Goal: Task Accomplishment & Management: Complete application form

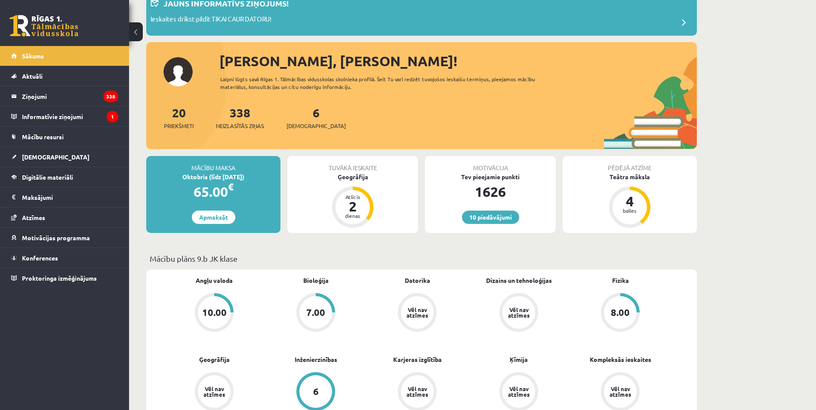
scroll to position [86, 0]
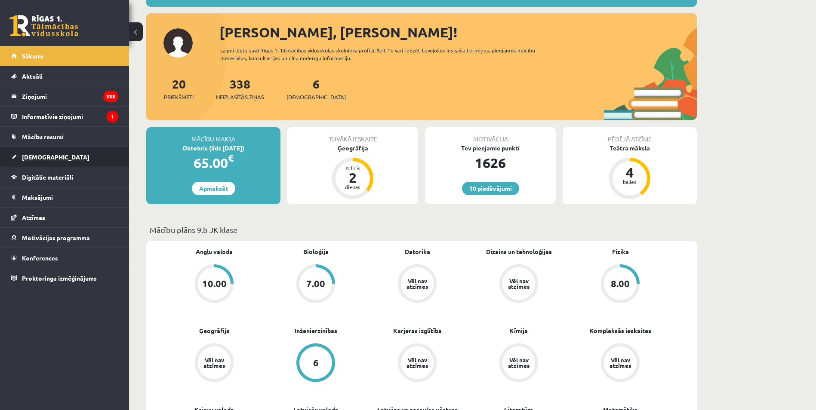
click at [31, 153] on link "[DEMOGRAPHIC_DATA]" at bounding box center [64, 157] width 107 height 20
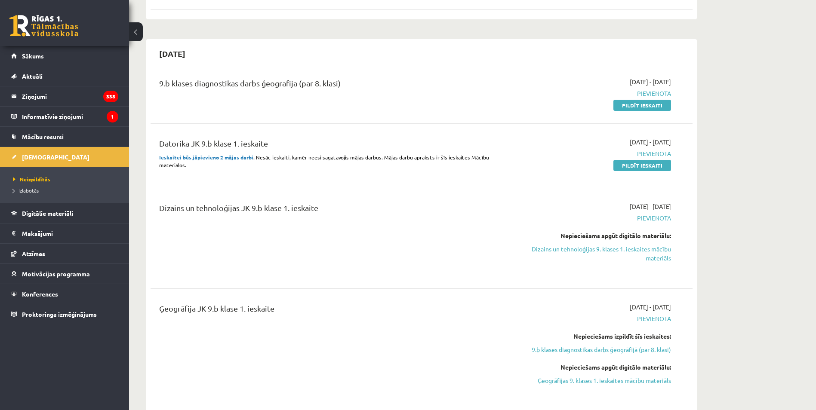
scroll to position [387, 0]
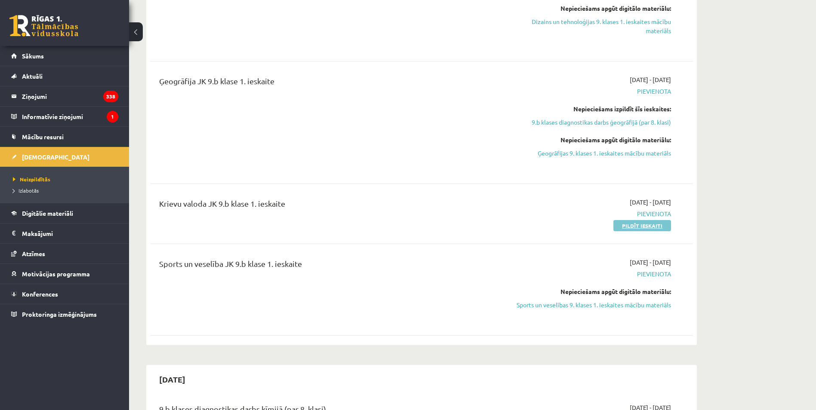
click at [630, 226] on link "Pildīt ieskaiti" at bounding box center [642, 225] width 58 height 11
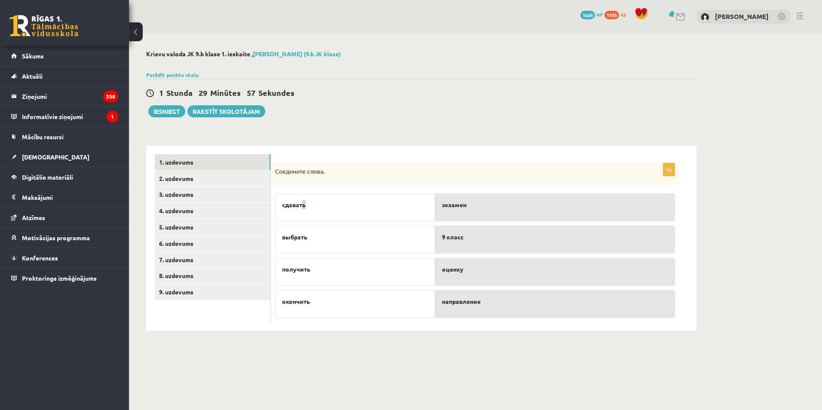
click at [305, 208] on span "сдавать" at bounding box center [294, 204] width 24 height 9
drag, startPoint x: 305, startPoint y: 208, endPoint x: 427, endPoint y: 210, distance: 122.2
click at [424, 210] on div "сдавать" at bounding box center [355, 208] width 160 height 28
click at [203, 174] on link "2. uzdevums" at bounding box center [213, 179] width 116 height 16
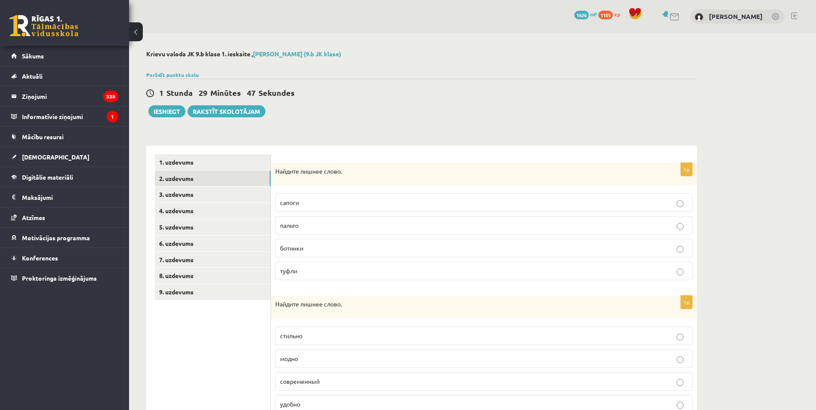
click at [327, 226] on p "пальто" at bounding box center [484, 225] width 408 height 9
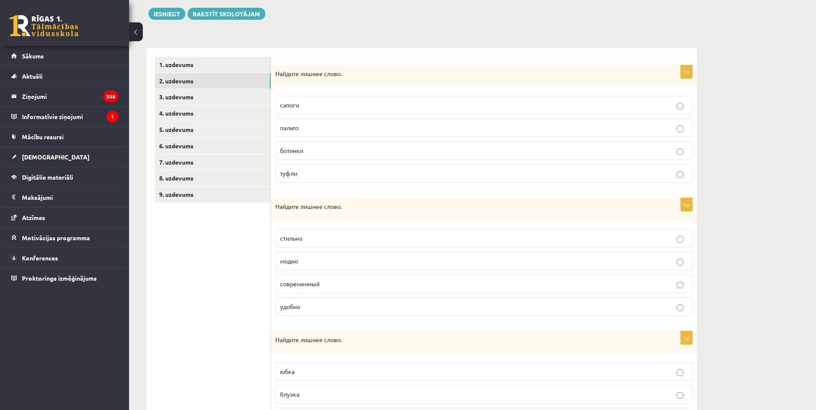
scroll to position [129, 0]
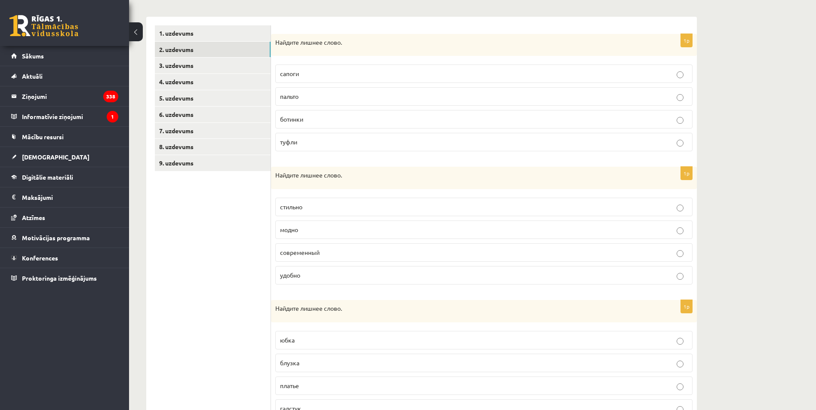
click at [310, 256] on p "современный" at bounding box center [484, 252] width 408 height 9
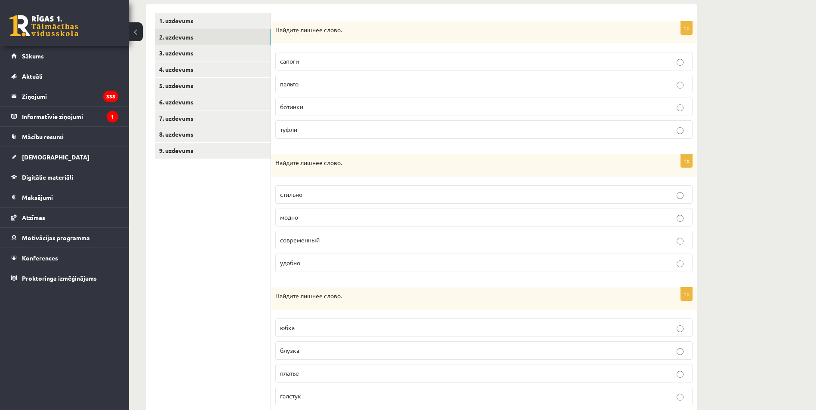
scroll to position [170, 0]
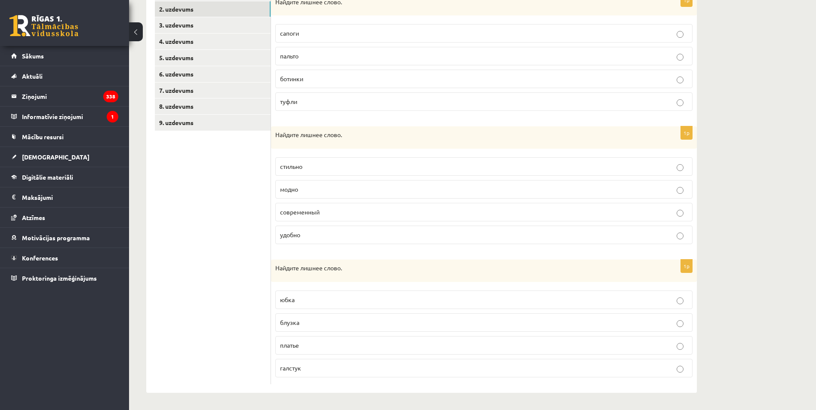
click at [312, 370] on p "галстук" at bounding box center [484, 368] width 408 height 9
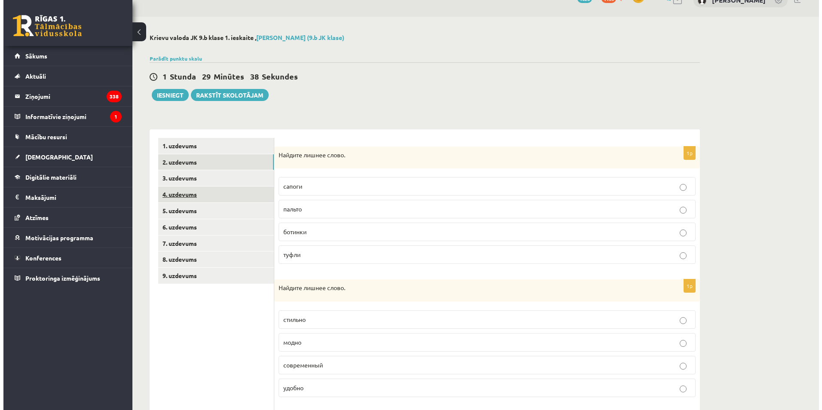
scroll to position [0, 0]
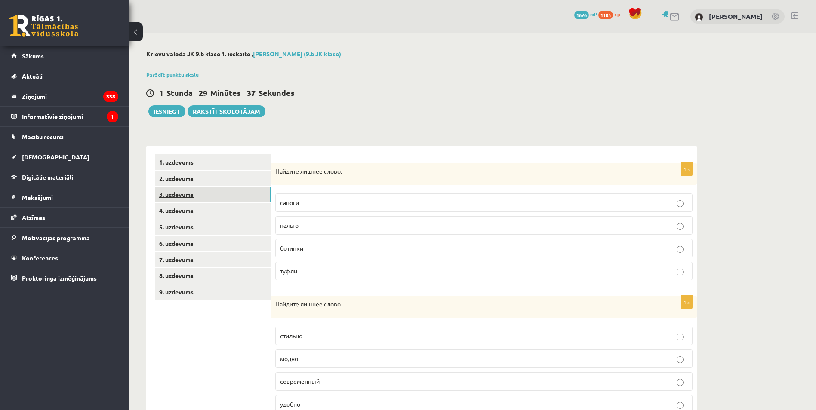
click at [194, 195] on link "3. uzdevums" at bounding box center [213, 195] width 116 height 16
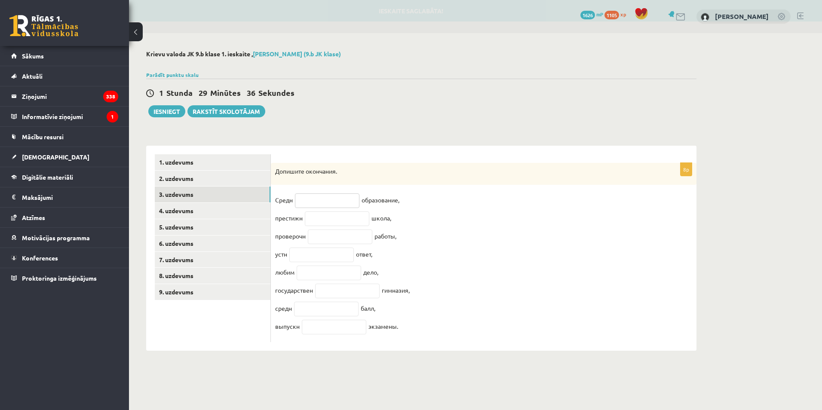
click at [306, 201] on input "text" at bounding box center [327, 201] width 65 height 15
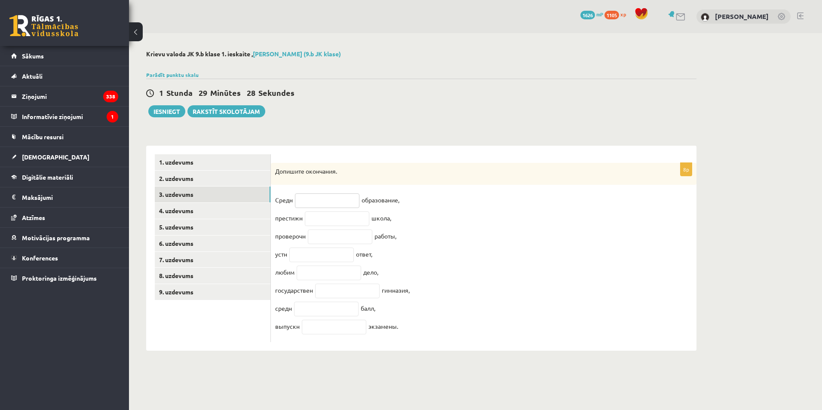
click at [298, 198] on input "text" at bounding box center [327, 201] width 65 height 15
type input "*"
type input "**"
click at [341, 224] on input "text" at bounding box center [337, 219] width 65 height 15
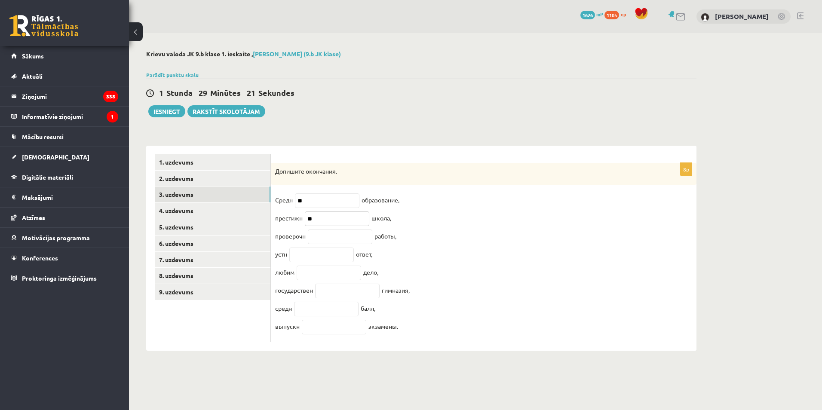
type input "**"
click at [343, 242] on input "text" at bounding box center [340, 237] width 65 height 15
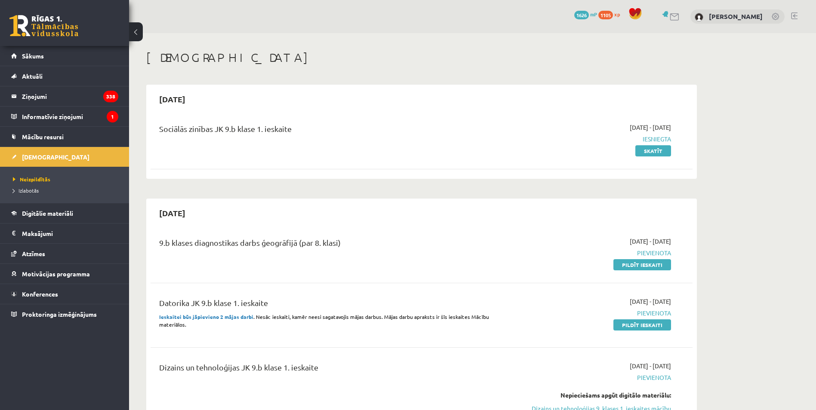
scroll to position [387, 0]
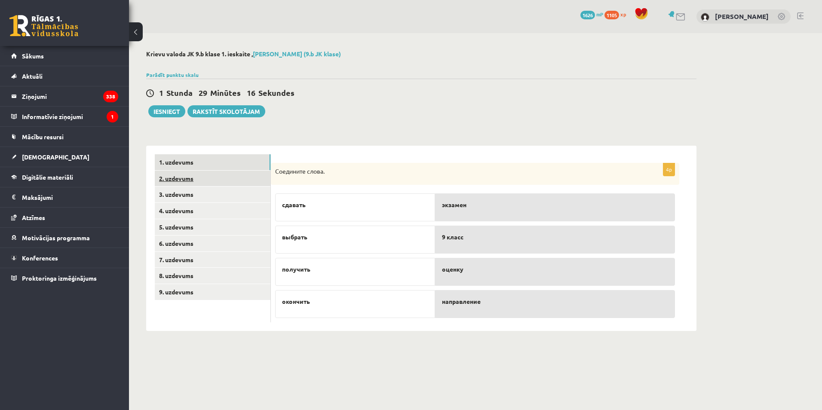
click at [189, 179] on link "2. uzdevums" at bounding box center [213, 179] width 116 height 16
click at [180, 186] on link "2. uzdevums" at bounding box center [213, 179] width 116 height 16
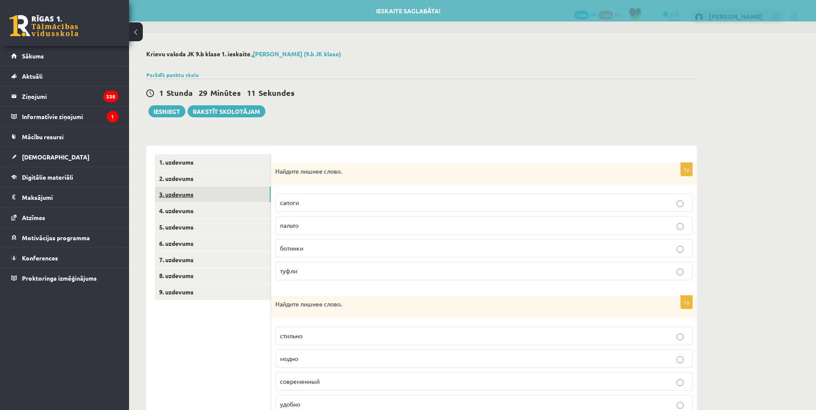
click at [188, 200] on link "3. uzdevums" at bounding box center [213, 195] width 116 height 16
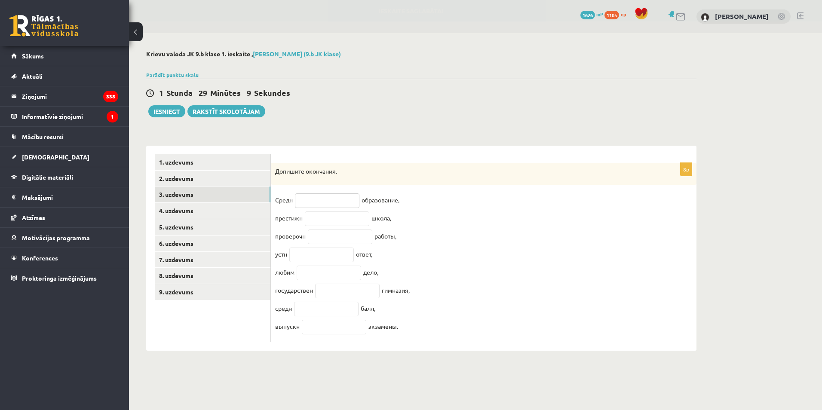
drag, startPoint x: 331, startPoint y: 203, endPoint x: 370, endPoint y: 192, distance: 40.8
click at [330, 203] on input "text" at bounding box center [327, 201] width 65 height 15
type input "*"
type input "**"
click at [364, 218] on input "text" at bounding box center [337, 219] width 65 height 15
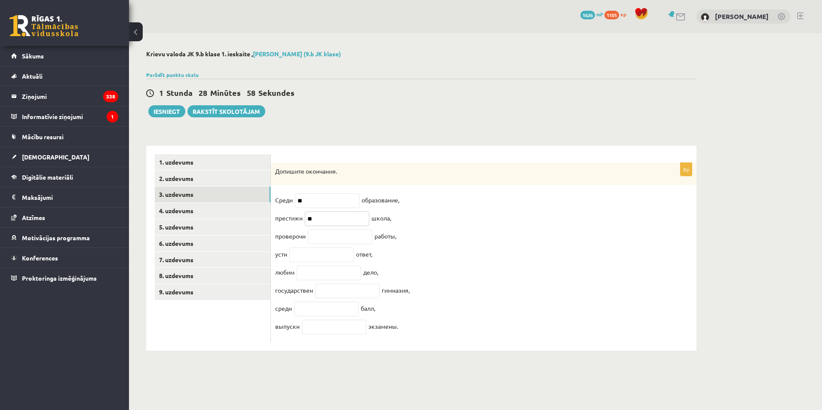
type input "**"
click at [328, 239] on input "text" at bounding box center [340, 237] width 65 height 15
type input "**"
click at [328, 260] on input "text" at bounding box center [321, 255] width 65 height 15
type input "**"
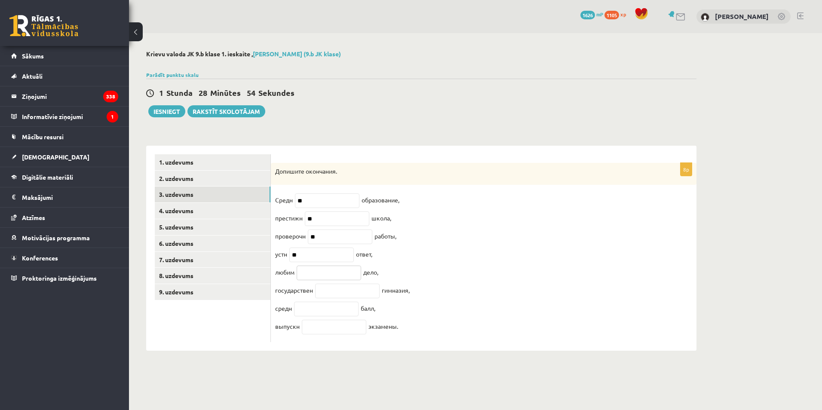
click at [341, 276] on input "text" at bounding box center [329, 273] width 65 height 15
type input "**"
click at [367, 288] on fieldset "Средн ** образование, престижн ** школа, проверочн ** работы, устн ** ответ, лю…" at bounding box center [483, 266] width 417 height 144
click at [357, 298] on input "text" at bounding box center [347, 291] width 65 height 15
drag, startPoint x: 314, startPoint y: 296, endPoint x: 274, endPoint y: 297, distance: 39.6
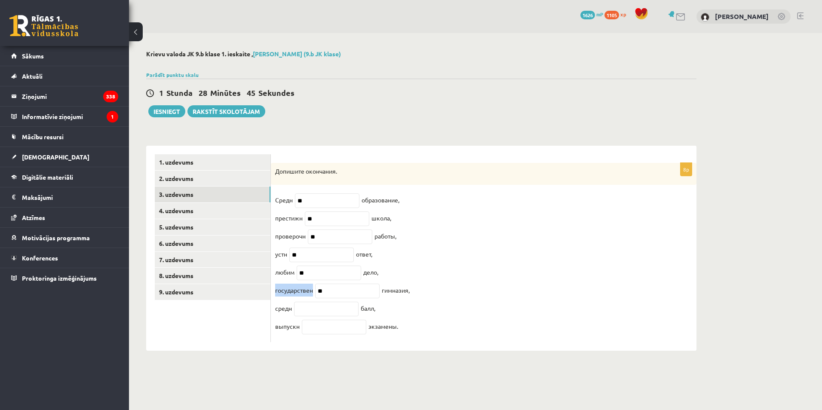
click at [274, 297] on div "8p Допишите окончания. Средн ** образование, престижн ** школа, проверочн ** ра…" at bounding box center [484, 253] width 426 height 180
copy p "государствен"
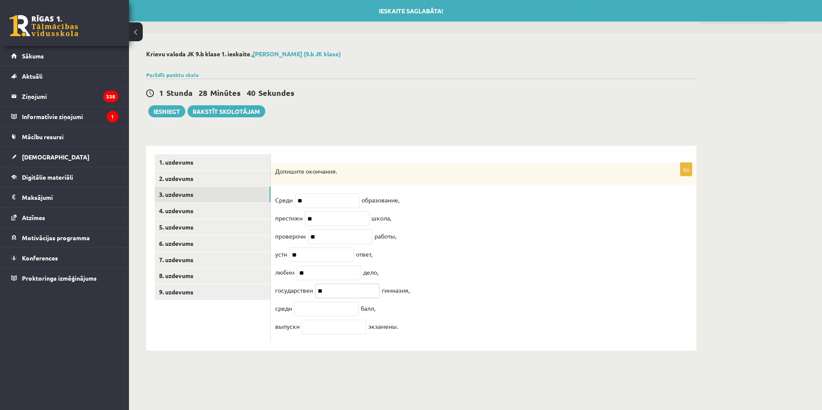
click at [348, 296] on input "**" at bounding box center [347, 291] width 65 height 15
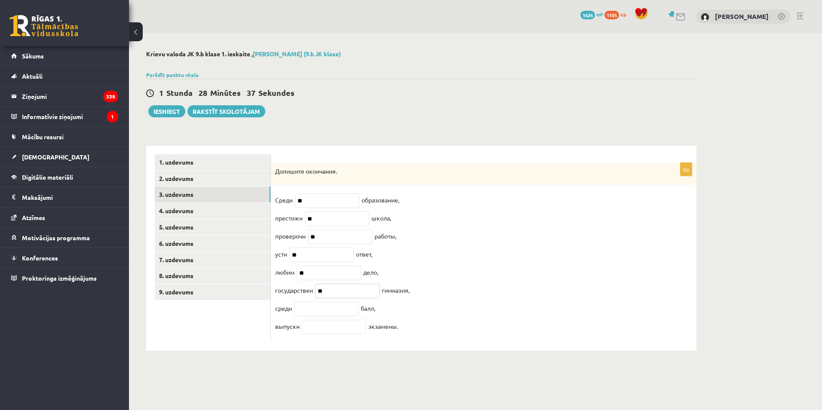
click at [320, 296] on input "**" at bounding box center [347, 291] width 65 height 15
type input "***"
click at [332, 313] on input "text" at bounding box center [326, 309] width 65 height 15
type input "**"
click at [335, 335] on input "text" at bounding box center [334, 327] width 65 height 15
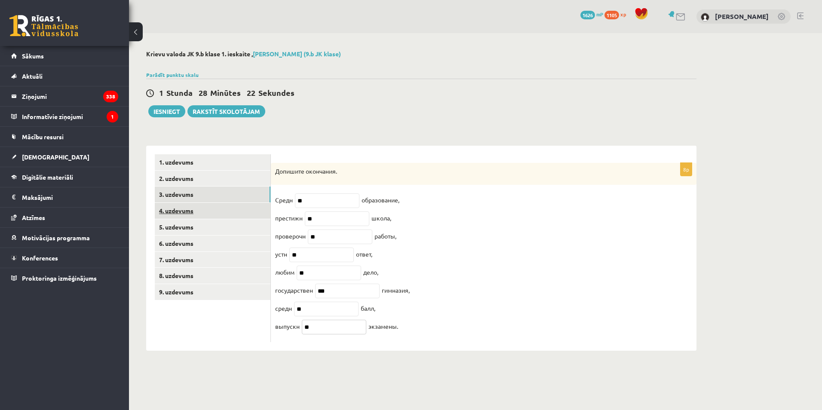
type input "**"
click at [192, 206] on link "4. uzdevums" at bounding box center [213, 211] width 116 height 16
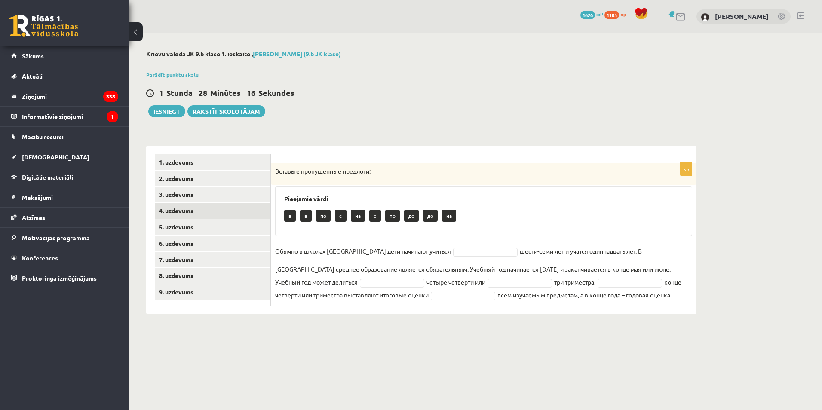
click at [449, 257] on fieldset "Обычно в школах России дети начинают учиться шести-семи лет и учатся одиннадцат…" at bounding box center [483, 273] width 417 height 57
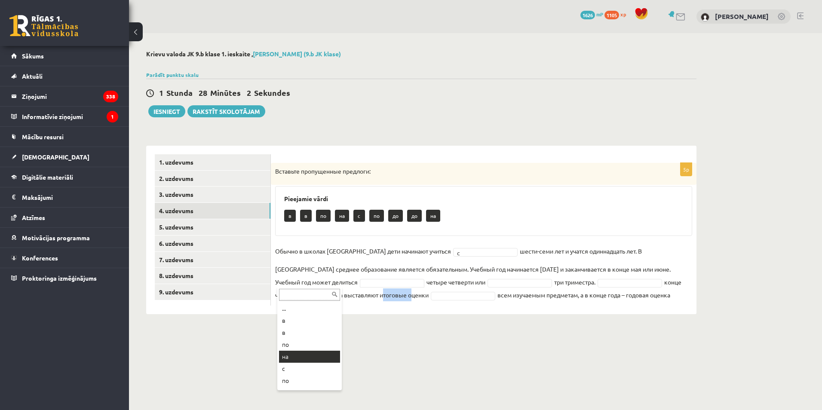
click at [318, 357] on body "0 Dāvanas 1626 mP 1105 xp Dmitrijs Poļakovs Sākums Aktuāli Kā mācīties eSKOLĀ K…" at bounding box center [411, 205] width 822 height 410
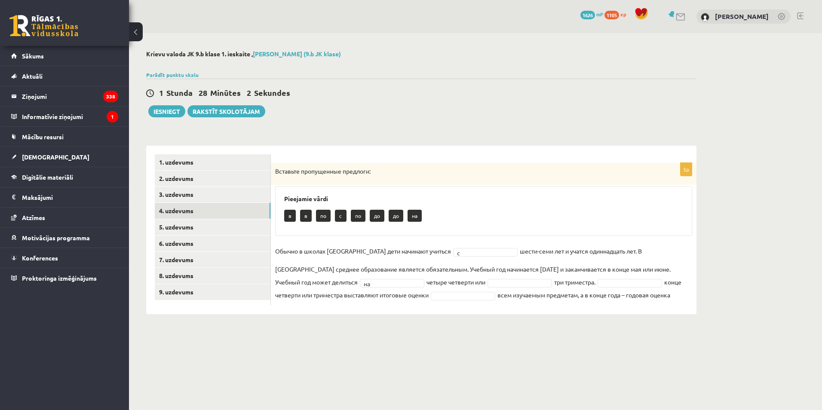
drag, startPoint x: 318, startPoint y: 357, endPoint x: 427, endPoint y: 366, distance: 109.7
click at [426, 369] on body "0 Dāvanas 1626 mP 1105 xp Dmitrijs Poļakovs Sākums Aktuāli Kā mācīties eSKOLĀ K…" at bounding box center [411, 205] width 822 height 410
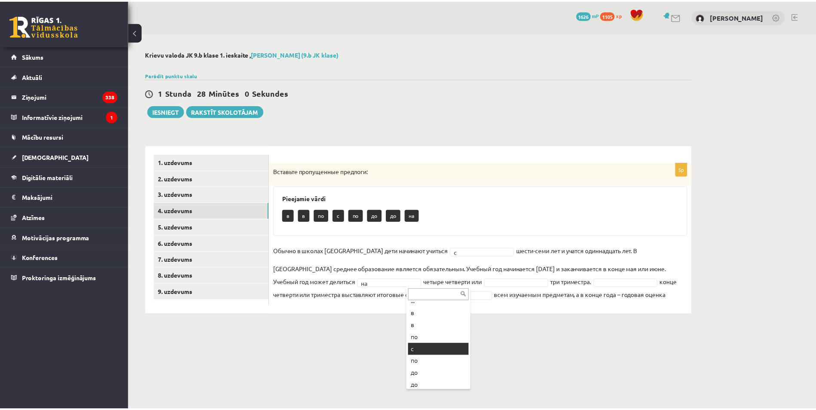
scroll to position [22, 0]
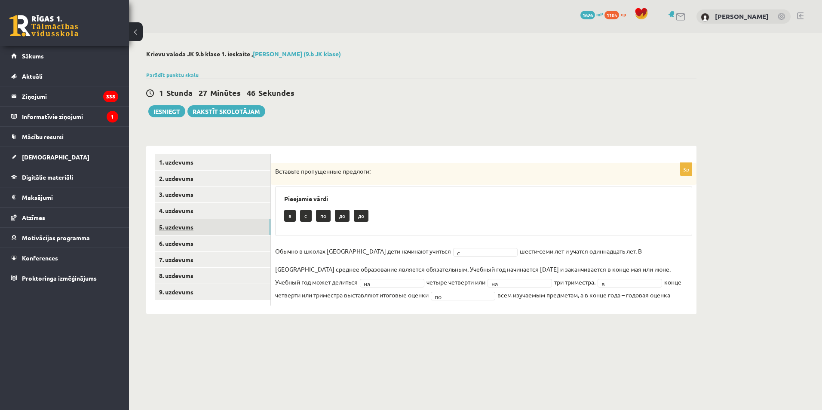
click at [209, 227] on link "5. uzdevums" at bounding box center [213, 227] width 116 height 16
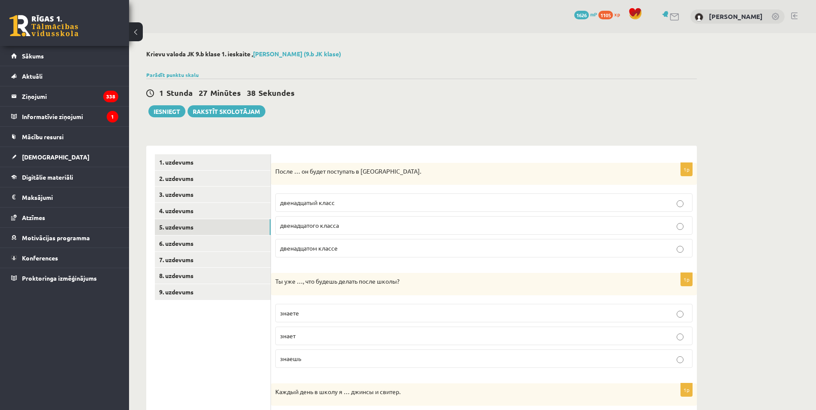
click at [301, 173] on p "После … он будет поступать в Спортивную академию." at bounding box center [462, 171] width 374 height 9
drag, startPoint x: 302, startPoint y: 173, endPoint x: 236, endPoint y: 131, distance: 78.9
click at [403, 228] on p "двенадцатого класса" at bounding box center [484, 225] width 408 height 9
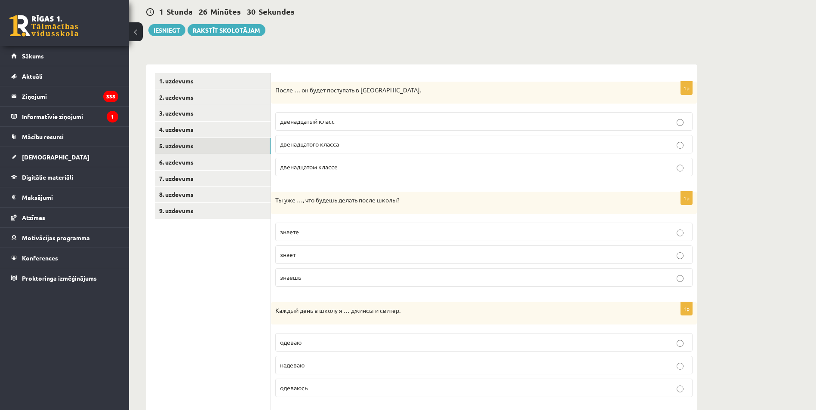
scroll to position [86, 0]
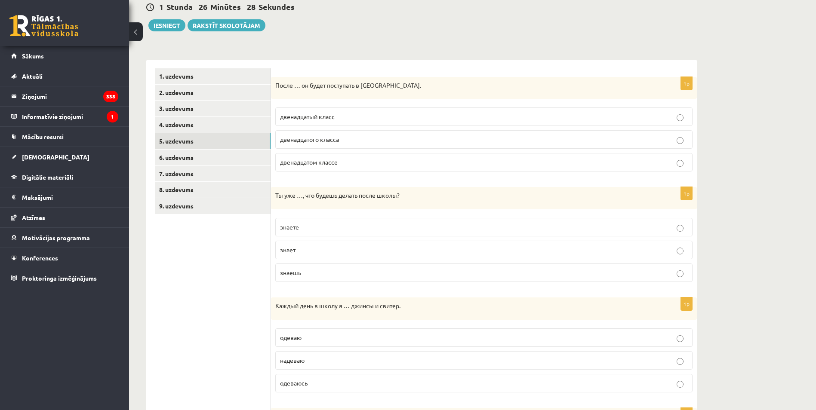
click at [342, 268] on p "знаешь" at bounding box center [484, 272] width 408 height 9
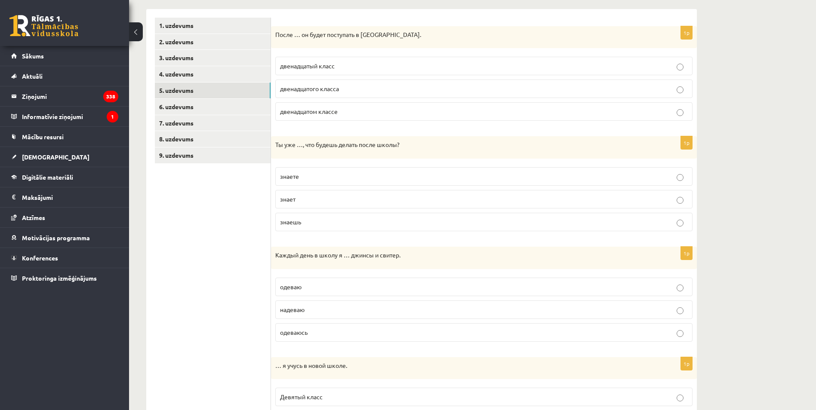
scroll to position [172, 0]
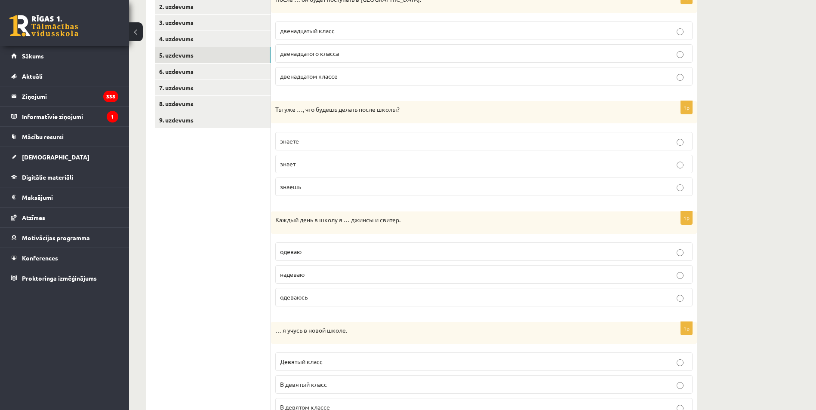
click at [384, 270] on p "надеваю" at bounding box center [484, 274] width 408 height 9
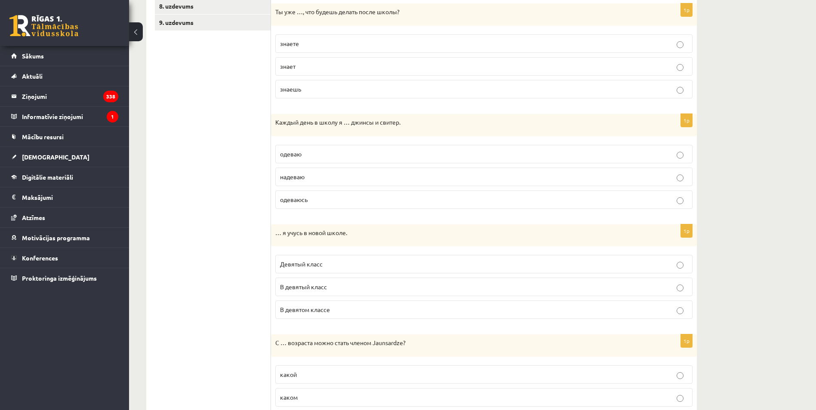
scroll to position [301, 0]
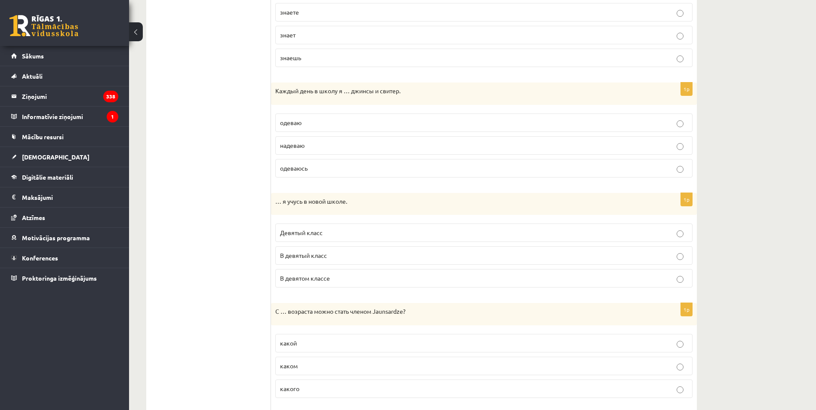
click at [339, 285] on label "В девятом классе" at bounding box center [483, 278] width 417 height 18
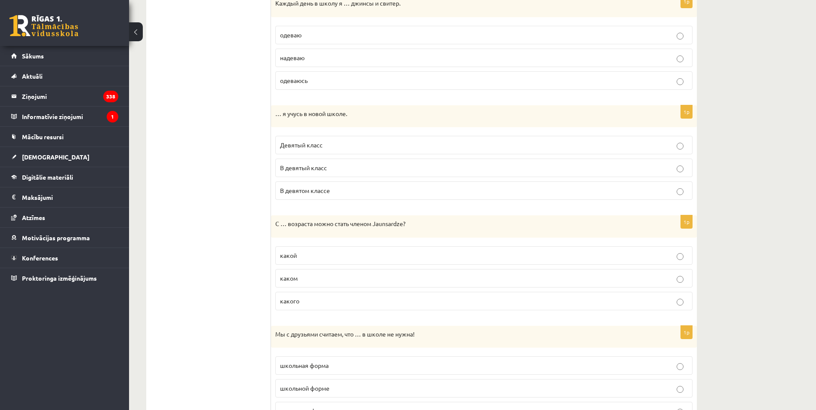
scroll to position [430, 0]
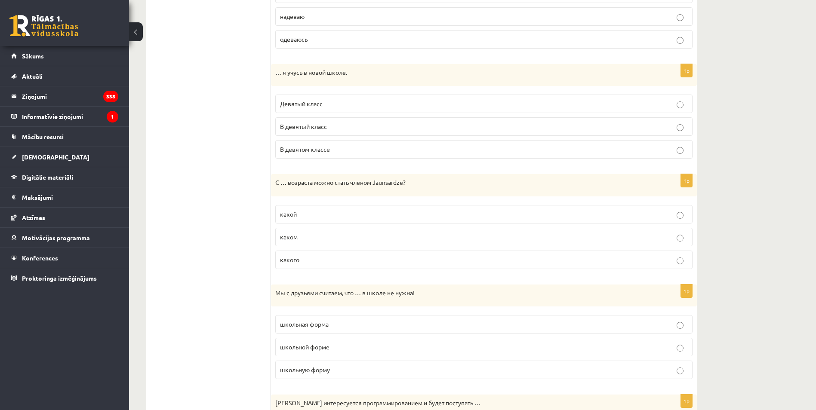
click at [308, 258] on p "какого" at bounding box center [484, 259] width 408 height 9
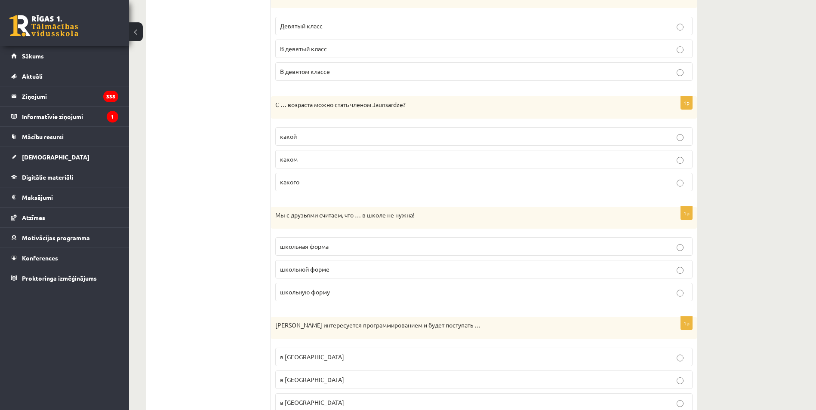
scroll to position [516, 0]
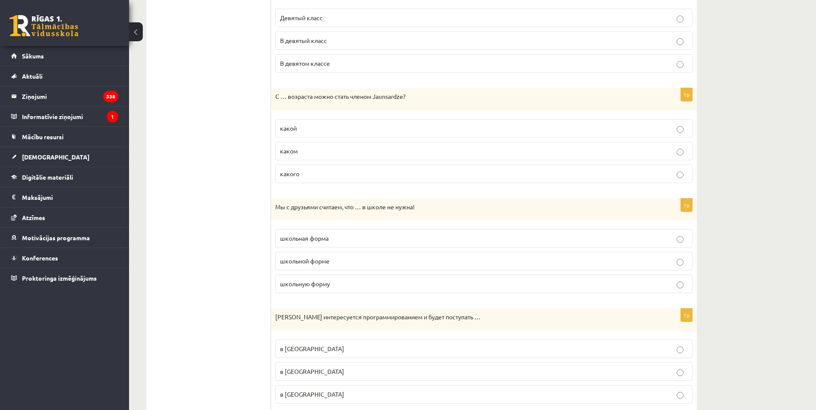
click at [346, 234] on label "школьная форма" at bounding box center [483, 238] width 417 height 18
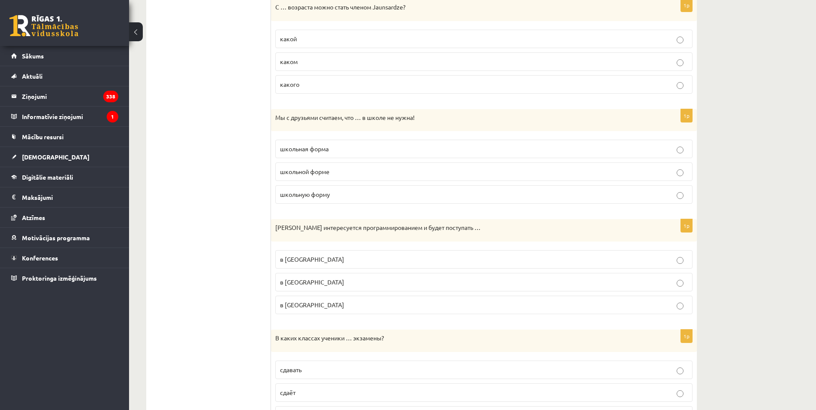
scroll to position [645, 0]
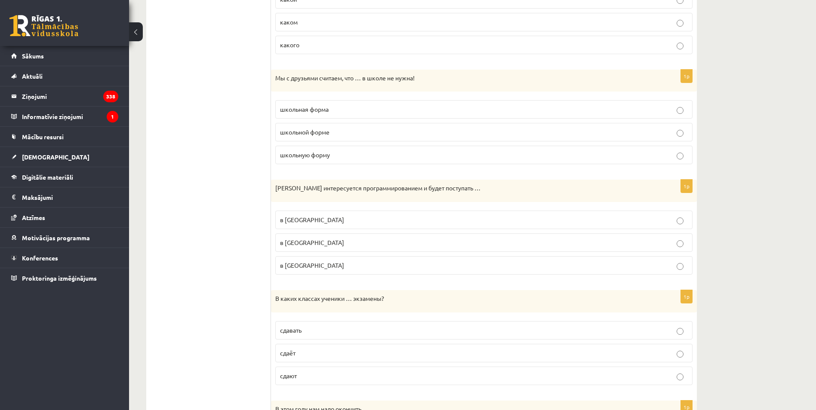
click at [344, 246] on span "в Рижский Технический университет" at bounding box center [312, 243] width 64 height 8
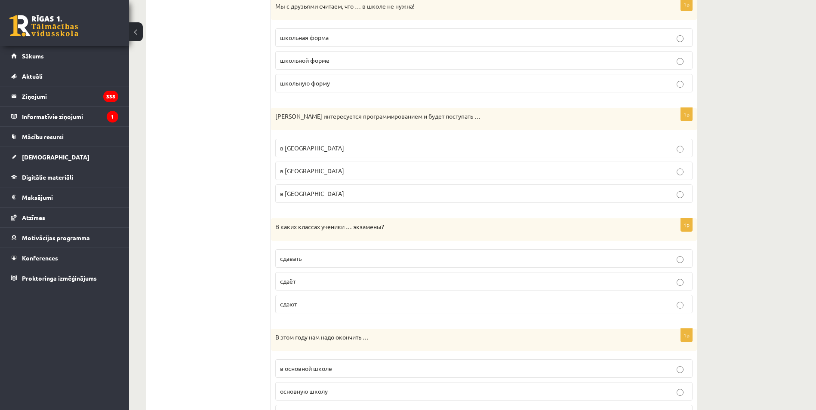
scroll to position [731, 0]
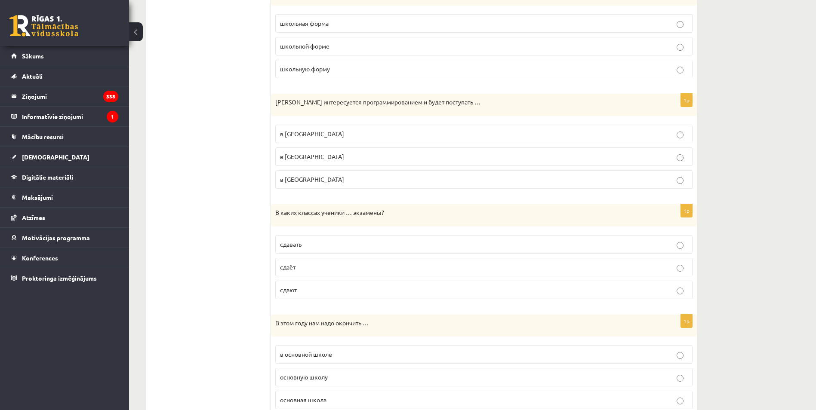
click at [366, 292] on p "сдают" at bounding box center [484, 290] width 408 height 9
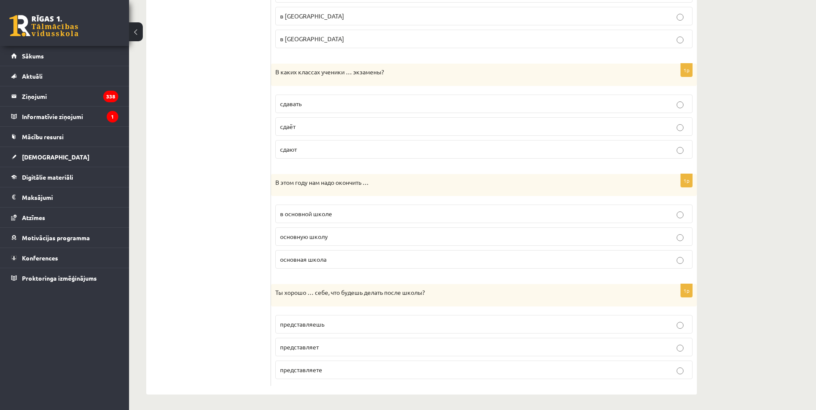
scroll to position [874, 0]
drag, startPoint x: 323, startPoint y: 261, endPoint x: 335, endPoint y: 257, distance: 12.8
click at [335, 257] on p "основная школа" at bounding box center [484, 257] width 408 height 9
drag, startPoint x: 335, startPoint y: 257, endPoint x: 298, endPoint y: 270, distance: 38.8
click at [298, 270] on div "1p В этом году нам надо окончить … в основной школе основную школу основная шко…" at bounding box center [484, 223] width 426 height 102
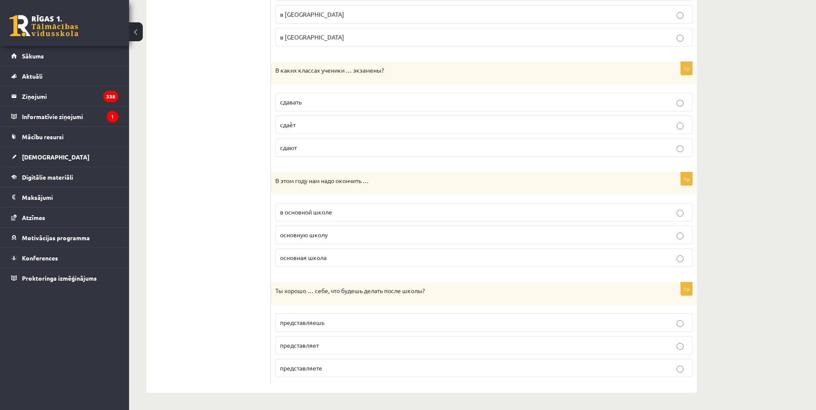
click at [306, 232] on span "основную школу" at bounding box center [304, 235] width 48 height 8
click at [376, 327] on label "представляешь" at bounding box center [483, 323] width 417 height 18
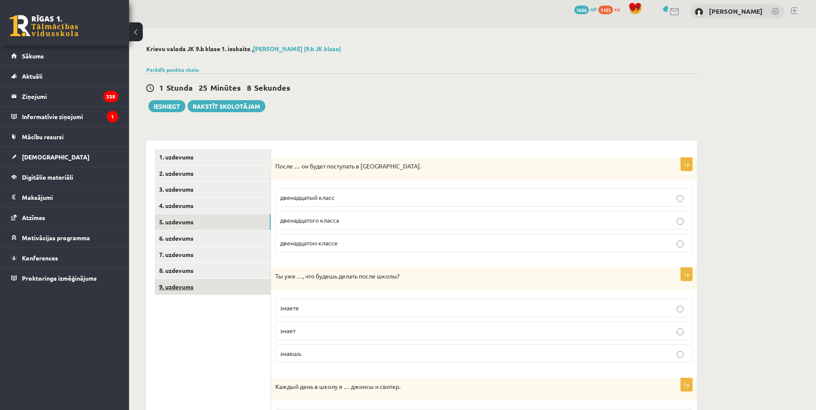
scroll to position [0, 0]
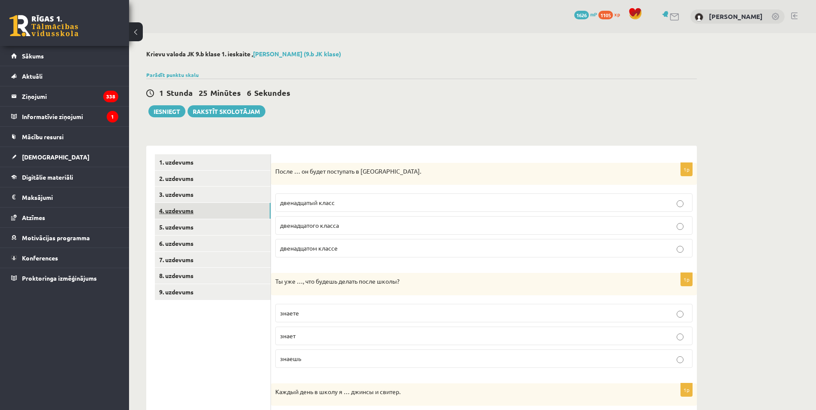
click at [231, 212] on link "4. uzdevums" at bounding box center [213, 211] width 116 height 16
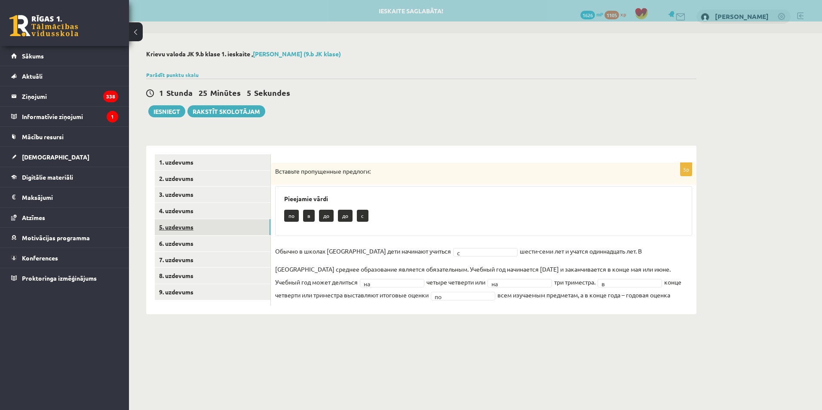
click at [232, 229] on link "5. uzdevums" at bounding box center [213, 227] width 116 height 16
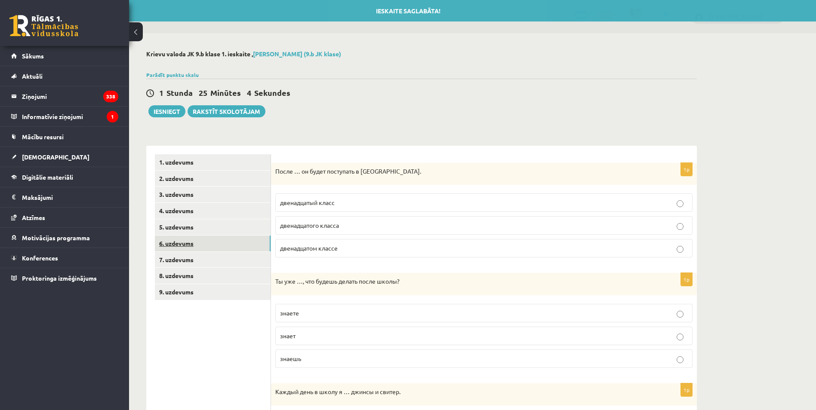
click at [229, 250] on link "6. uzdevums" at bounding box center [213, 244] width 116 height 16
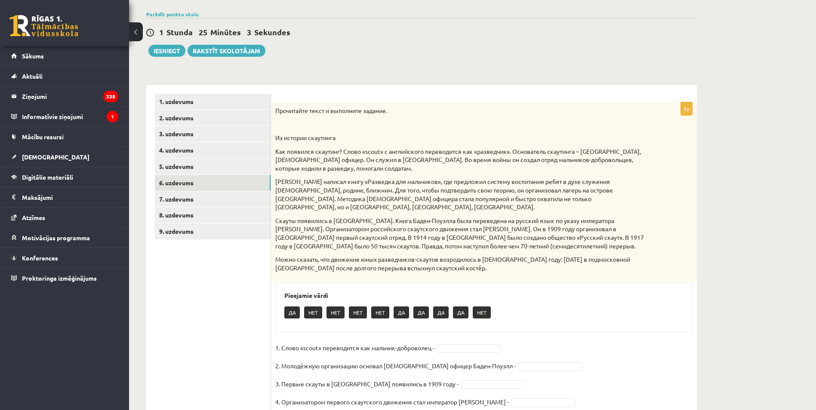
scroll to position [105, 0]
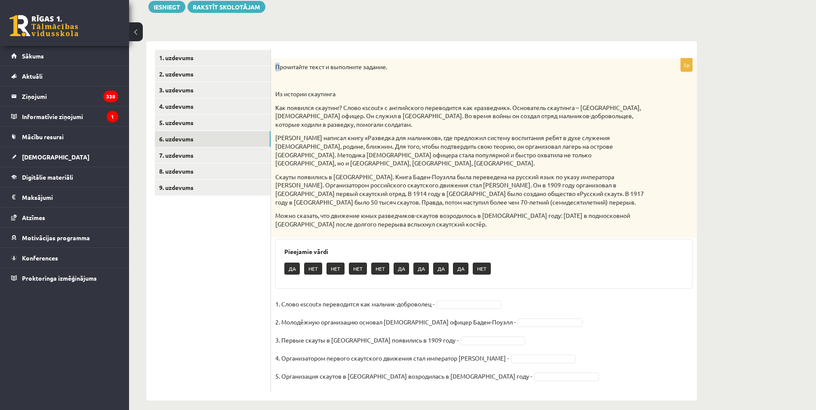
click at [274, 61] on div "Прочитайте текст и выполните задание. Из истории скаутинга Как появился скаутин…" at bounding box center [484, 148] width 426 height 180
drag, startPoint x: 274, startPoint y: 61, endPoint x: 322, endPoint y: 117, distance: 73.2
click at [330, 127] on p "Как появился скаутинг? Слово «scout» с английского переводится как «разведчик».…" at bounding box center [462, 116] width 374 height 25
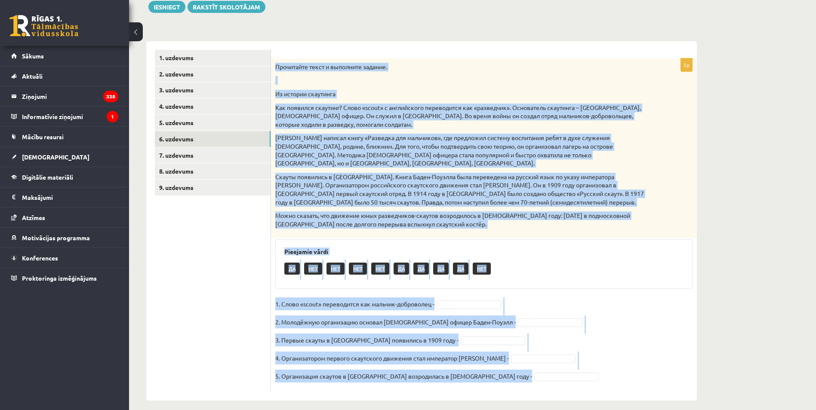
drag, startPoint x: 275, startPoint y: 63, endPoint x: 558, endPoint y: 365, distance: 413.8
click at [558, 365] on div "5p Прочитайте текст и выполните задание. Из истории скаутинга Как появился скау…" at bounding box center [484, 225] width 426 height 334
copy div "Прочитайте текст и выполните задание. Из истории скаутинга Как появился скаутин…"
click at [472, 157] on p "Баден-Поуэлл написал книгу «Разведка для мальчиков», где предложил систему восп…" at bounding box center [462, 151] width 374 height 34
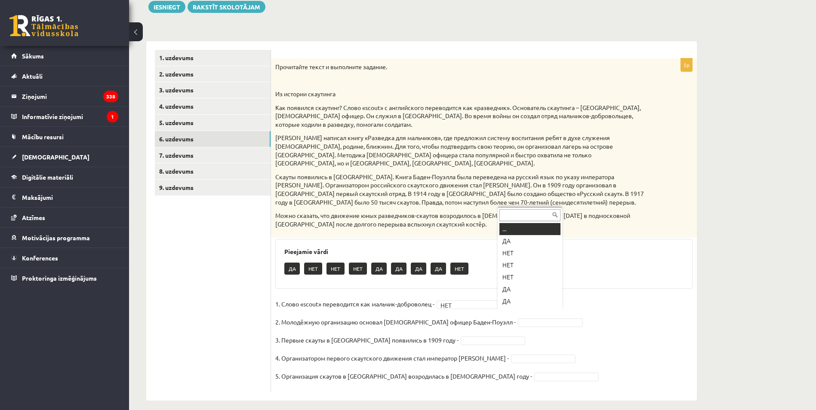
scroll to position [10, 0]
click at [270, 141] on link "6. uzdevums" at bounding box center [213, 139] width 116 height 16
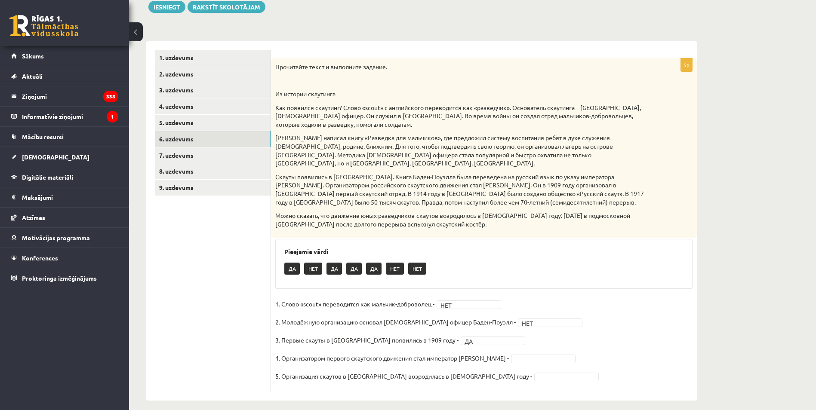
click at [442, 306] on fieldset "1. Слово «scout» переводится как мальчик-доброволец - НЕТ *** 2. Молодёжную орг…" at bounding box center [483, 343] width 417 height 90
drag, startPoint x: 482, startPoint y: 319, endPoint x: 564, endPoint y: 310, distance: 82.6
click at [564, 311] on fieldset "1. Слово «scout» переводится как мальчик-доброволец - НЕТ *** 2. Молодёжную орг…" at bounding box center [483, 343] width 417 height 90
drag, startPoint x: 564, startPoint y: 310, endPoint x: 563, endPoint y: 287, distance: 22.8
click at [563, 287] on div "5p Прочитайте текст и выполните задание. Из истории скаутинга Как появился скау…" at bounding box center [484, 225] width 426 height 334
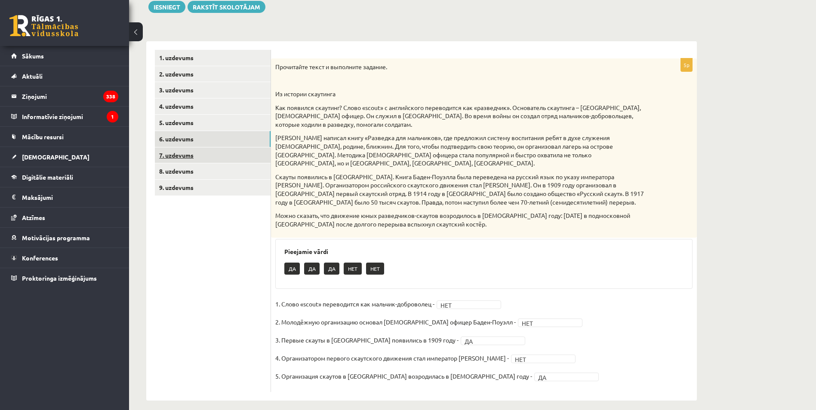
click at [261, 162] on link "7. uzdevums" at bounding box center [213, 156] width 116 height 16
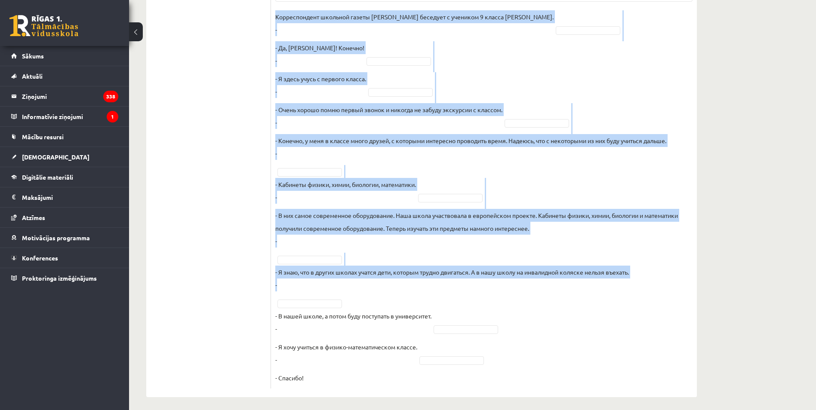
scroll to position [389, 0]
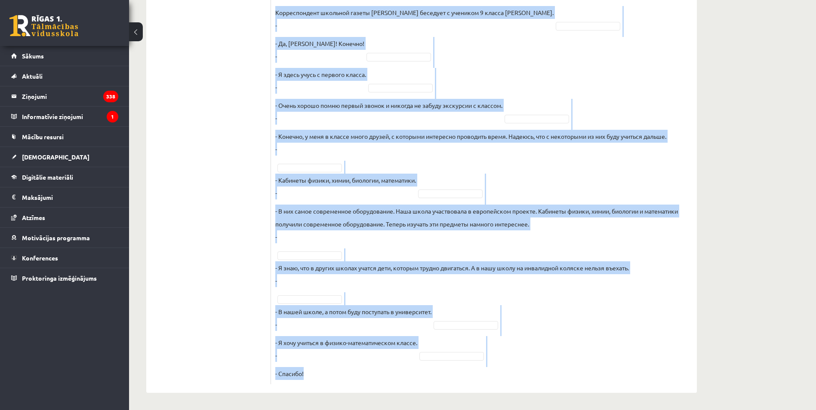
drag, startPoint x: 275, startPoint y: 65, endPoint x: 582, endPoint y: 378, distance: 438.2
click at [582, 378] on div "10p Восстановите интервью. Запишите букву вопроса А Будешь вспоминать своих одн…" at bounding box center [484, 80] width 426 height 610
copy div "Восстановите интервью. Запишите букву вопроса А Будешь вспоминать своих однокла…"
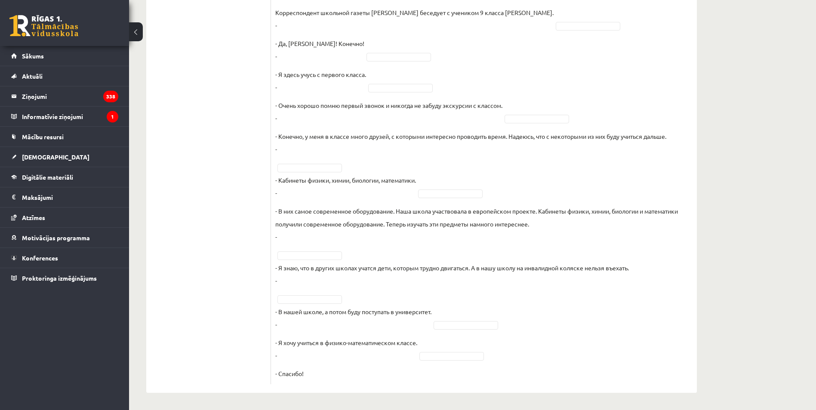
drag, startPoint x: 246, startPoint y: 132, endPoint x: 246, endPoint y: 142, distance: 10.8
click at [246, 132] on ul "1. uzdevums 2. uzdevums 3. uzdevums 4. uzdevums 5. uzdevums 6. uzdevums 7. uzde…" at bounding box center [213, 75] width 116 height 618
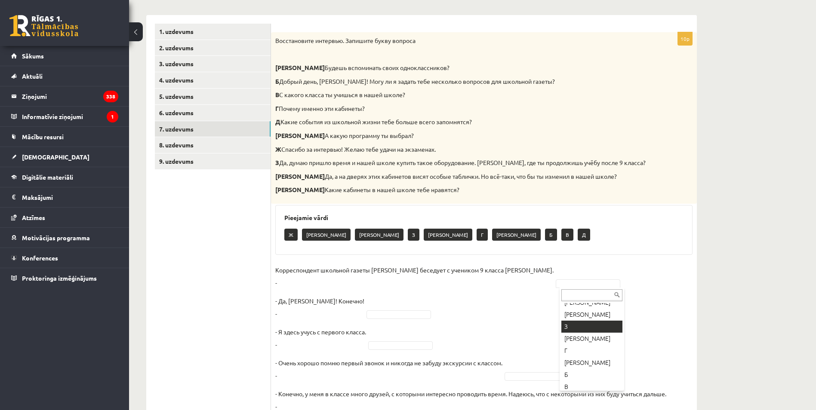
scroll to position [46, 0]
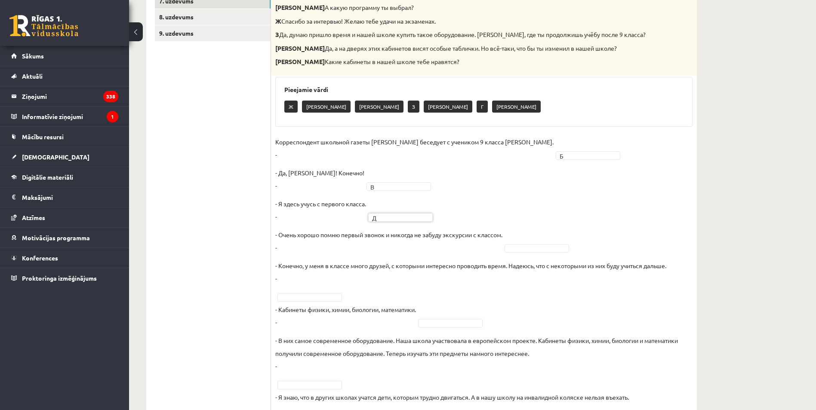
scroll to position [260, 0]
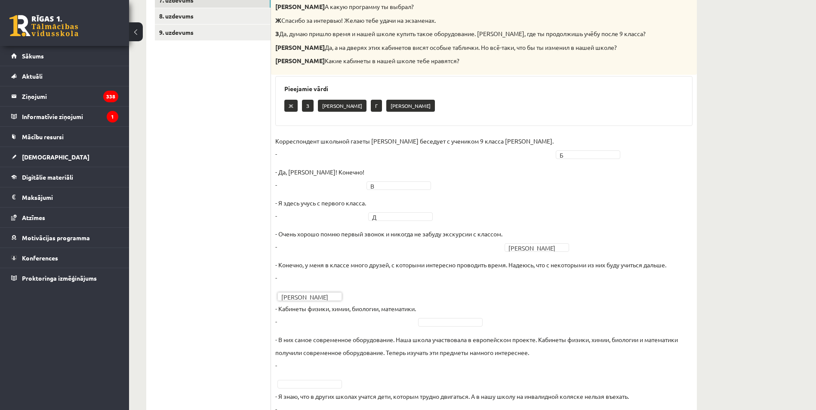
click at [456, 318] on fieldset "Корреспондент школьной газеты Анна Берзиня беседует с учеником 9 класса Андреем…" at bounding box center [483, 322] width 417 height 374
drag, startPoint x: 448, startPoint y: 320, endPoint x: 447, endPoint y: 316, distance: 4.8
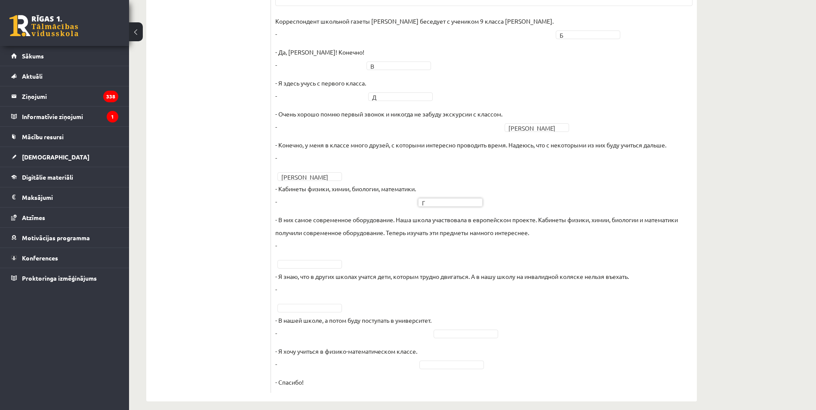
scroll to position [389, 0]
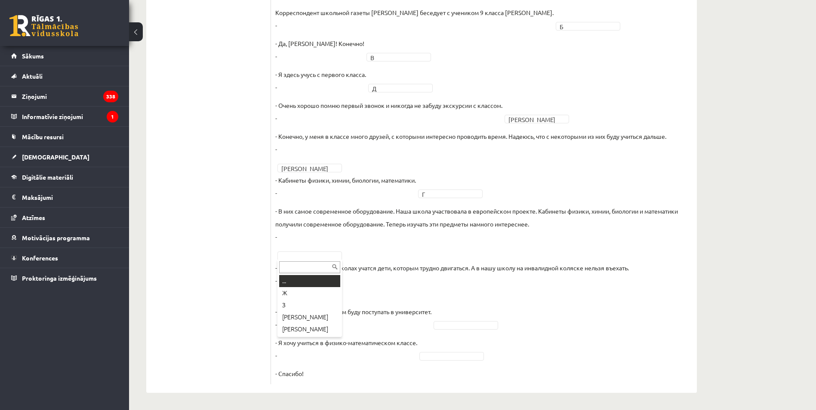
drag, startPoint x: 312, startPoint y: 253, endPoint x: 318, endPoint y: 251, distance: 6.4
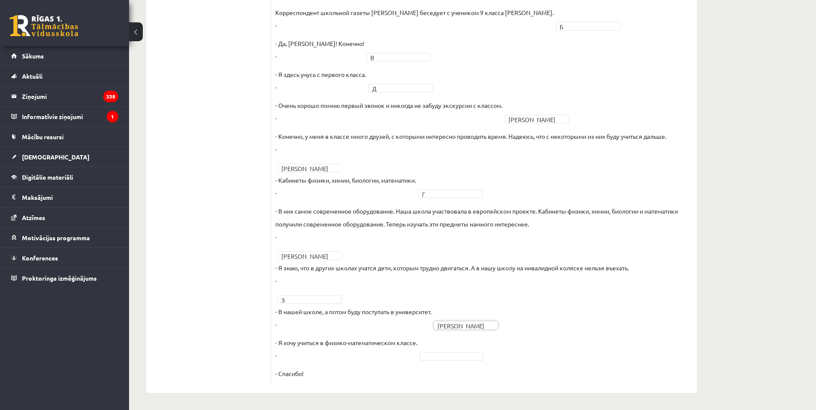
click at [454, 361] on fieldset "Корреспондент школьной газеты Анна Берзиня беседует с учеником 9 класса Андреем…" at bounding box center [483, 193] width 417 height 374
click at [466, 386] on div "10p Восстановите интервью. Запишите букву вопроса А Будешь вспоминать своих одн…" at bounding box center [484, 75] width 426 height 636
click at [445, 351] on fieldset "Корреспондент школьной газеты Анна Берзиня беседует с учеником 9 класса Андреем…" at bounding box center [483, 193] width 417 height 374
drag, startPoint x: 449, startPoint y: 388, endPoint x: 443, endPoint y: 366, distance: 23.0
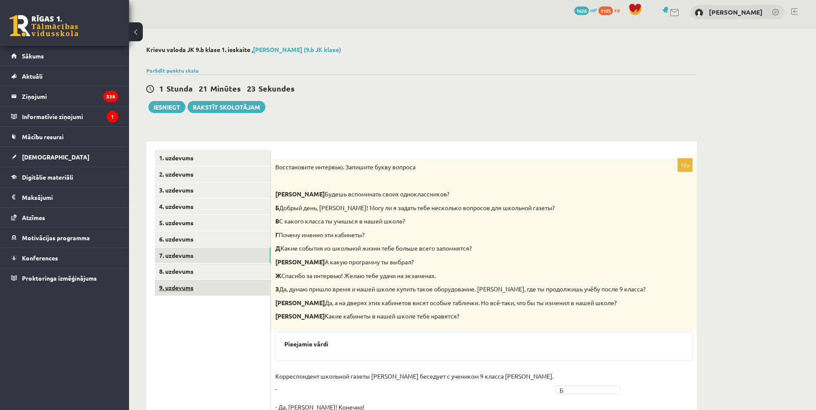
scroll to position [0, 0]
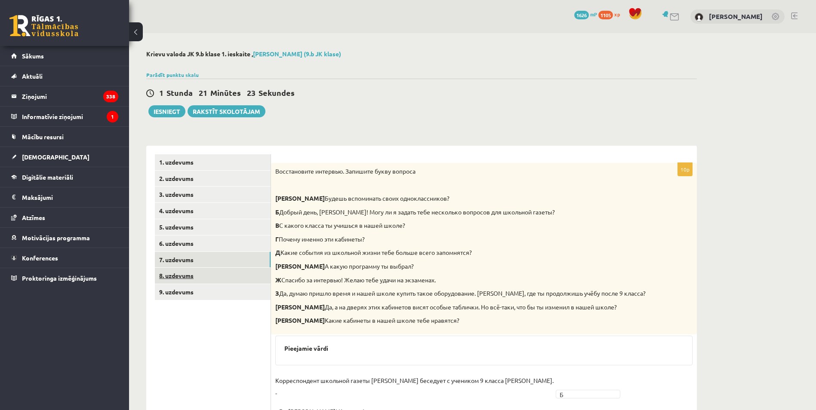
click at [209, 278] on link "8. uzdevums" at bounding box center [213, 276] width 116 height 16
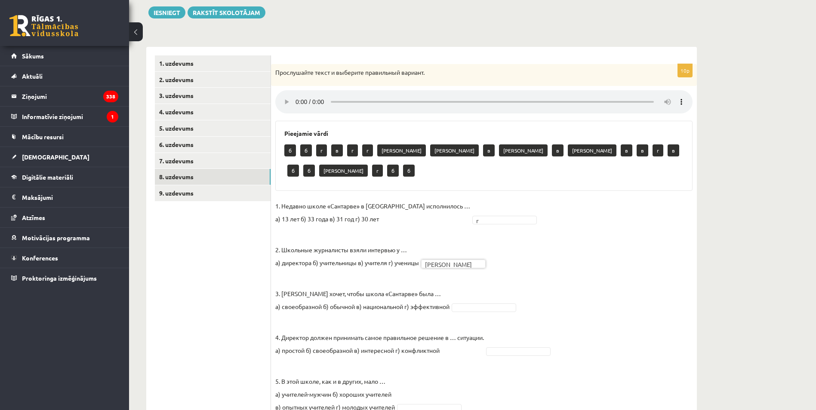
scroll to position [129, 0]
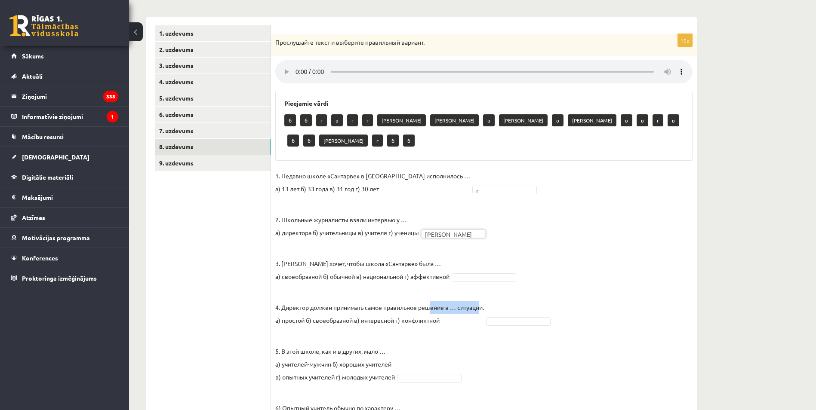
click at [489, 289] on fieldset "1. Недавно школе «Сантарве» в Клайпеде исполнилось … а) 13 лет б) 33 года в) 31…" at bounding box center [483, 388] width 417 height 439
drag, startPoint x: 491, startPoint y: 289, endPoint x: 427, endPoint y: 302, distance: 66.0
click at [427, 302] on p "4. Директор должен принимать самое правильное решение в … ситуации. а) простой …" at bounding box center [379, 307] width 209 height 39
click at [476, 264] on fieldset "1. Недавно школе «Сантарве» в Клайпеде исполнилось … а) 13 лет б) 33 года в) 31…" at bounding box center [483, 388] width 417 height 439
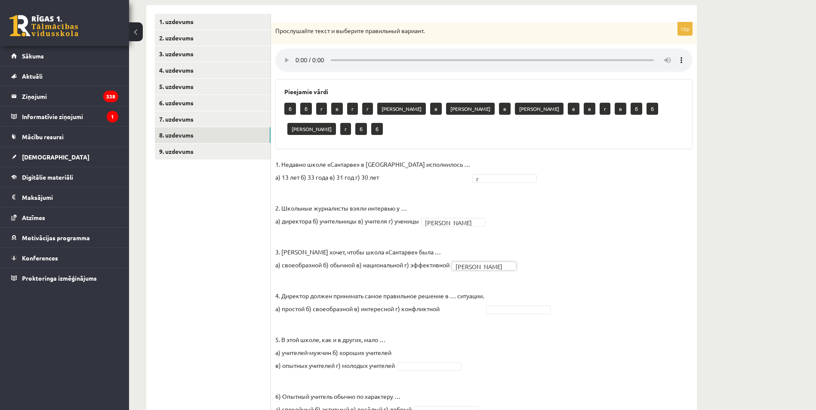
scroll to position [172, 0]
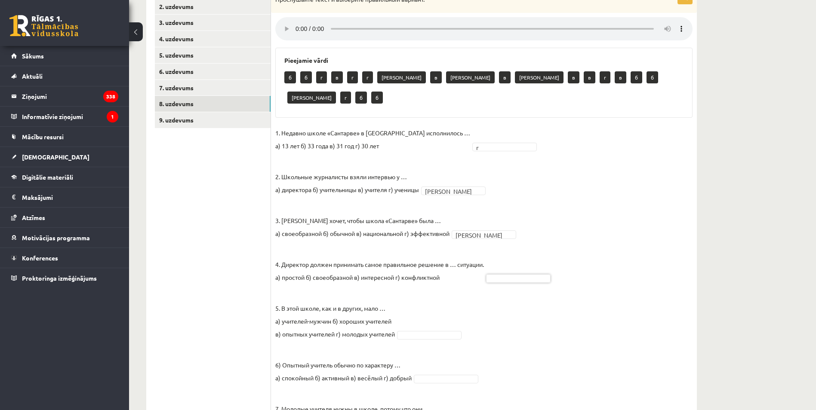
drag, startPoint x: 535, startPoint y: 260, endPoint x: 650, endPoint y: 332, distance: 136.0
click at [608, 263] on fieldset "1. Недавно школе «Сантарве» в Клайпеде исполнилось … а) 13 лет б) 33 года в) 31…" at bounding box center [483, 345] width 417 height 439
click at [573, 272] on fieldset "1. Недавно школе «Сантарве» в Клайпеде исполнилось … а) 13 лет б) 33 года в) 31…" at bounding box center [483, 345] width 417 height 439
drag, startPoint x: 573, startPoint y: 272, endPoint x: 550, endPoint y: 256, distance: 27.2
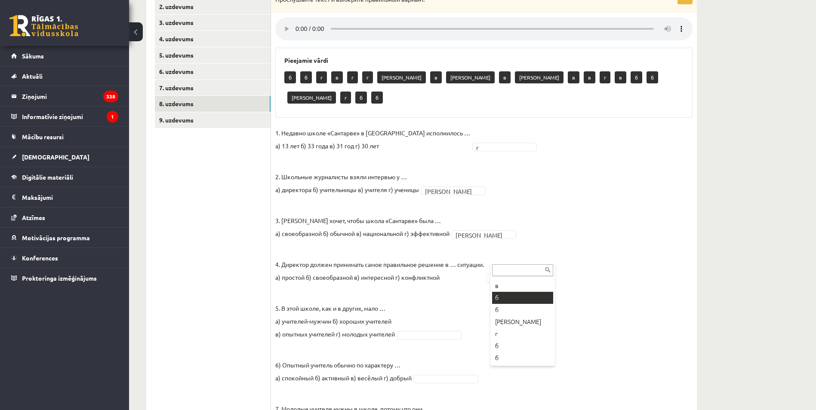
scroll to position [0, 0]
click at [473, 278] on fieldset "1. Недавно школе «Сантарве» в Клайпеде исполнилось … а) 13 лет б) 33 года в) 31…" at bounding box center [483, 345] width 417 height 439
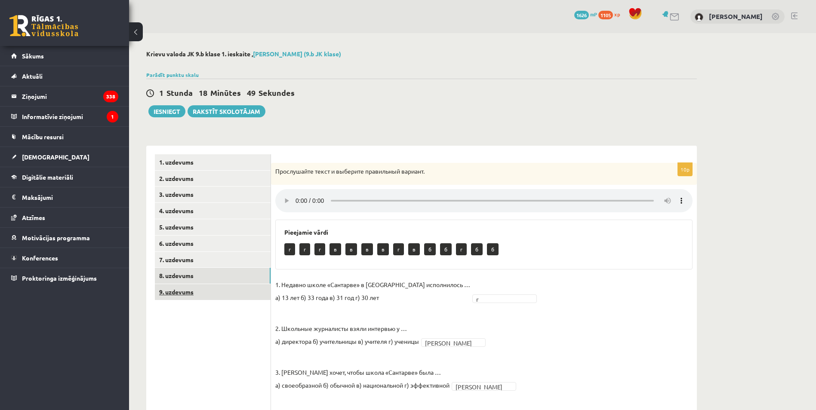
click at [251, 295] on link "9. uzdevums" at bounding box center [213, 292] width 116 height 16
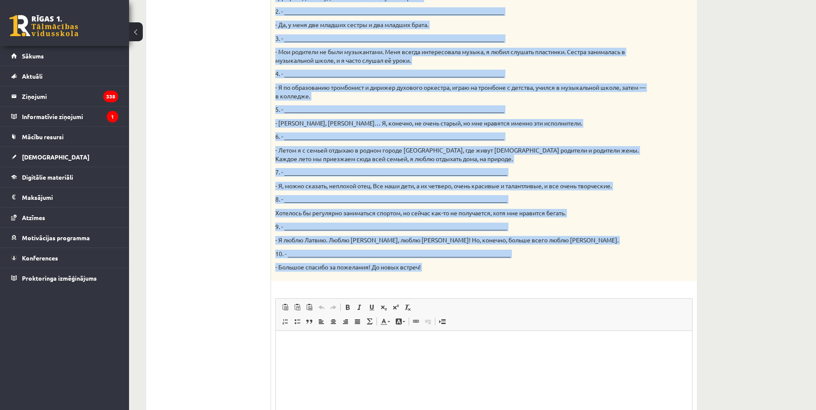
scroll to position [387, 0]
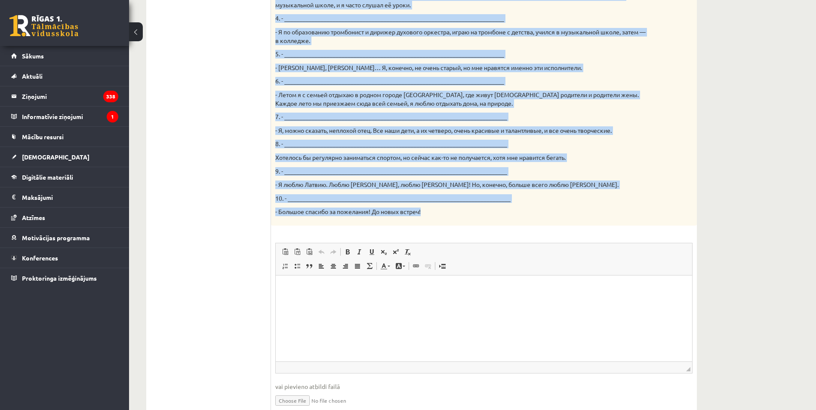
drag, startPoint x: 274, startPoint y: 166, endPoint x: 486, endPoint y: 206, distance: 214.8
click at [486, 206] on div "Твой собеседник – известный латвийский музыкант Интарс Бусулис. К данным ответа…" at bounding box center [484, 1] width 426 height 450
copy div "Твой собеседник – известный латвийский музыкант Интарс Бусулис. К данным ответа…"
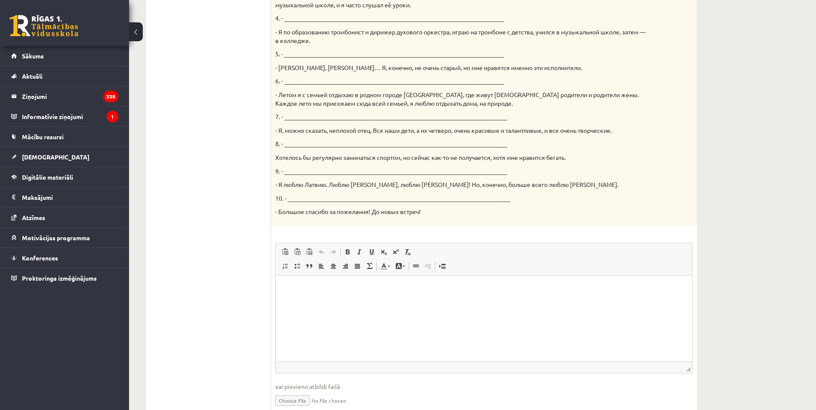
click at [227, 212] on ul "1. uzdevums 2. uzdevums 3. uzdevums 4. uzdevums 5. uzdevums 6. uzdevums 7. uzde…" at bounding box center [213, 94] width 116 height 655
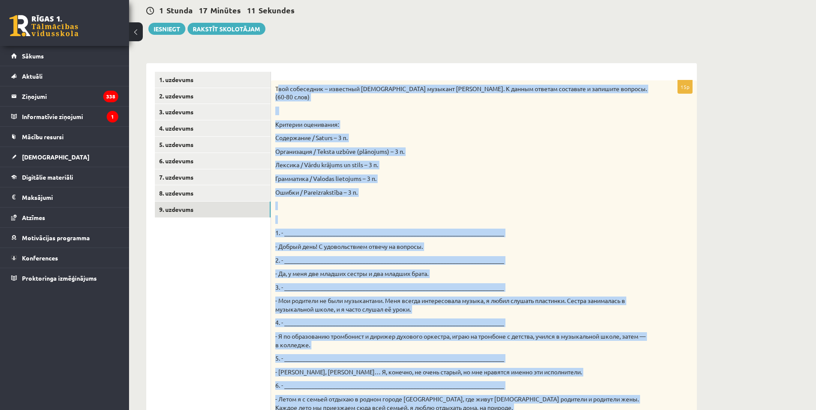
scroll to position [81, 0]
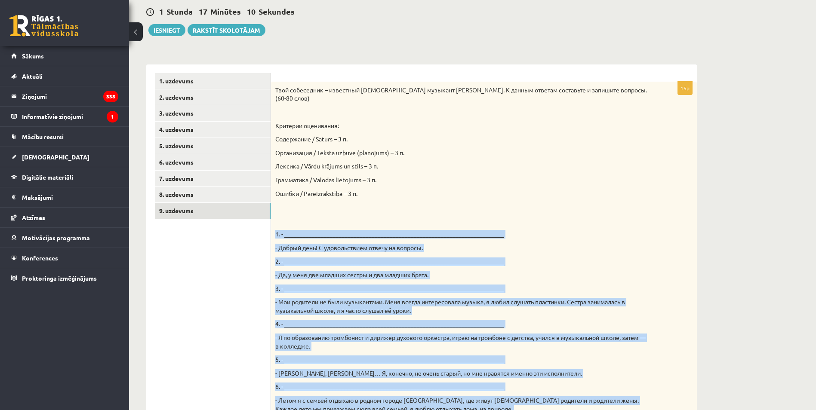
drag, startPoint x: 384, startPoint y: 333, endPoint x: 272, endPoint y: 226, distance: 154.2
click at [272, 226] on div "Твой собеседник – известный латвийский музыкант Интарс Бусулис. К данным ответа…" at bounding box center [484, 307] width 426 height 450
copy div "1. - _________________________________________________________________________ …"
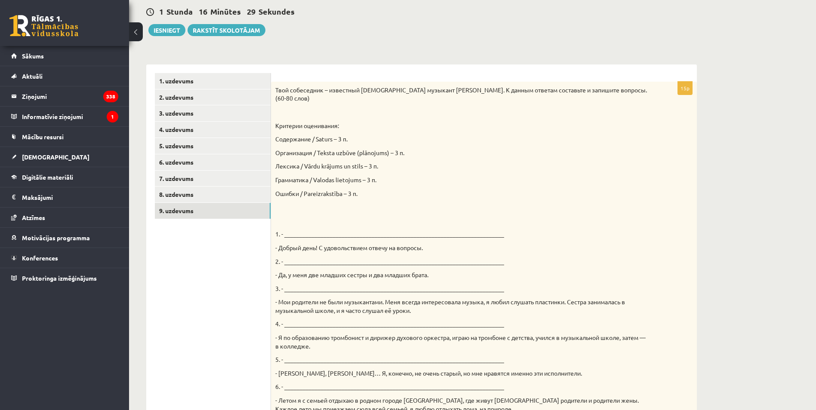
click at [486, 200] on div "Твой собеседник – известный латвийский музыкант Интарс Бусулис. К данным ответа…" at bounding box center [484, 307] width 426 height 450
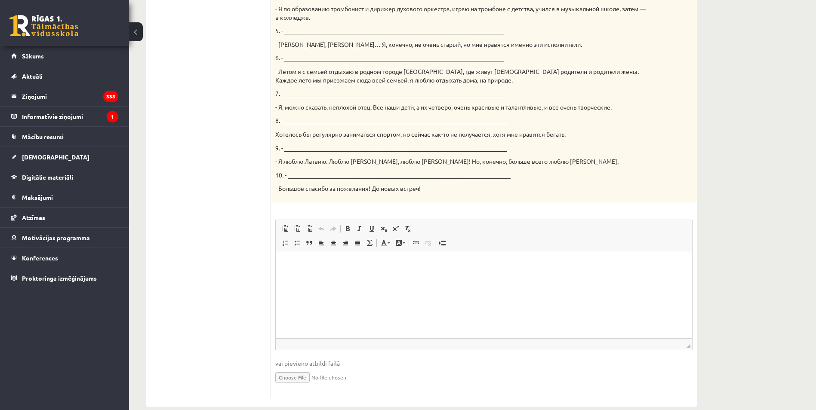
scroll to position [425, 0]
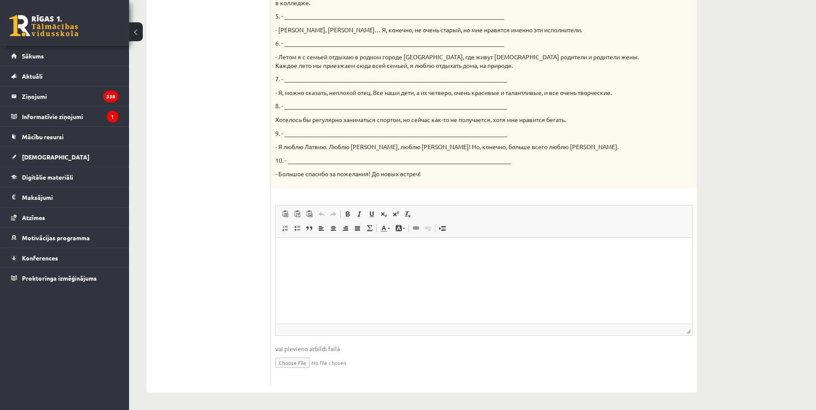
click at [450, 264] on html at bounding box center [484, 250] width 416 height 26
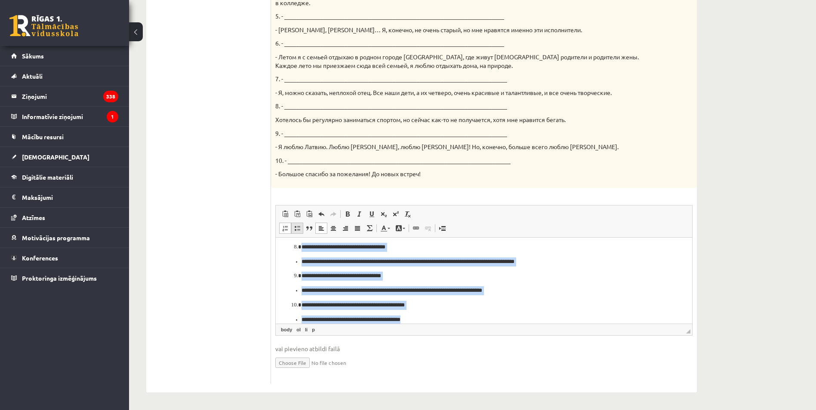
click at [301, 232] on link "Вставить / удалить маркированный список" at bounding box center [297, 228] width 12 height 11
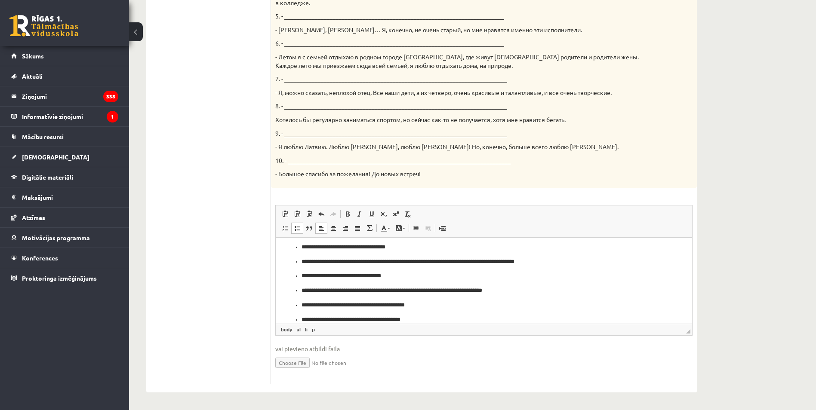
click at [367, 283] on ul "**********" at bounding box center [483, 168] width 399 height 311
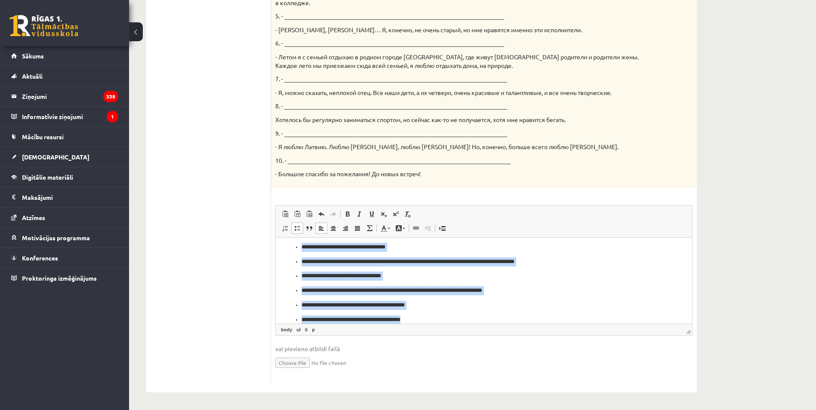
click at [299, 231] on span at bounding box center [297, 228] width 7 height 7
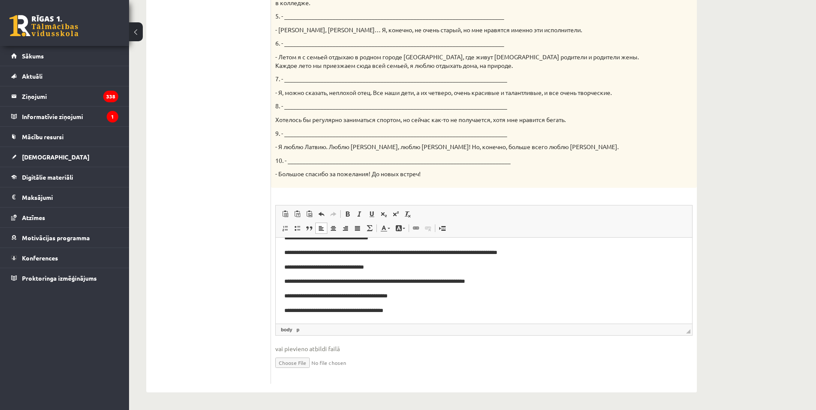
click at [356, 275] on body "**********" at bounding box center [483, 164] width 399 height 302
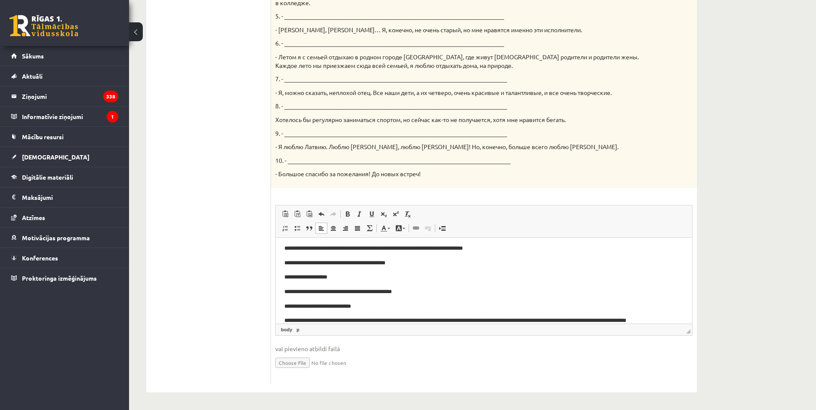
scroll to position [0, 0]
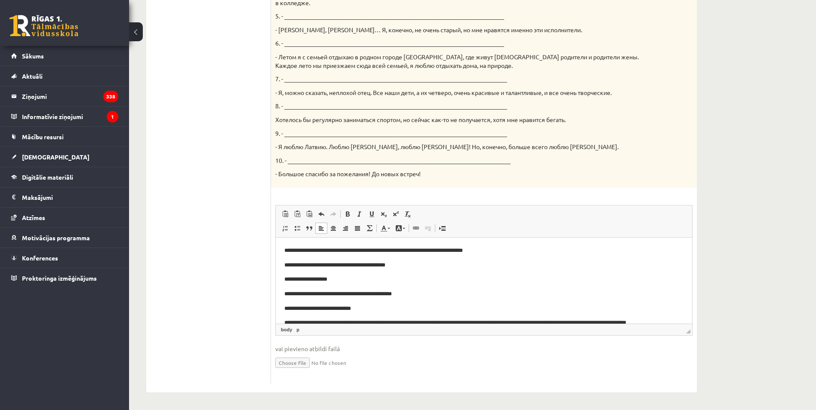
click at [375, 274] on body "**********" at bounding box center [483, 397] width 399 height 302
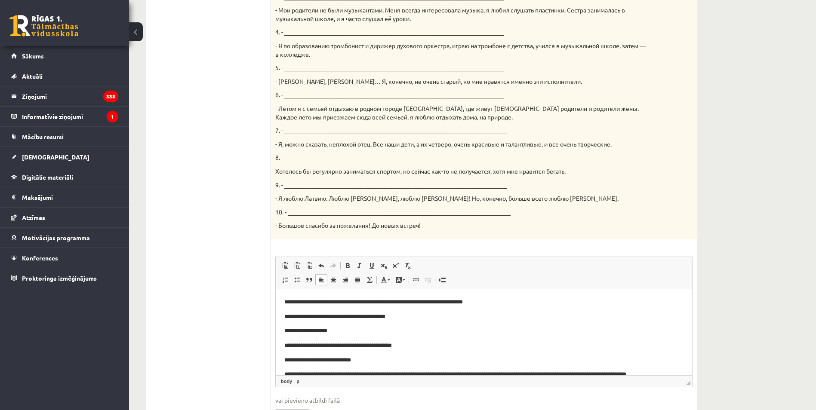
scroll to position [425, 0]
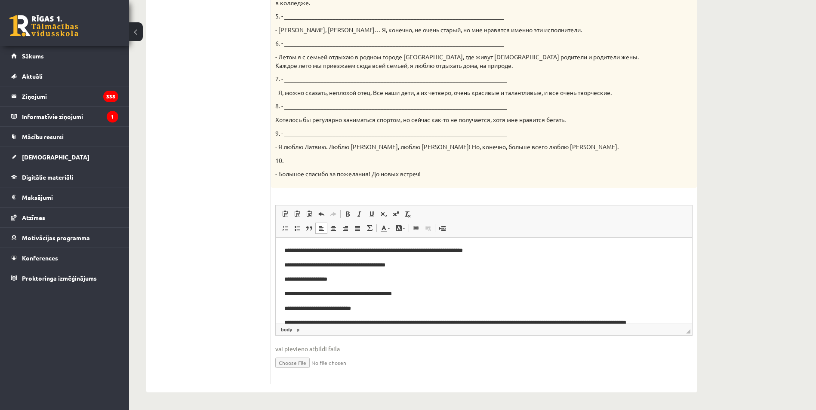
click at [185, 158] on ul "1. uzdevums 2. uzdevums 3. uzdevums 4. uzdevums 5. uzdevums 6. uzdevums 7. uzde…" at bounding box center [213, 56] width 116 height 655
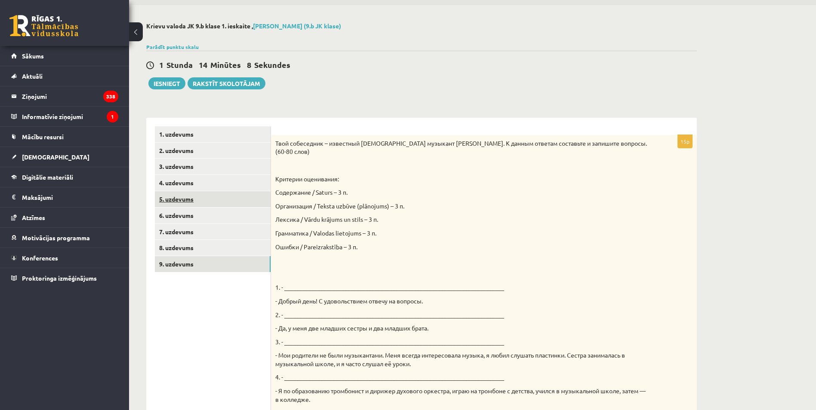
scroll to position [0, 0]
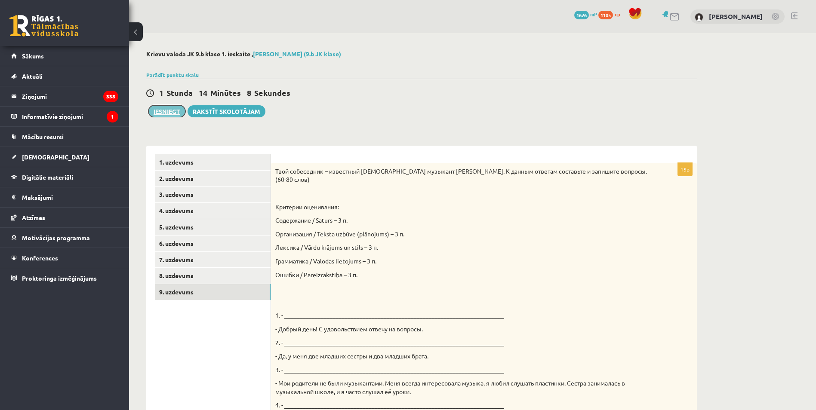
click at [163, 110] on button "Iesniegt" at bounding box center [166, 111] width 37 height 12
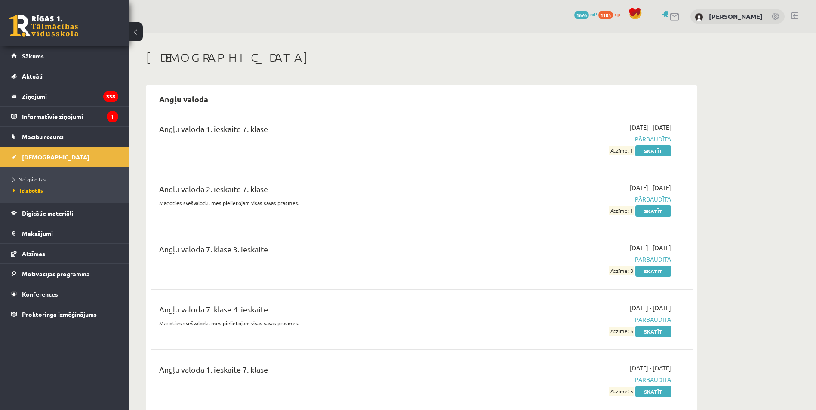
click at [37, 177] on span "Neizpildītās" at bounding box center [29, 179] width 33 height 7
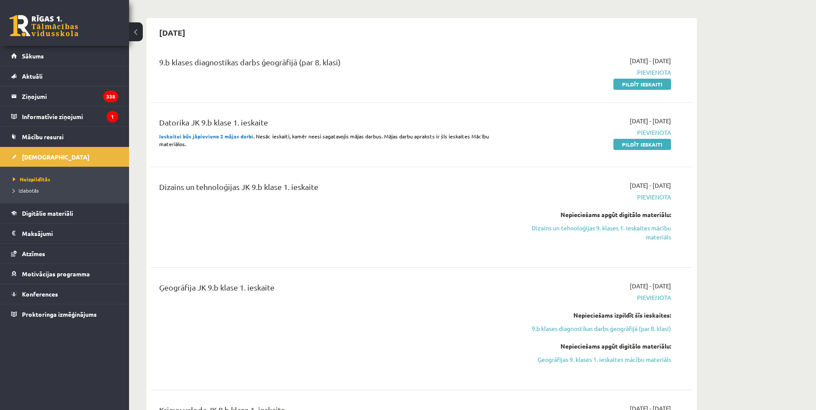
scroll to position [172, 0]
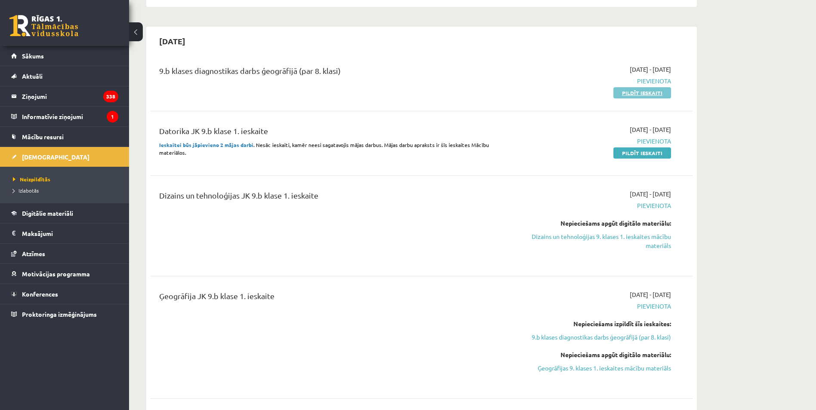
click at [628, 95] on link "Pildīt ieskaiti" at bounding box center [642, 92] width 58 height 11
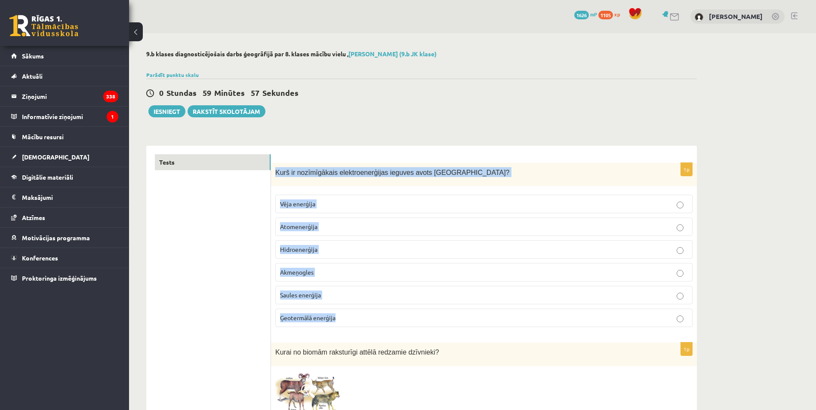
drag, startPoint x: 276, startPoint y: 169, endPoint x: 418, endPoint y: 333, distance: 217.1
click at [418, 333] on div "1p Kurš ir nozīmīgākais elektroenerģijas ieguves avots [GEOGRAPHIC_DATA]? Vēja …" at bounding box center [484, 249] width 426 height 172
copy div "Kurš ir nozīmīgākais elektroenerģijas ieguves avots [GEOGRAPHIC_DATA]? Vēja ene…"
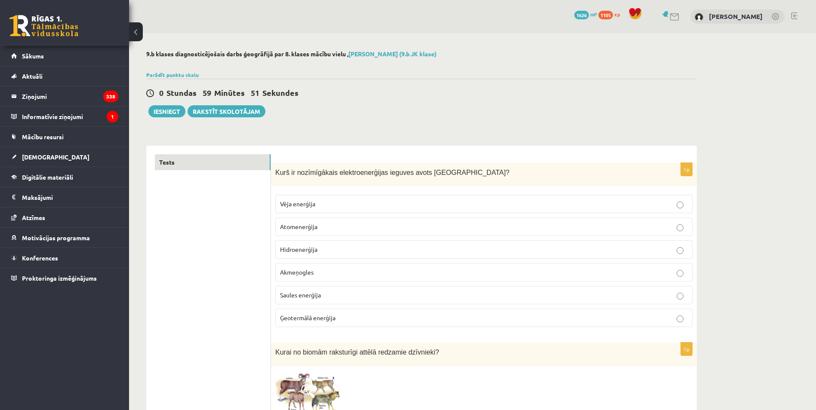
click at [308, 254] on p "Hidroenerģija" at bounding box center [484, 249] width 408 height 9
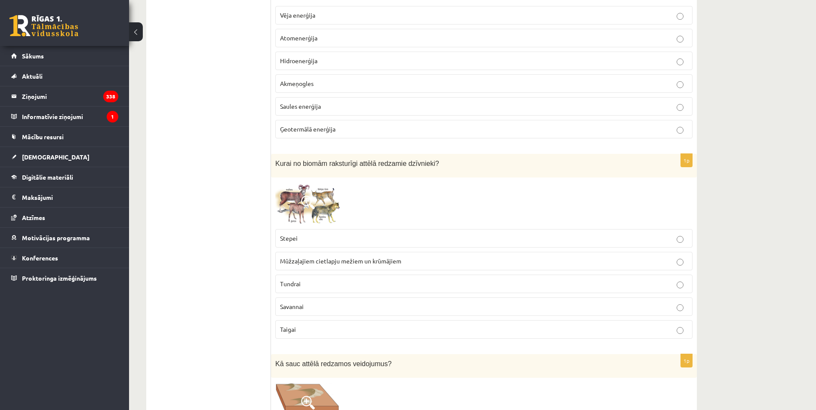
scroll to position [215, 0]
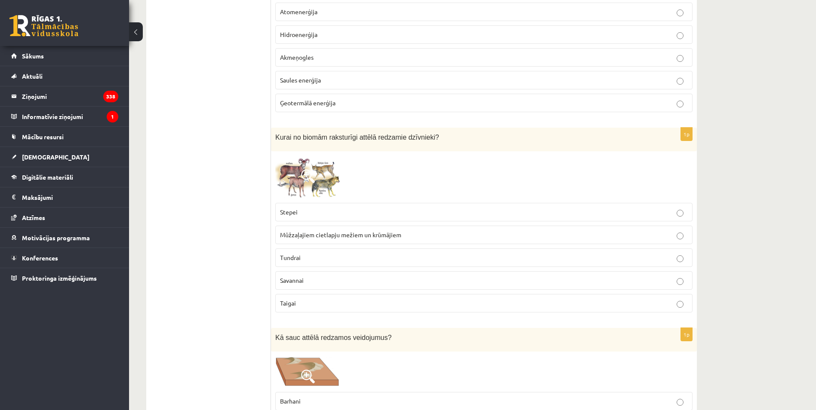
click at [294, 310] on label "Taigai" at bounding box center [483, 303] width 417 height 18
click at [341, 214] on p "Stepei" at bounding box center [484, 212] width 408 height 9
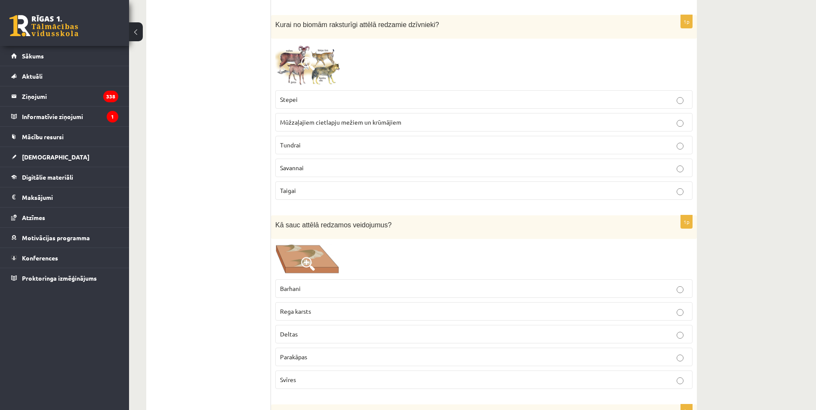
scroll to position [430, 0]
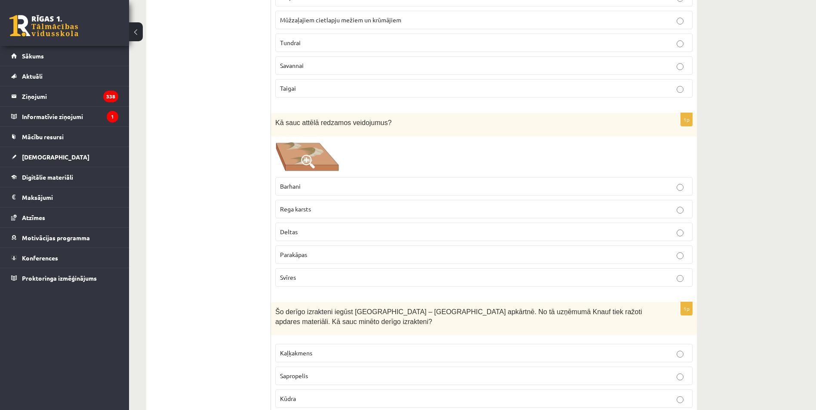
click at [333, 190] on p "Barhani" at bounding box center [484, 186] width 408 height 9
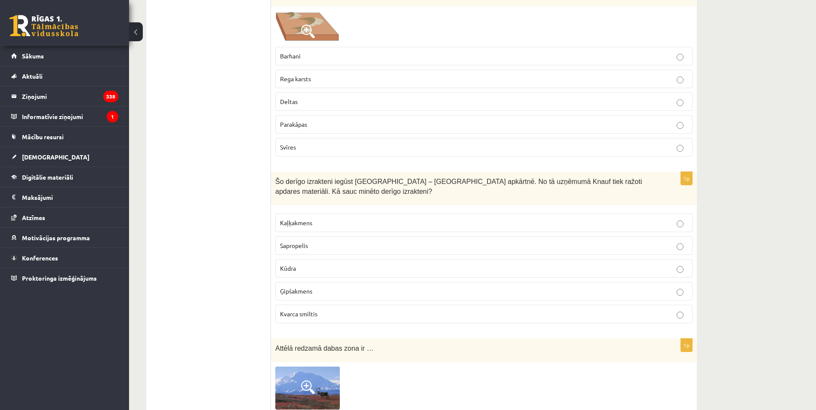
scroll to position [602, 0]
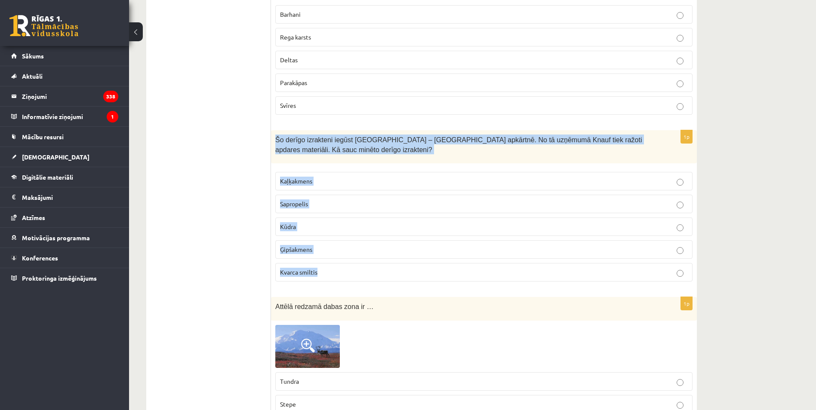
drag, startPoint x: 276, startPoint y: 138, endPoint x: 383, endPoint y: 279, distance: 176.8
click at [383, 279] on div "1p Šo derīgo izrakteni iegūst Latvijā – Salaspils apkārtnē. No tā uzņēmumā Knau…" at bounding box center [484, 209] width 426 height 158
copy div "Šo derīgo izrakteni iegūst Latvijā – Salaspils apkārtnē. No tā uzņēmumā Knauf t…"
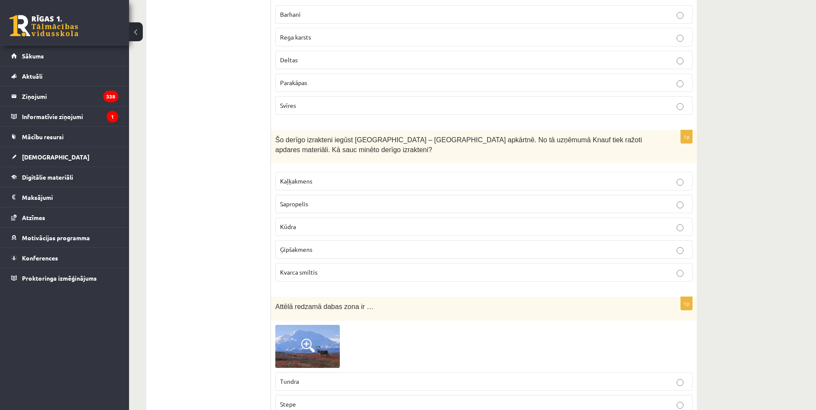
drag, startPoint x: 177, startPoint y: 202, endPoint x: 192, endPoint y: 208, distance: 15.7
click at [311, 248] on span "Ģipšakmens" at bounding box center [296, 250] width 32 height 8
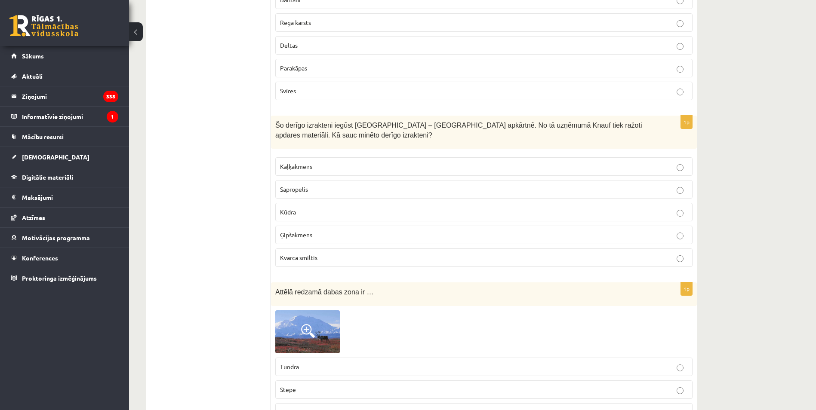
scroll to position [774, 0]
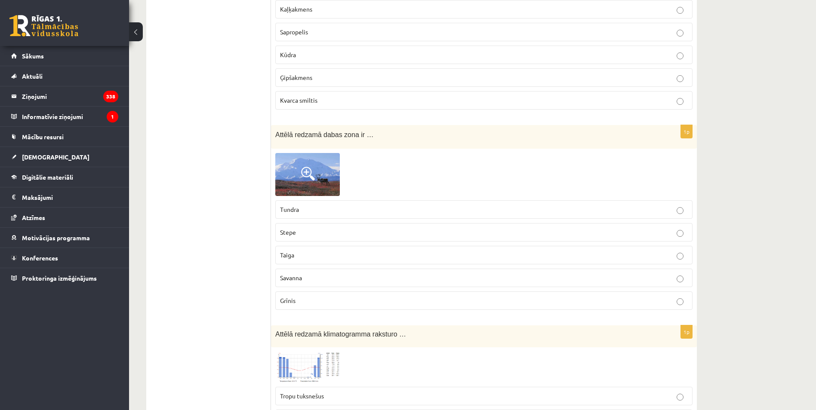
drag, startPoint x: 303, startPoint y: 211, endPoint x: 288, endPoint y: 205, distance: 16.8
click at [303, 211] on p "Tundra" at bounding box center [484, 209] width 408 height 9
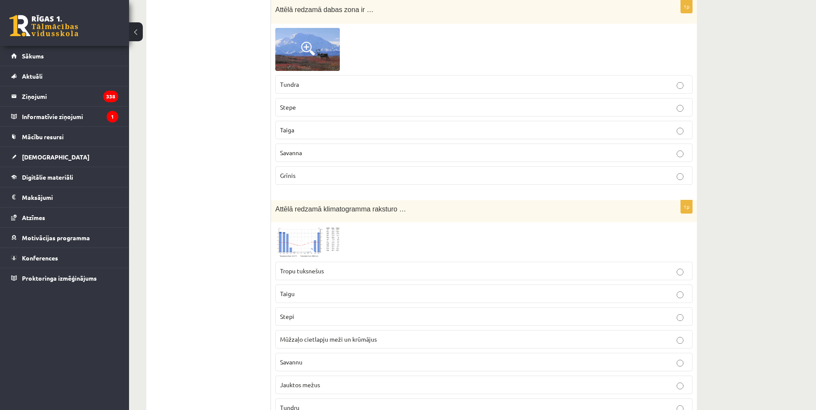
scroll to position [903, 0]
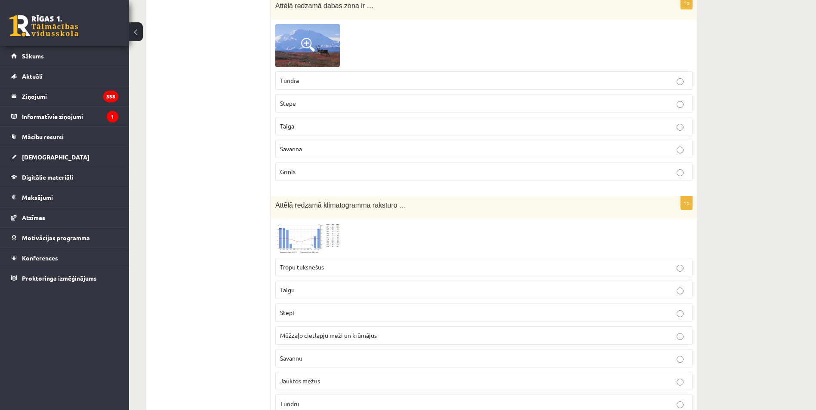
click at [312, 37] on img at bounding box center [307, 45] width 65 height 43
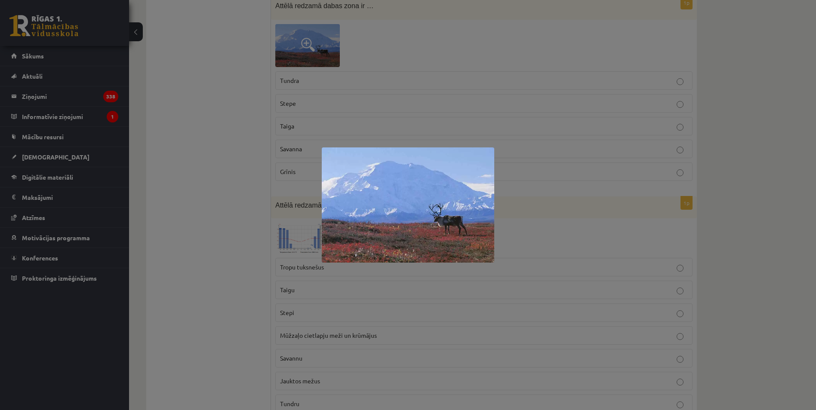
click at [268, 242] on div at bounding box center [408, 205] width 816 height 410
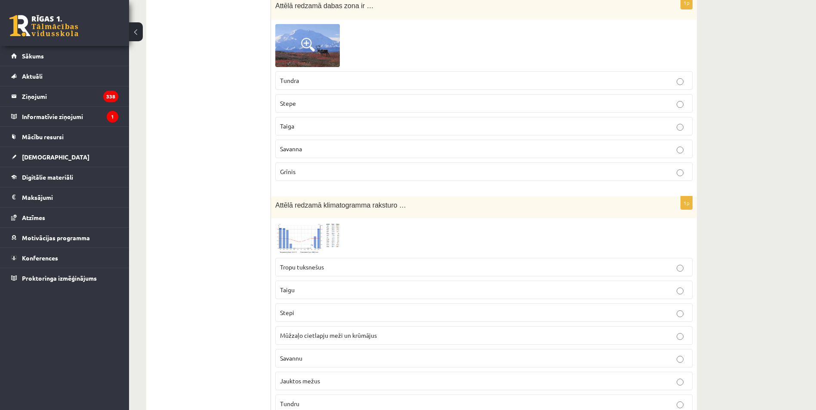
click at [309, 246] on span at bounding box center [308, 244] width 14 height 14
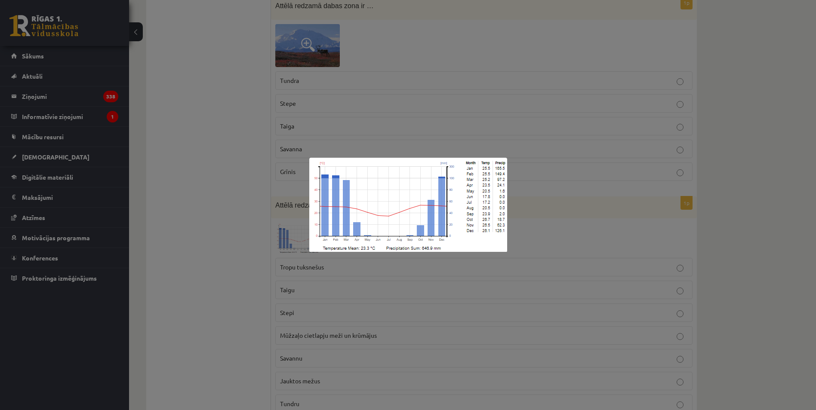
drag, startPoint x: 182, startPoint y: 311, endPoint x: 233, endPoint y: 298, distance: 52.6
click at [182, 311] on div at bounding box center [408, 205] width 816 height 410
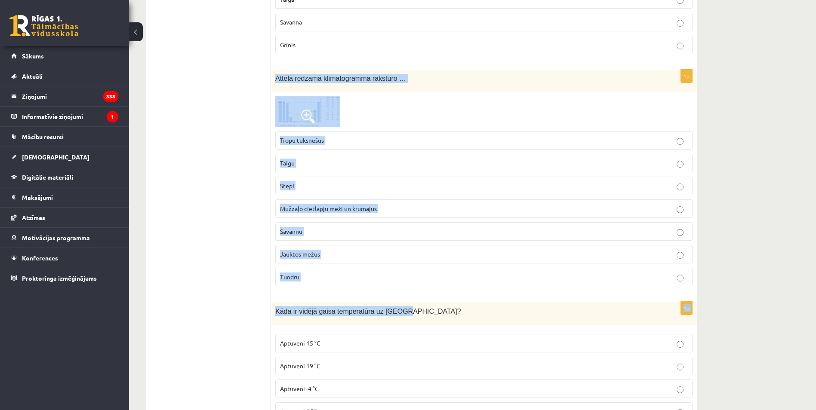
scroll to position [1032, 0]
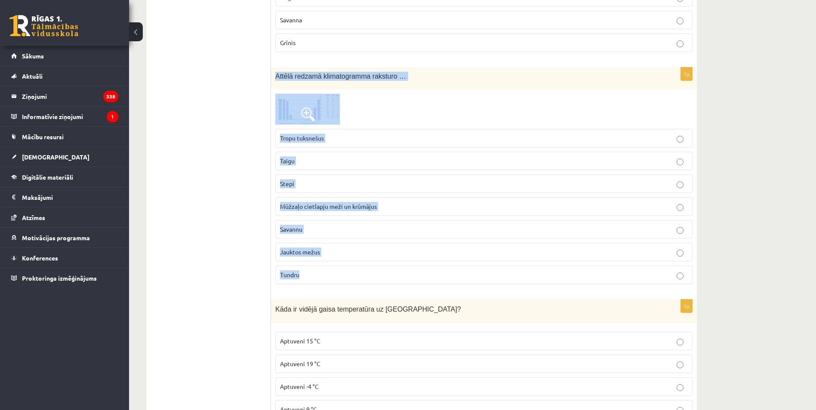
drag, startPoint x: 274, startPoint y: 202, endPoint x: 391, endPoint y: 275, distance: 138.3
click at [391, 275] on div "1p Attēlā redzamā klimatogramma raksturo … Tropu tuksnešus Taigu Stepi Mūžzaļo …" at bounding box center [484, 180] width 426 height 224
copy div "Attēlā redzamā klimatogramma raksturo … Tropu tuksnešus Taigu Stepi Mūžzaļo cie…"
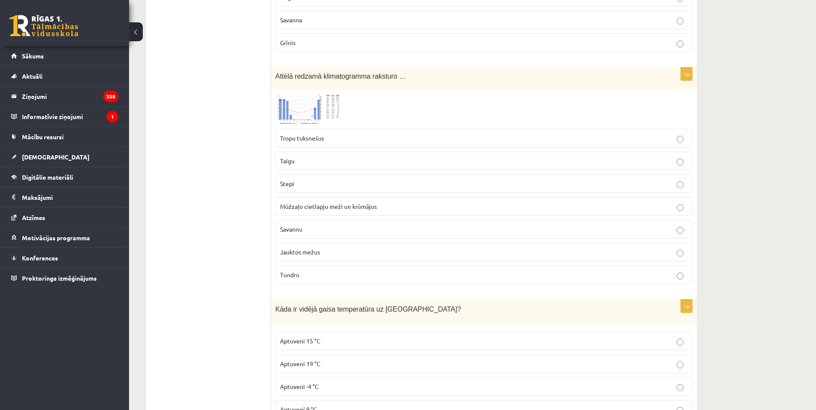
drag, startPoint x: 179, startPoint y: 199, endPoint x: 185, endPoint y: 200, distance: 6.3
click at [327, 232] on p "Savannu" at bounding box center [484, 229] width 408 height 9
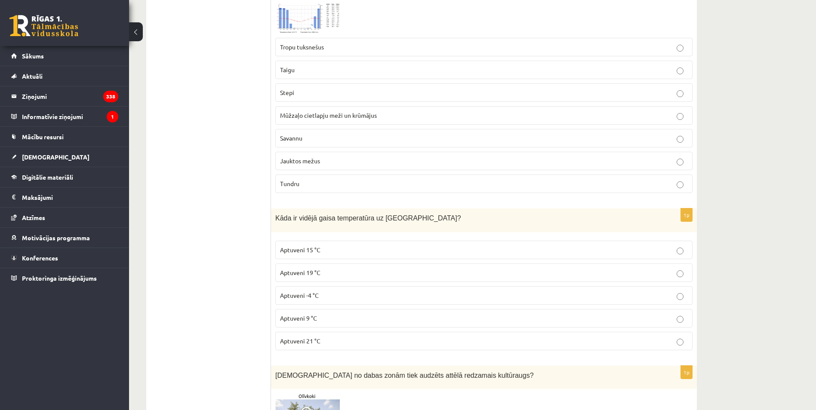
scroll to position [1247, 0]
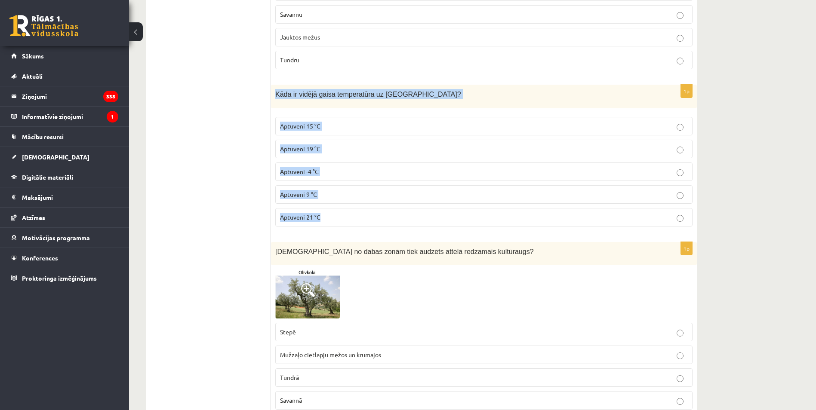
drag, startPoint x: 275, startPoint y: 92, endPoint x: 383, endPoint y: 221, distance: 168.9
click at [383, 221] on div "1p Kāda ir vidējā gaisa temperatūra uz Zemes? Aptuveni 15 °C Aptuveni 19 °C Apt…" at bounding box center [484, 159] width 426 height 149
copy div "Kāda ir vidējā gaisa temperatūra uz Zemes? Aptuveni 15 °C Aptuveni 19 °C Aptuve…"
click at [305, 121] on label "Aptuveni 15 °C" at bounding box center [483, 126] width 417 height 18
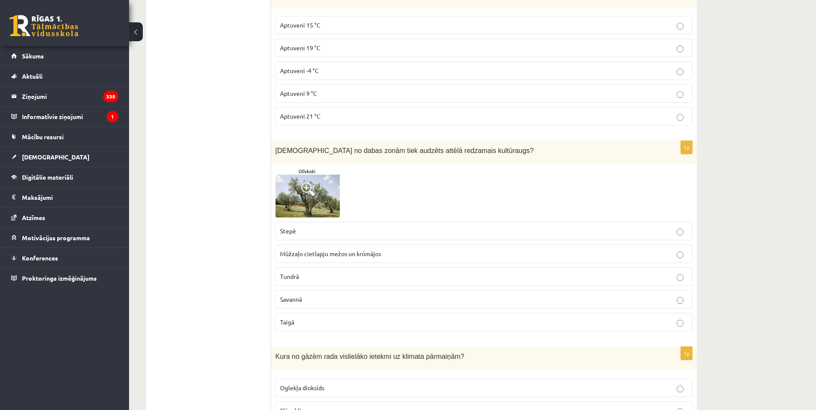
scroll to position [1376, 0]
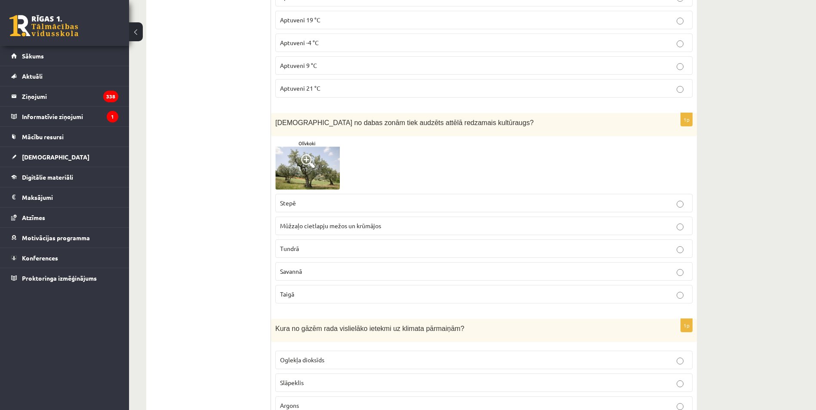
click at [310, 222] on p "Mūžzaļo cietlapju mežos un krūmājos" at bounding box center [484, 225] width 408 height 9
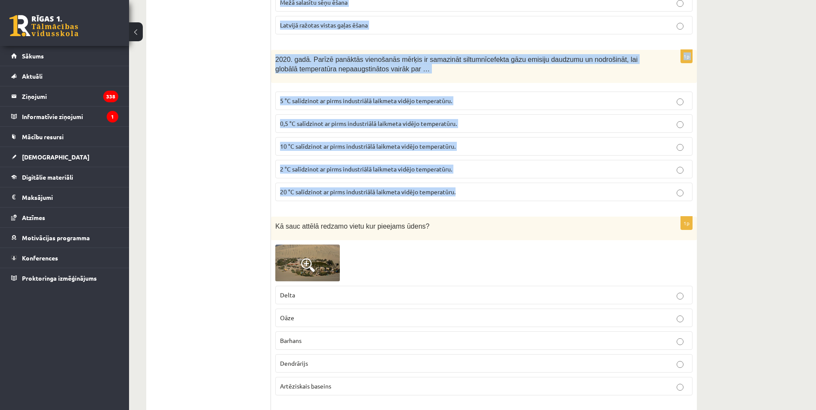
scroll to position [2322, 0]
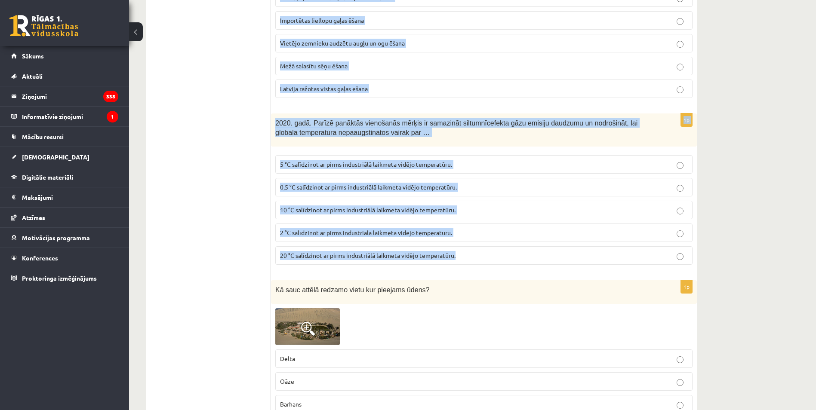
drag, startPoint x: 274, startPoint y: 115, endPoint x: 508, endPoint y: 263, distance: 276.8
copy form "Kura no gāzēm rada vislielāko ietekmi uz klimata pārmaiņām? Oglekļa dioksīds Sl…"
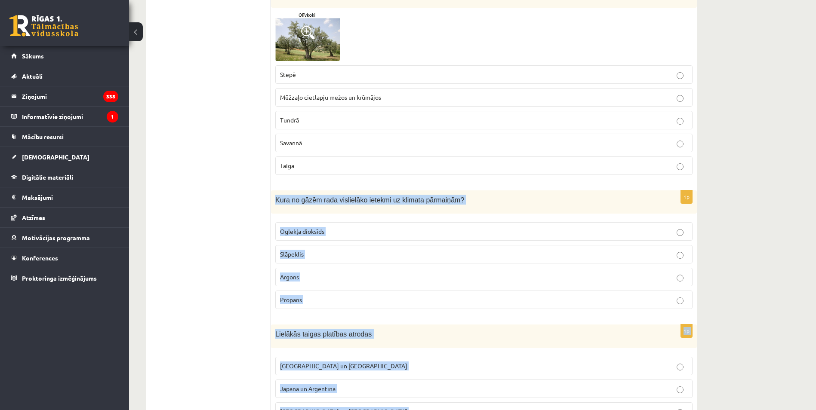
scroll to position [1505, 0]
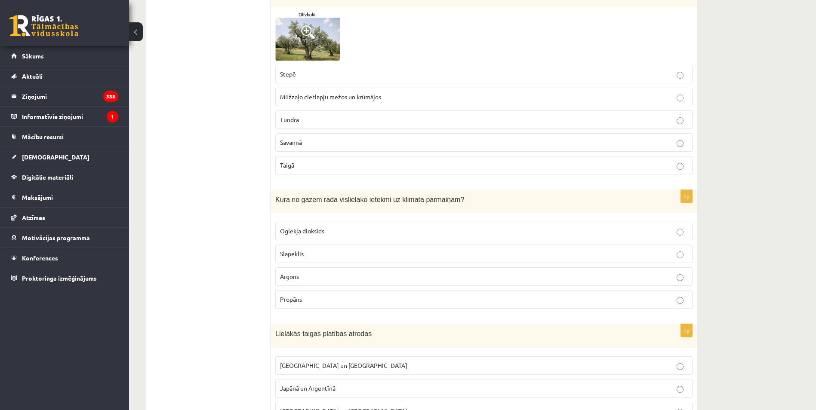
drag, startPoint x: 195, startPoint y: 262, endPoint x: 215, endPoint y: 247, distance: 25.8
click at [486, 127] on label "Tundrā" at bounding box center [483, 120] width 417 height 18
click at [478, 107] on fieldset "Stepē Mūžzaļo cietlapju mežos un krūmājos Tundrā Savannā Taigā" at bounding box center [483, 119] width 417 height 117
click at [476, 104] on label "Mūžzaļo cietlapju mežos un krūmājos" at bounding box center [483, 97] width 417 height 18
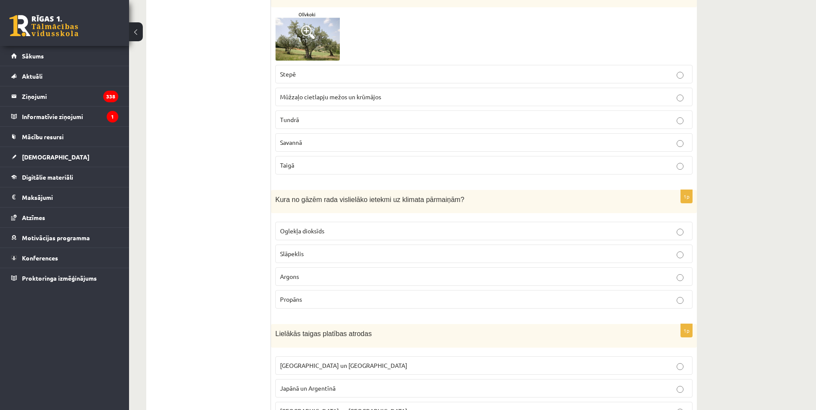
drag, startPoint x: 302, startPoint y: 233, endPoint x: 297, endPoint y: 247, distance: 14.7
click at [302, 233] on span "Oglekļa dioksīds" at bounding box center [302, 231] width 44 height 8
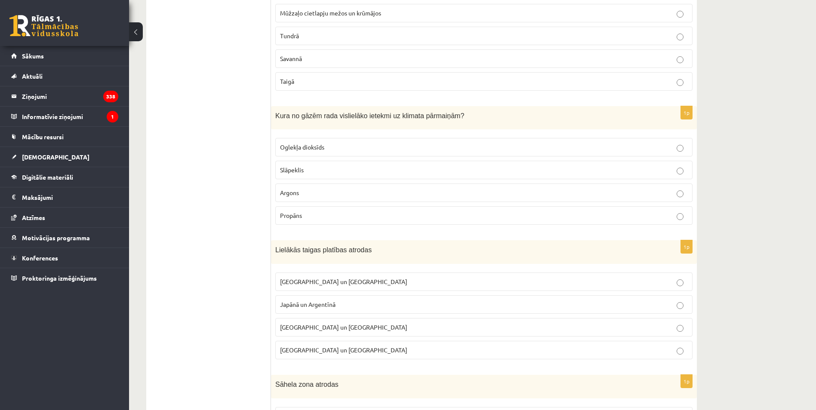
scroll to position [1591, 0]
click at [328, 278] on span "Krievijā un Kanādā" at bounding box center [343, 280] width 127 height 8
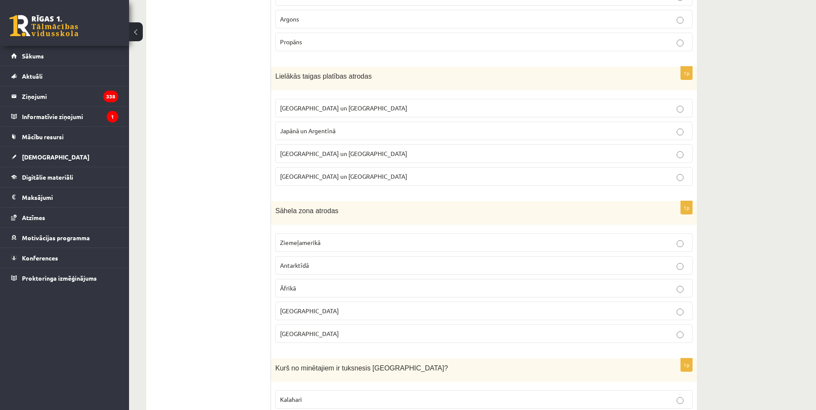
scroll to position [1763, 0]
click at [296, 289] on p "Āfrikā" at bounding box center [484, 287] width 408 height 9
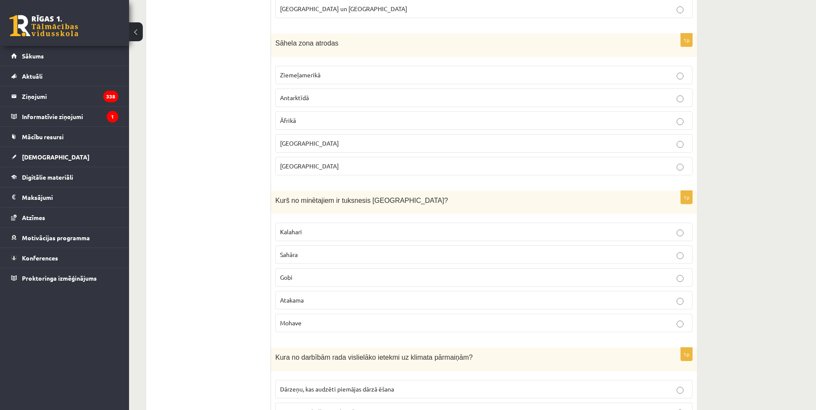
scroll to position [1935, 0]
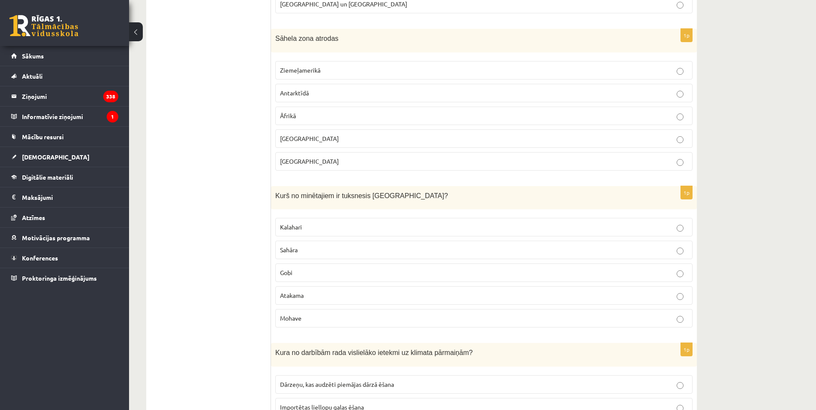
click at [300, 270] on p "Gobi" at bounding box center [484, 272] width 408 height 9
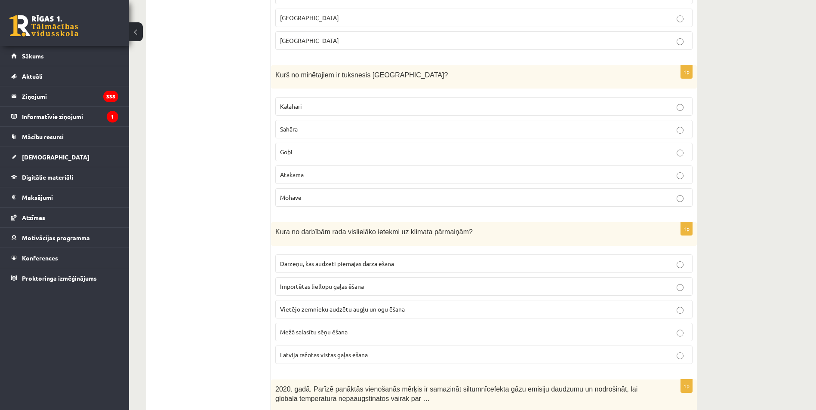
scroll to position [2064, 0]
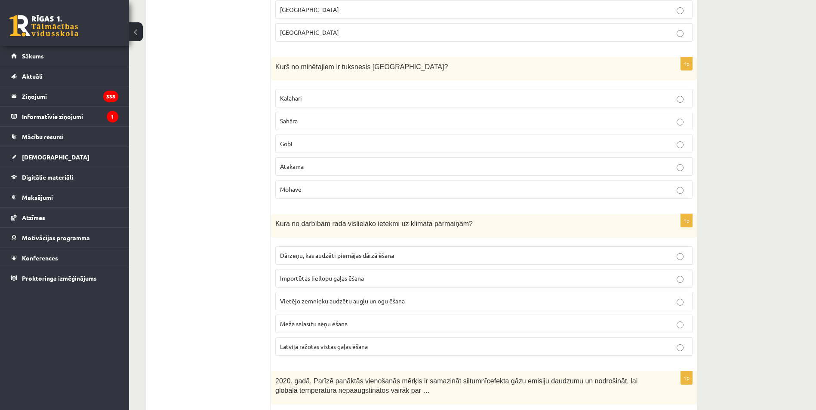
click at [335, 284] on label "Importētas liellopu gaļas ēšana" at bounding box center [483, 278] width 417 height 18
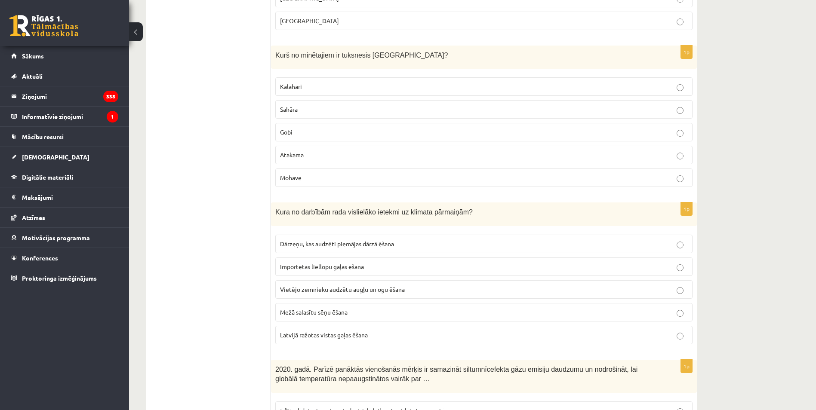
scroll to position [2322, 0]
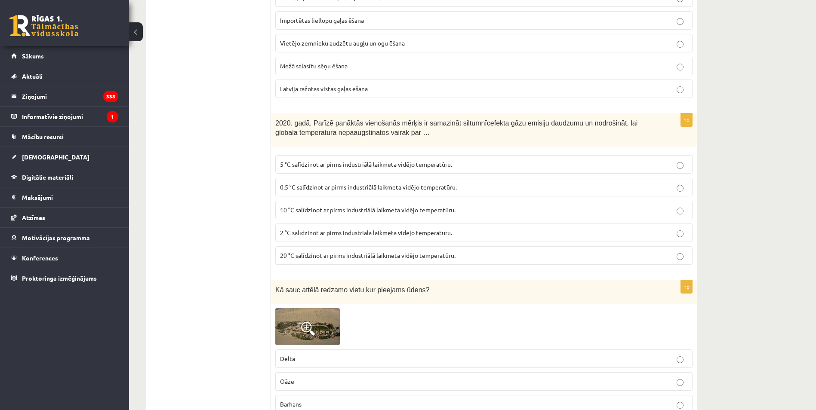
click at [294, 234] on span "2 °C salīdzinot ar pirms industriālā laikmeta vidējo temperatūru." at bounding box center [366, 233] width 172 height 8
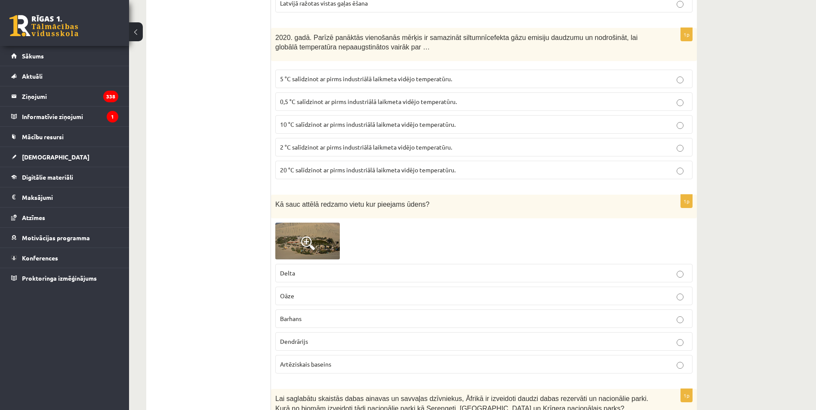
scroll to position [2408, 0]
click at [304, 235] on img at bounding box center [307, 240] width 65 height 37
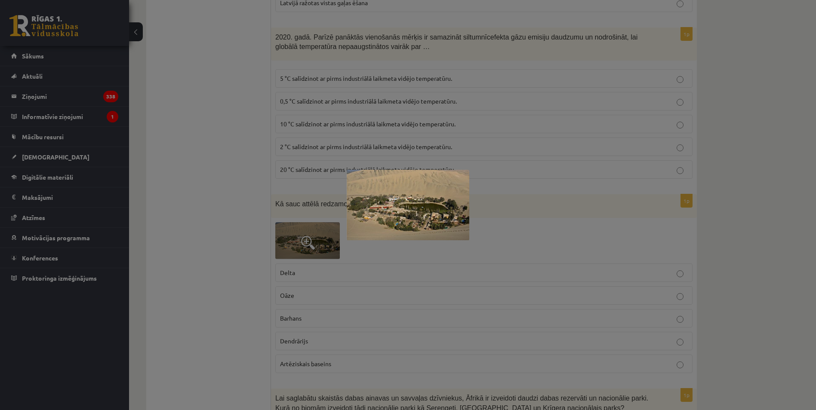
click at [199, 274] on div at bounding box center [408, 205] width 816 height 410
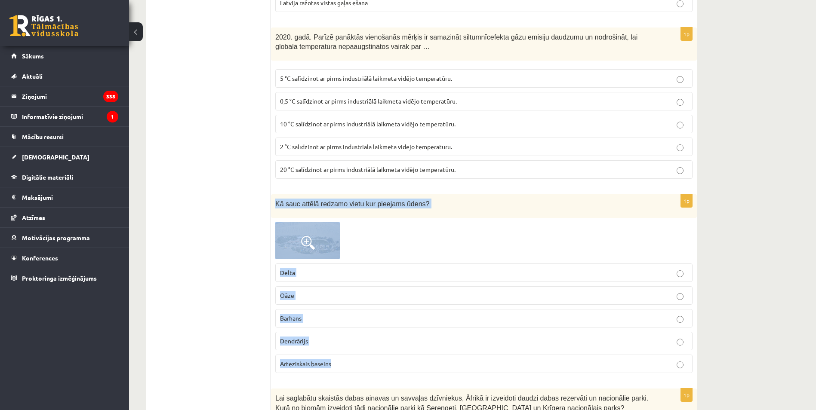
drag, startPoint x: 271, startPoint y: 200, endPoint x: 379, endPoint y: 372, distance: 202.9
click at [379, 372] on div "1p Kā sauc attēlā redzamo vietu kur pieejams ūdens? Delta Oāze Barhans Dendrāri…" at bounding box center [484, 287] width 426 height 186
copy div "Kā sauc attēlā redzamo vietu kur pieejams ūdens? Delta Oāze Barhans Dendrārijs …"
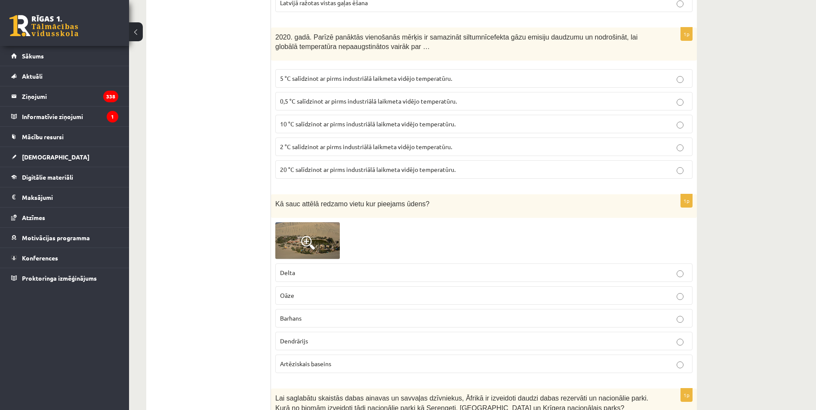
drag, startPoint x: 244, startPoint y: 314, endPoint x: 267, endPoint y: 312, distance: 23.8
click at [300, 298] on p "Oāze" at bounding box center [484, 295] width 408 height 9
click at [317, 231] on img at bounding box center [307, 240] width 65 height 37
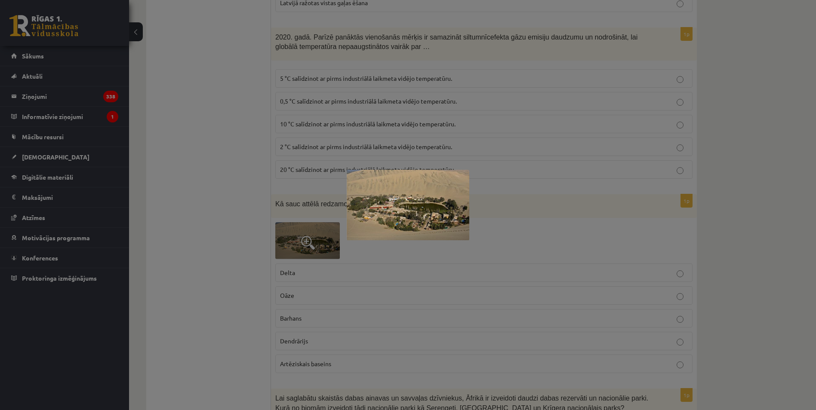
click at [230, 241] on div at bounding box center [408, 205] width 816 height 410
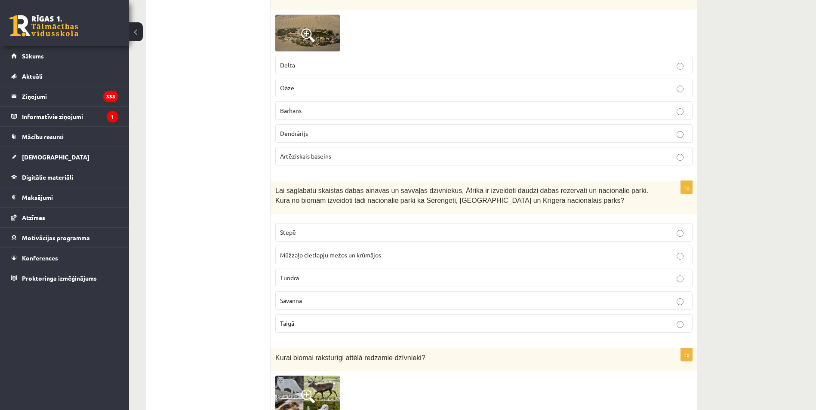
scroll to position [2623, 0]
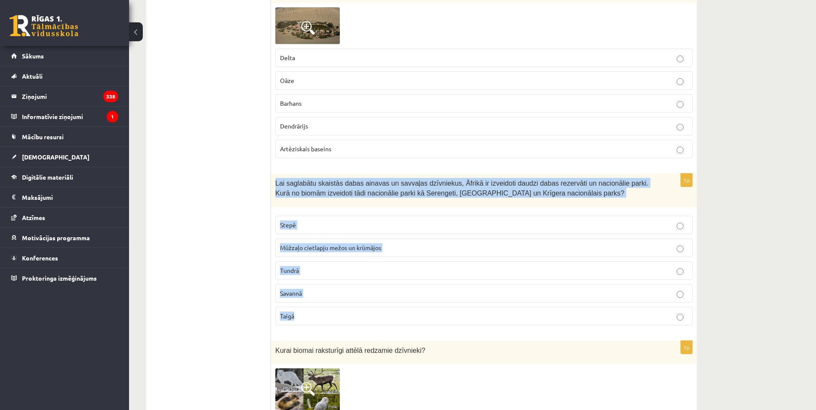
drag, startPoint x: 277, startPoint y: 181, endPoint x: 446, endPoint y: 320, distance: 219.4
click at [446, 320] on div "1p Lai saglabātu skaistās dabas ainavas un savvaļas dzīvniekus, Āfrikā ir izvei…" at bounding box center [484, 253] width 426 height 158
copy div "Lai saglabātu skaistās dabas ainavas un savvaļas dzīvniekus, Āfrikā ir izveidot…"
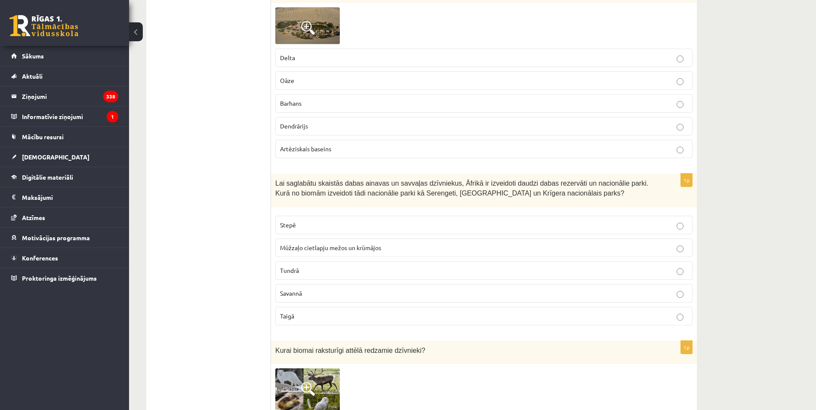
click at [198, 209] on ul "Tests" at bounding box center [213, 236] width 116 height 5411
click at [303, 292] on p "Savannā" at bounding box center [484, 293] width 408 height 9
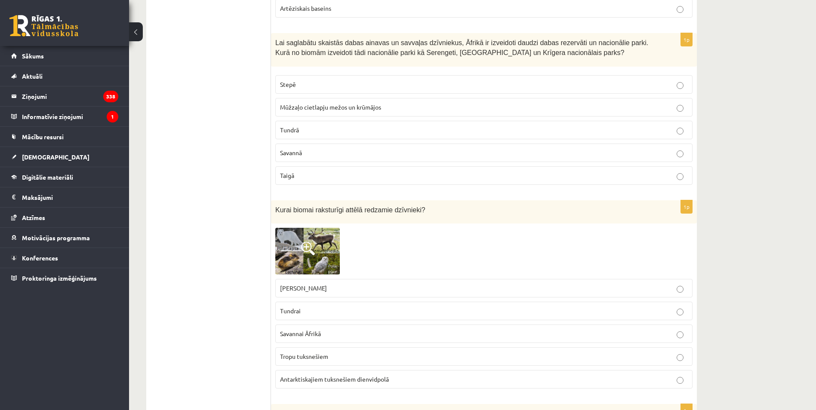
scroll to position [2795, 0]
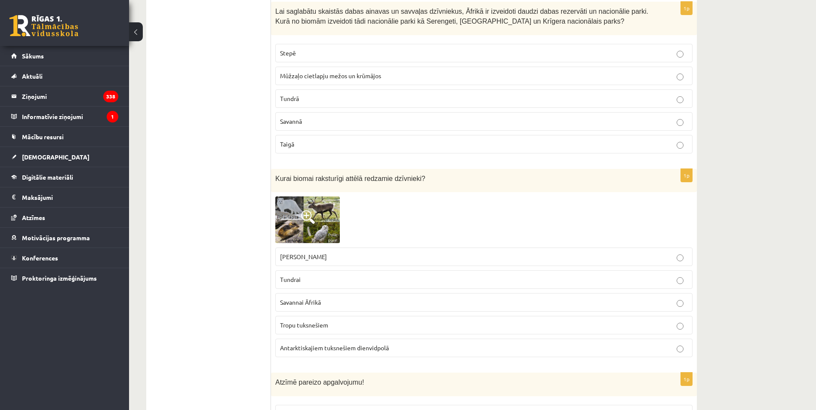
drag, startPoint x: 324, startPoint y: 281, endPoint x: 317, endPoint y: 282, distance: 7.0
click at [324, 281] on p "Tundrai" at bounding box center [484, 279] width 408 height 9
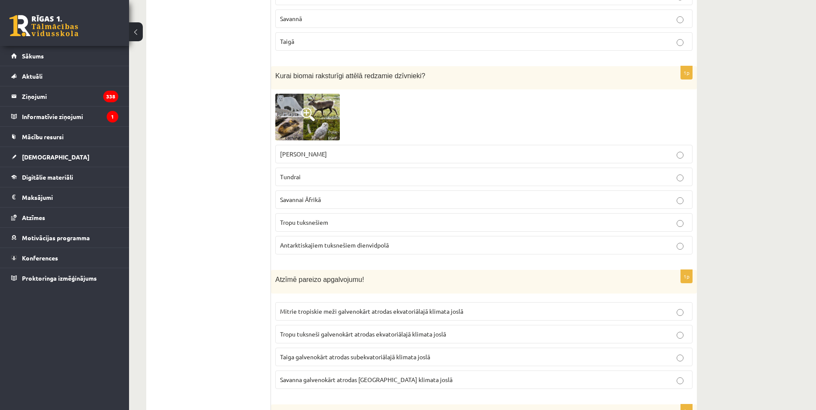
scroll to position [2967, 0]
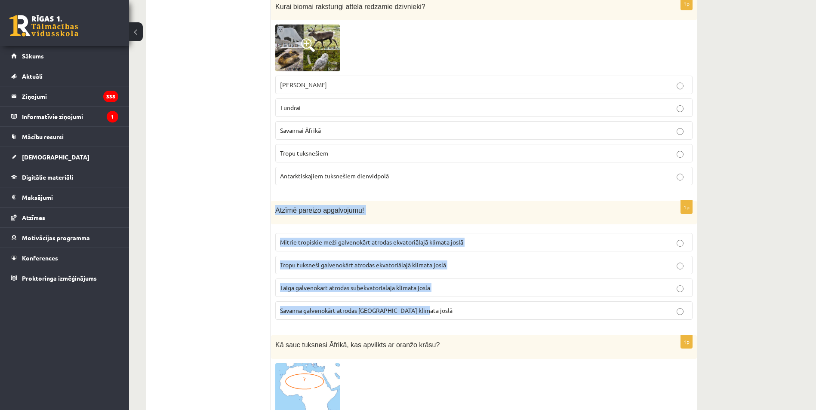
drag, startPoint x: 325, startPoint y: 236, endPoint x: 448, endPoint y: 320, distance: 149.1
click at [448, 320] on div "1p Atzīmē pareizo apgalvojumu! Mitrie tropiskie meži galvenokārt atrodas ekvato…" at bounding box center [484, 264] width 426 height 126
copy div "Atzīmē pareizo apgalvojumu! Mitrie tropiskie meži galvenokārt atrodas ekvatoriā…"
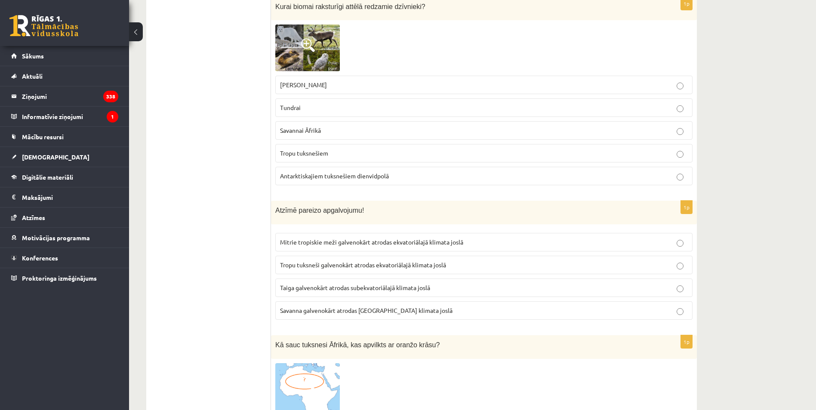
click at [319, 236] on label "Mitrie tropiskie meži galvenokārt atrodas ekvatoriālajā klimata joslā" at bounding box center [483, 242] width 417 height 18
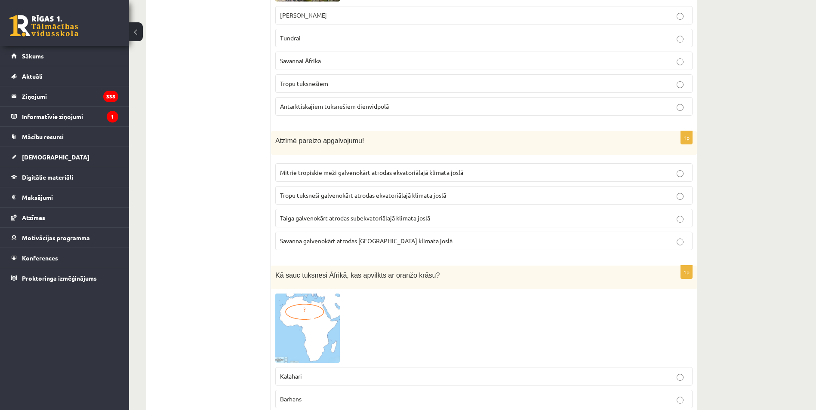
scroll to position [3182, 0]
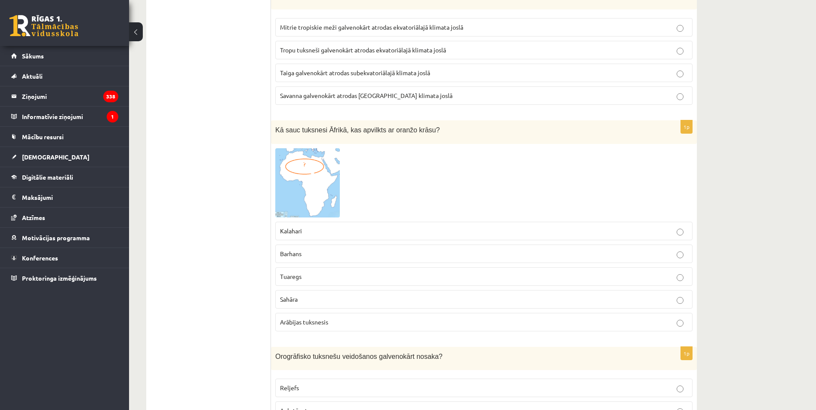
click at [307, 301] on p "Sahāra" at bounding box center [484, 299] width 408 height 9
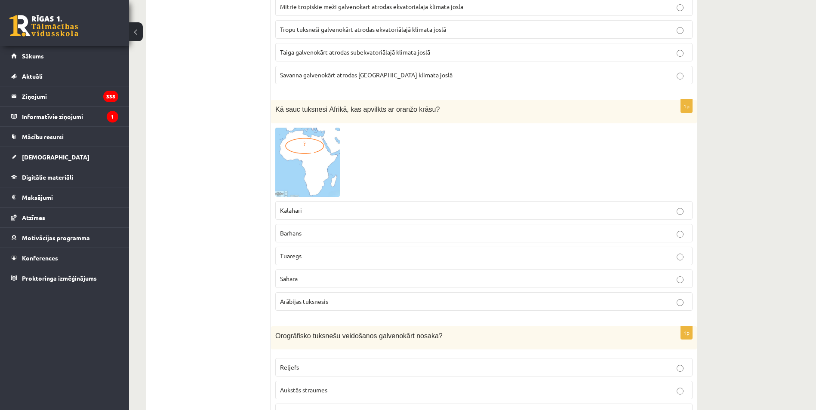
scroll to position [3311, 0]
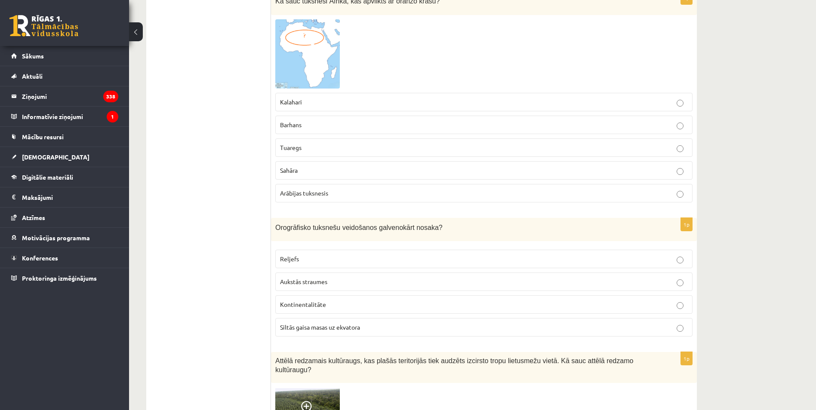
drag, startPoint x: 270, startPoint y: 227, endPoint x: 372, endPoint y: 305, distance: 128.2
drag, startPoint x: 372, startPoint y: 305, endPoint x: 275, endPoint y: 217, distance: 130.6
click at [274, 209] on div "1p Kā sauc tuksnesi Āfrikā, kas apvilkts ar oranžo krāsu? Kalahari Barhans Tuar…" at bounding box center [484, 100] width 426 height 218
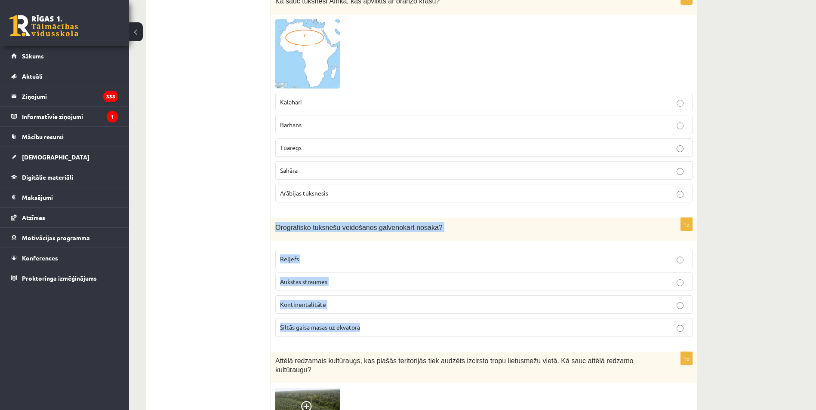
drag, startPoint x: 274, startPoint y: 224, endPoint x: 384, endPoint y: 324, distance: 148.3
click at [384, 324] on div "1p Orogrāfisko tuksnešu veidošanos galvenokārt nosaka? Reljefs Aukstās straumes…" at bounding box center [484, 281] width 426 height 126
copy div "Orogrāfisko tuksnešu veidošanos galvenokārt nosaka? Reljefs Aukstās straumes Ko…"
click at [298, 260] on span "Reljefs" at bounding box center [289, 259] width 19 height 8
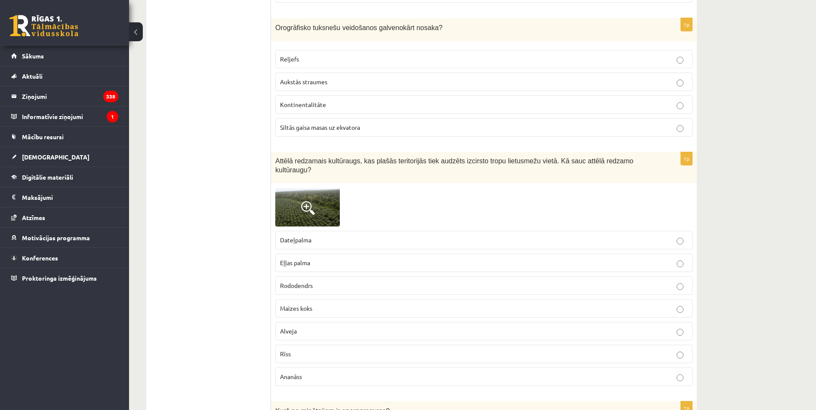
scroll to position [3569, 0]
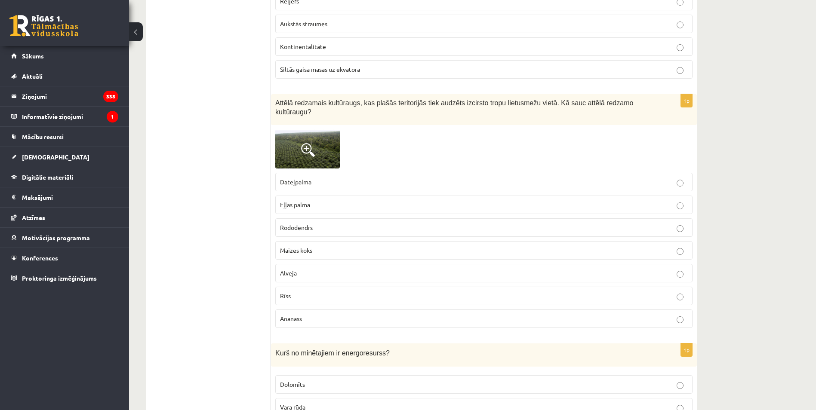
click at [291, 129] on img at bounding box center [307, 148] width 65 height 39
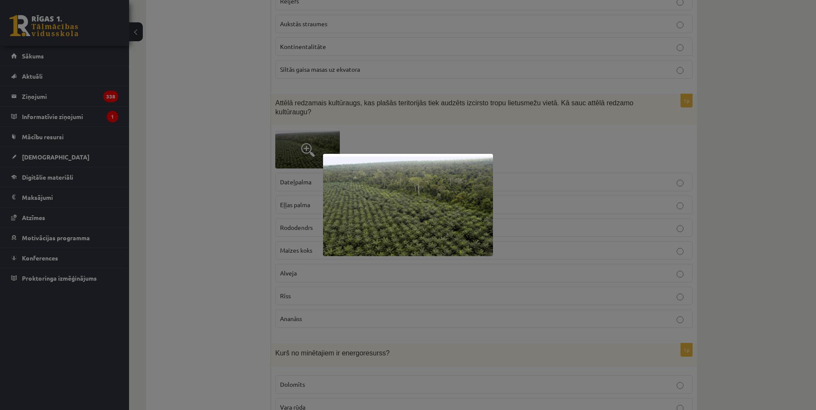
click at [179, 154] on div at bounding box center [408, 205] width 816 height 410
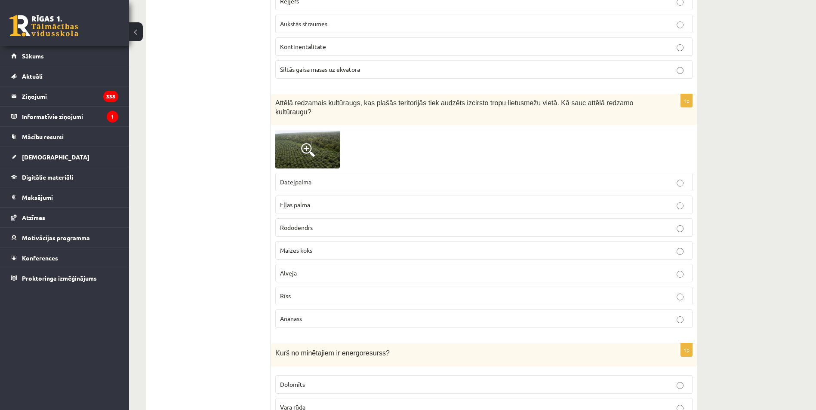
click at [341, 203] on label "Eļļas palma" at bounding box center [483, 205] width 417 height 18
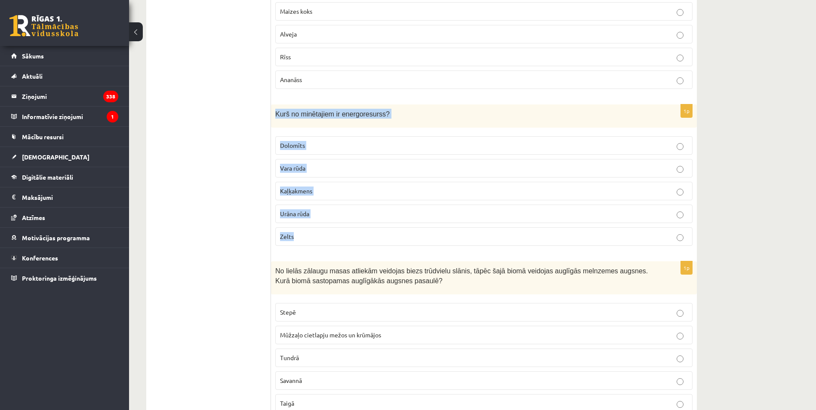
scroll to position [3785, 0]
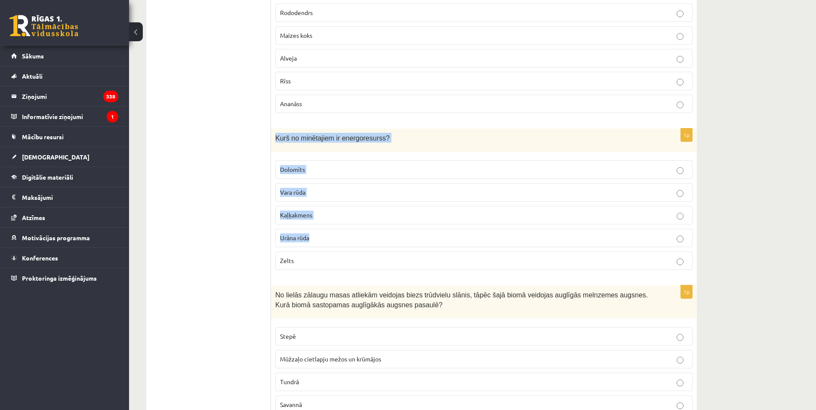
drag, startPoint x: 274, startPoint y: 84, endPoint x: 390, endPoint y: 234, distance: 189.8
click at [392, 234] on div "1p Kurš no minētajiem ir energoresurss? Dolomīts Vara rūda Kaļķakmens Urāna rūd…" at bounding box center [484, 203] width 426 height 149
click at [289, 138] on div "Kurš no minētajiem ir energoresurss?" at bounding box center [484, 141] width 426 height 24
click at [289, 135] on span "Kurš no minētajiem ir energoresurss?" at bounding box center [332, 138] width 114 height 7
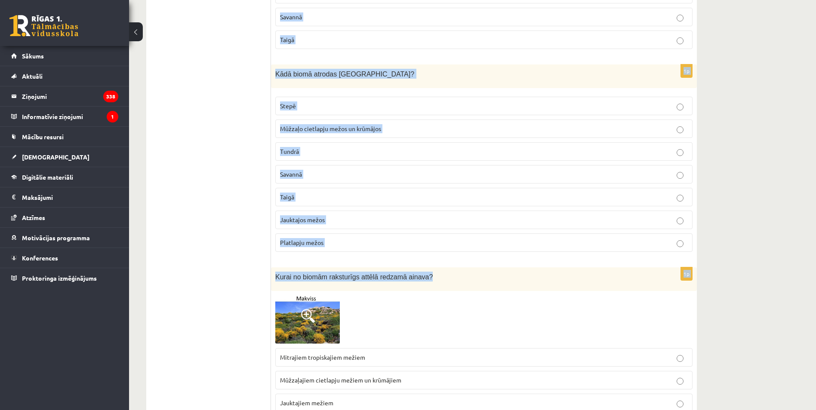
scroll to position [4172, 0]
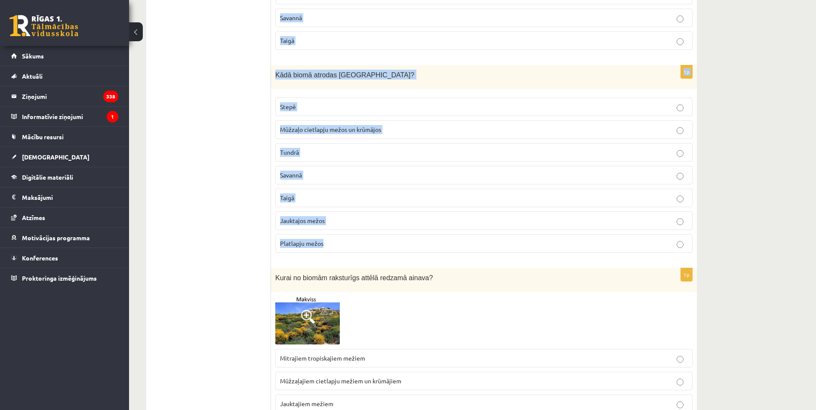
drag, startPoint x: 272, startPoint y: 212, endPoint x: 422, endPoint y: 236, distance: 151.9
copy form "Kurš no minētajiem ir energoresurss? Dolomīts Vara rūda Kaļķakmens Urāna rūda Z…"
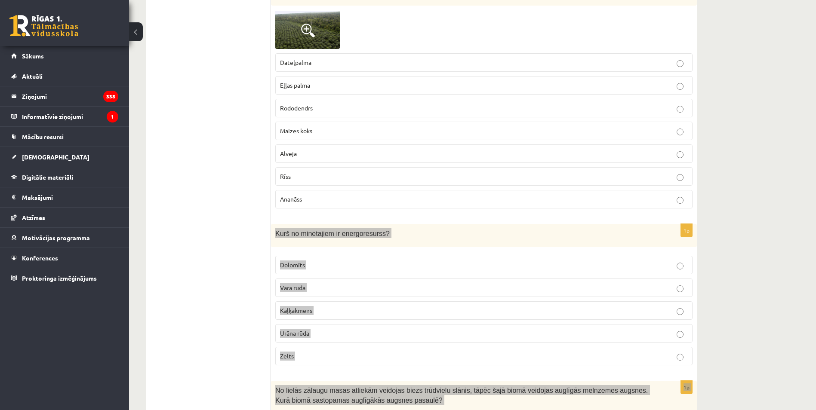
scroll to position [3698, 0]
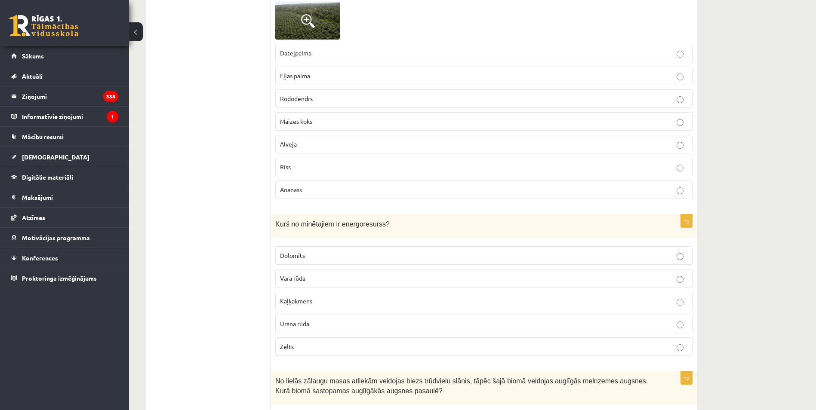
click at [336, 320] on p "Urāna rūda" at bounding box center [484, 324] width 408 height 9
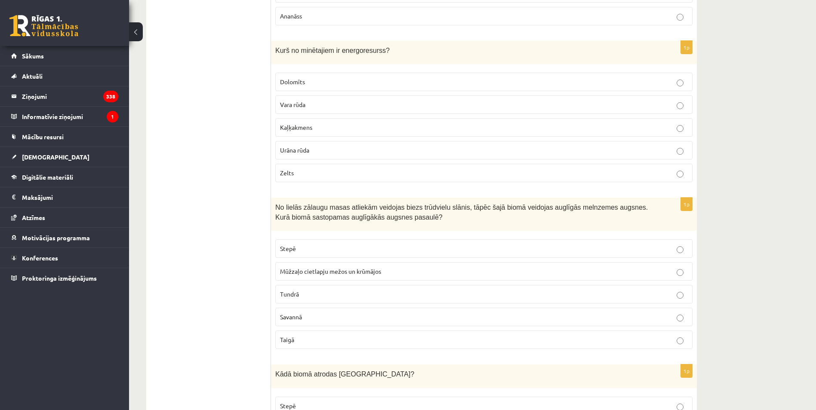
scroll to position [3914, 0]
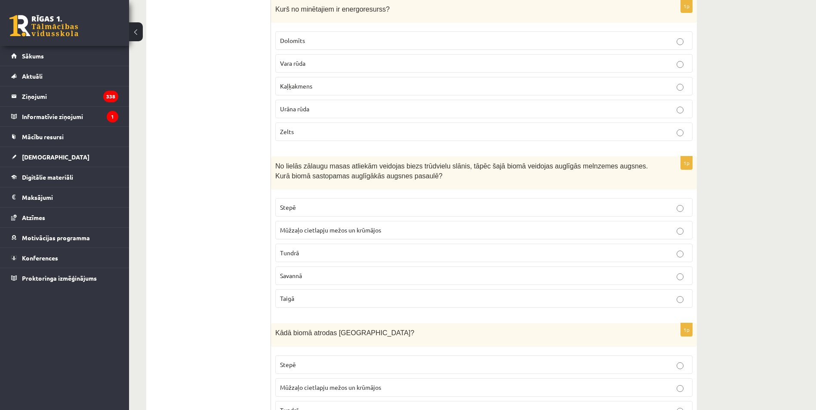
click at [301, 198] on label "Stepē" at bounding box center [483, 207] width 417 height 18
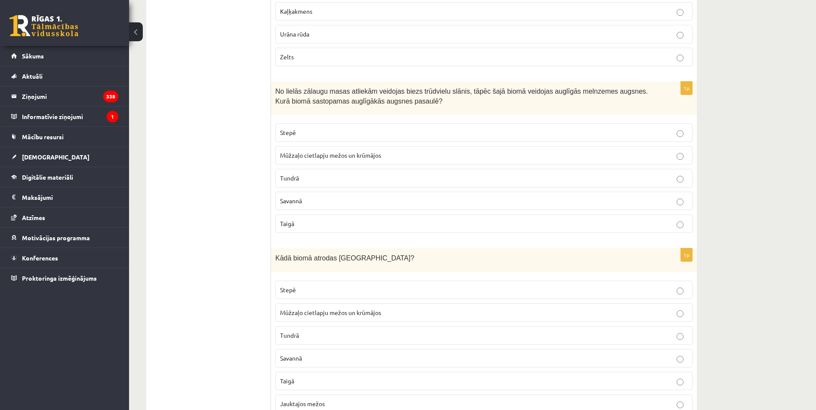
scroll to position [4043, 0]
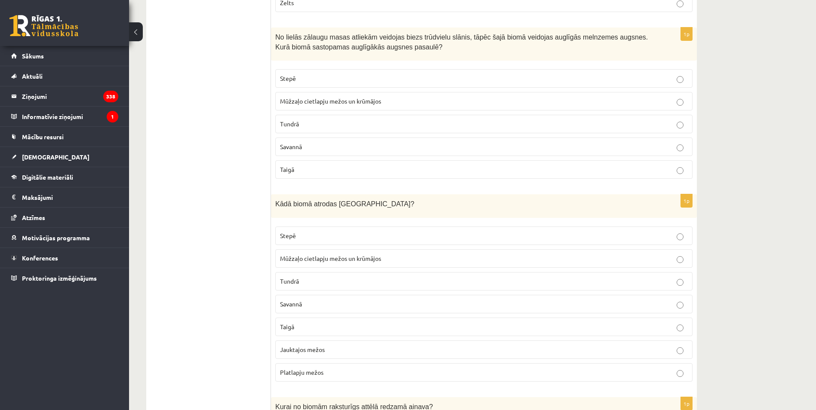
click at [328, 349] on label "Jauktajos mežos" at bounding box center [483, 350] width 417 height 18
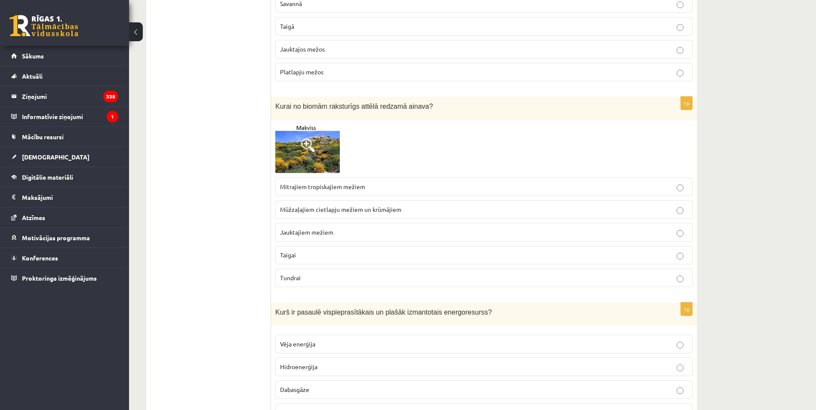
scroll to position [4344, 0]
click at [355, 207] on label "Mūžzaļajiem cietlapju mežiem un krūmājiem" at bounding box center [483, 209] width 417 height 18
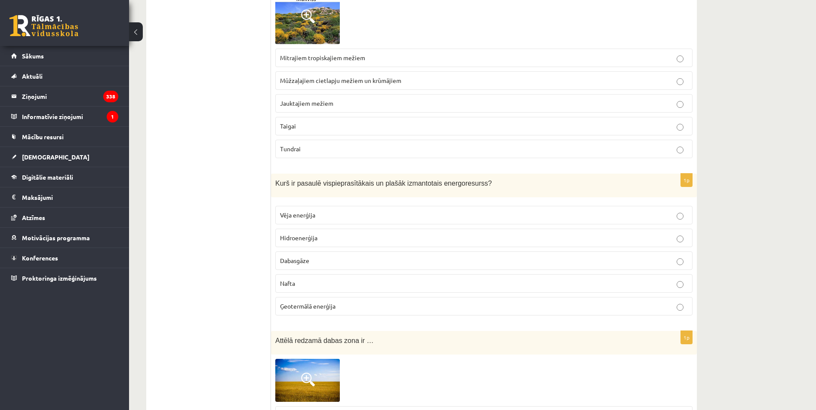
scroll to position [4473, 0]
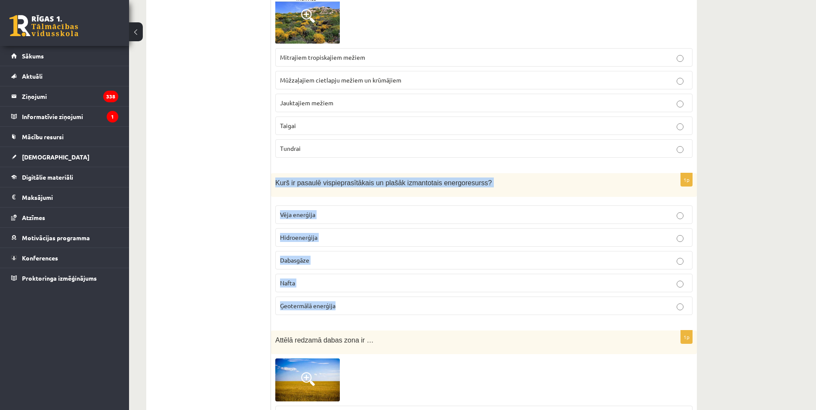
drag, startPoint x: 275, startPoint y: 169, endPoint x: 424, endPoint y: 300, distance: 198.0
click at [424, 300] on div "1p Kurš ir pasaulē vispieprasītākais un plašāk izmantotais energoresurss? Vēja …" at bounding box center [484, 247] width 426 height 149
click at [341, 279] on p "Nafta" at bounding box center [484, 283] width 408 height 9
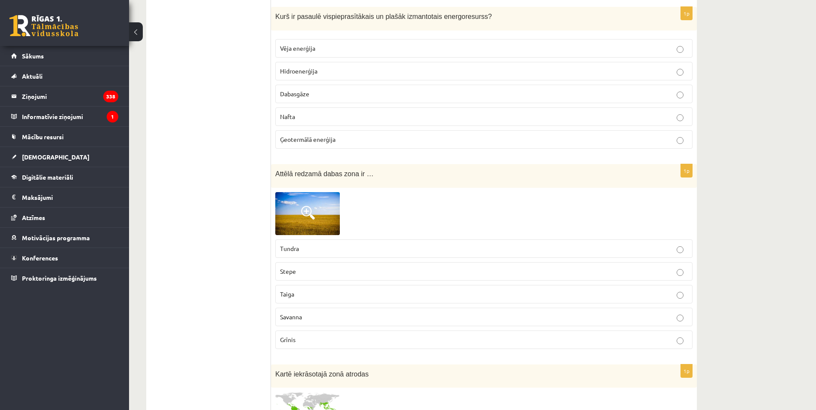
scroll to position [4645, 0]
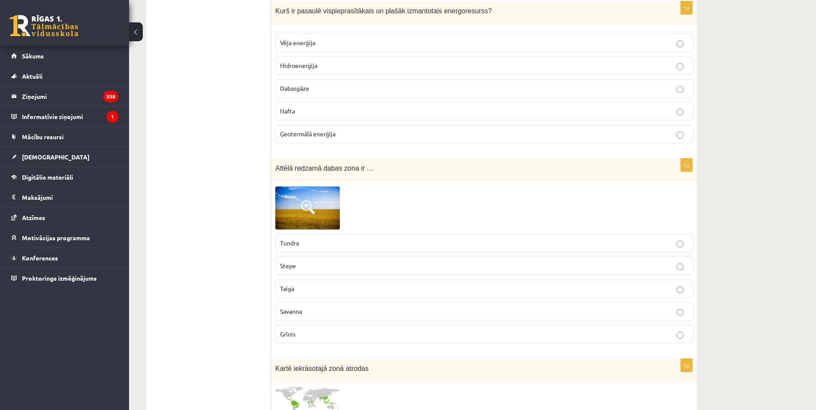
click at [304, 261] on p "Stepe" at bounding box center [484, 265] width 408 height 9
click at [311, 220] on img at bounding box center [307, 208] width 65 height 43
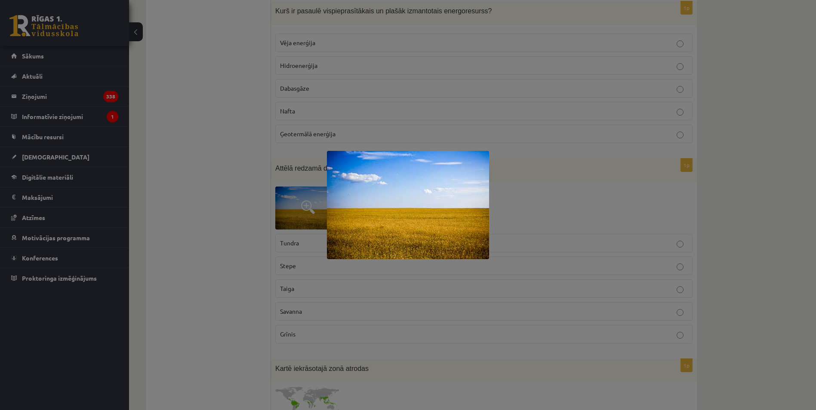
click at [255, 230] on div at bounding box center [408, 205] width 816 height 410
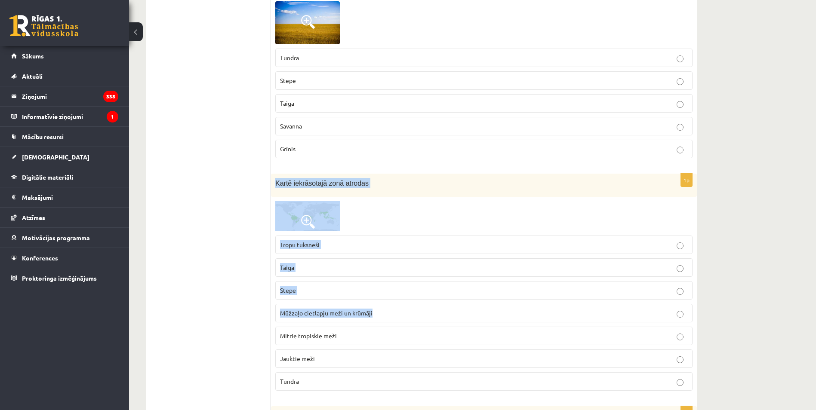
scroll to position [4860, 0]
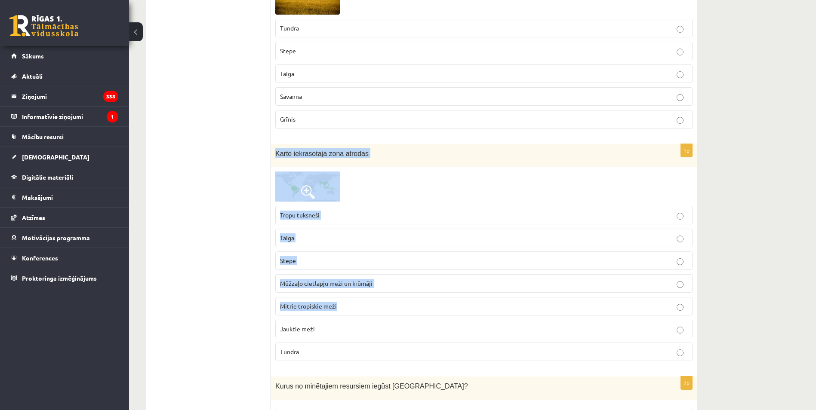
drag, startPoint x: 276, startPoint y: 186, endPoint x: 402, endPoint y: 284, distance: 159.3
click at [402, 285] on div "1p Kartē iekrāsotajā zonā atrodas Tropu tuksneši Taiga Stepe Mūžzaļo cietlapju …" at bounding box center [484, 256] width 426 height 224
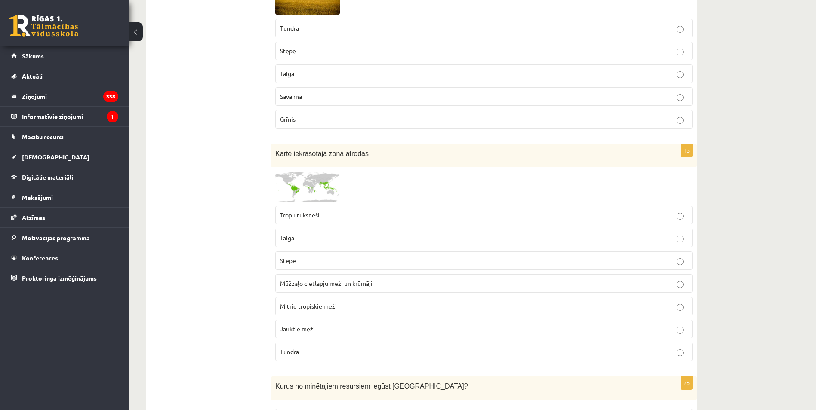
drag, startPoint x: 401, startPoint y: 283, endPoint x: 217, endPoint y: 196, distance: 203.9
click at [350, 302] on p "Mitrie tropiskie meži" at bounding box center [484, 306] width 408 height 9
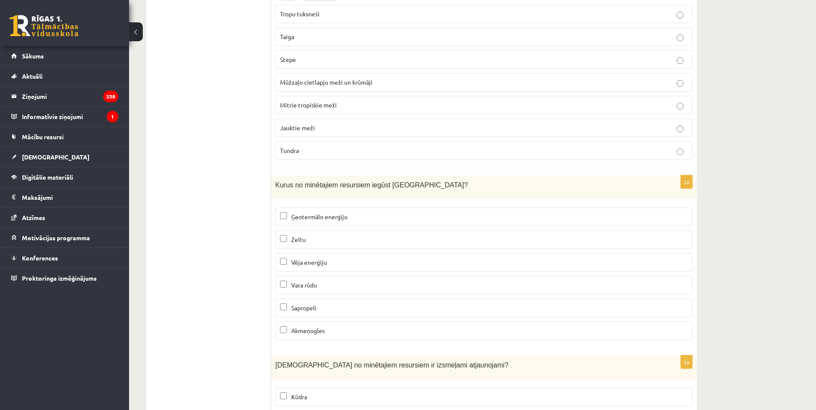
scroll to position [5075, 0]
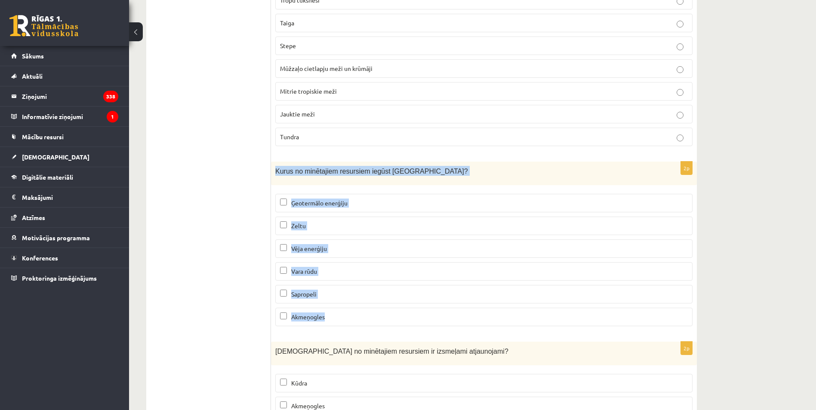
drag, startPoint x: 274, startPoint y: 158, endPoint x: 425, endPoint y: 315, distance: 217.8
click at [425, 315] on div "2p Kurus no minētajiem resursiem iegūst Latvijā? Ģeotermālo enerģiju Zeltu Vēja…" at bounding box center [484, 248] width 426 height 172
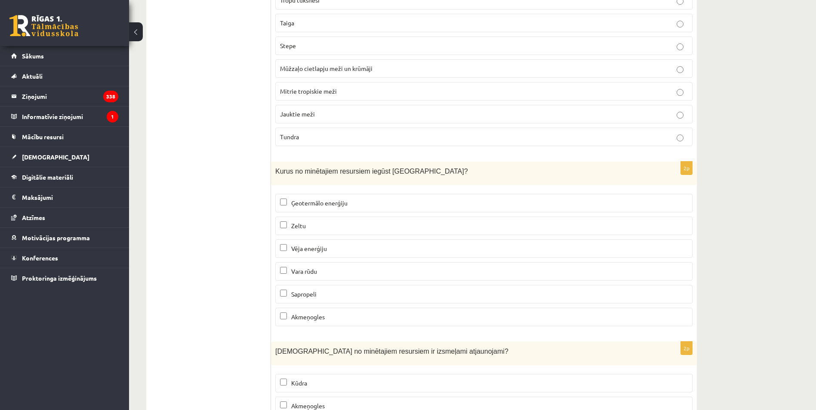
click at [322, 245] on span "Vēja enerģiju" at bounding box center [309, 249] width 36 height 8
click at [324, 292] on label "Sapropeli" at bounding box center [483, 294] width 417 height 18
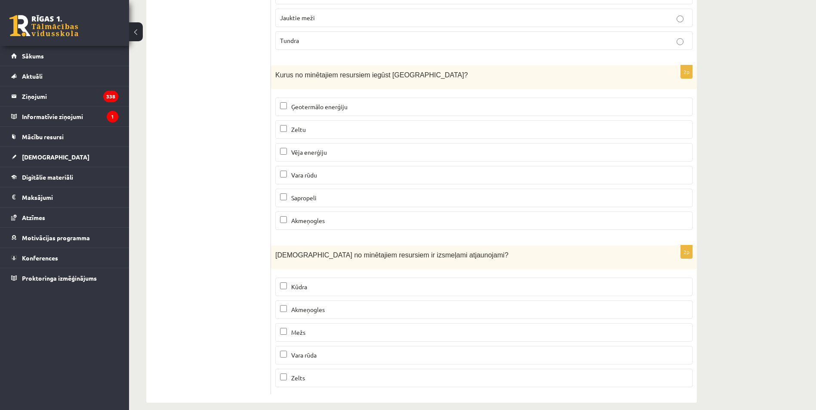
scroll to position [5172, 0]
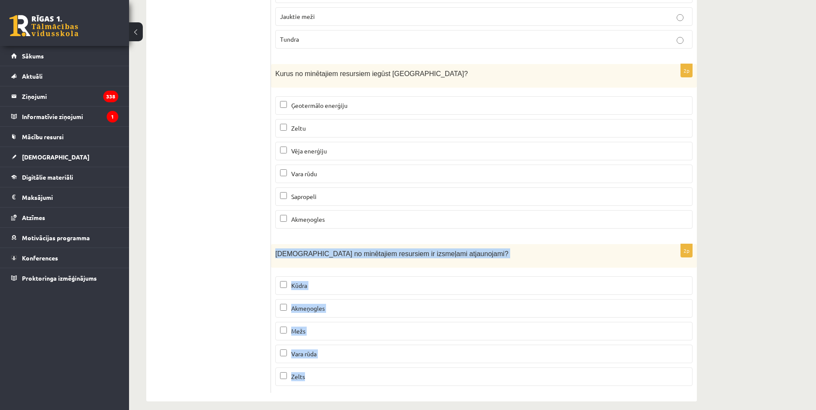
drag, startPoint x: 278, startPoint y: 248, endPoint x: 372, endPoint y: 376, distance: 158.7
click at [372, 376] on div "2p Kuri no minētajiem resursiem ir izsmeļami atjaunojami? Kūdra Akmeņogles Mežs…" at bounding box center [484, 318] width 426 height 149
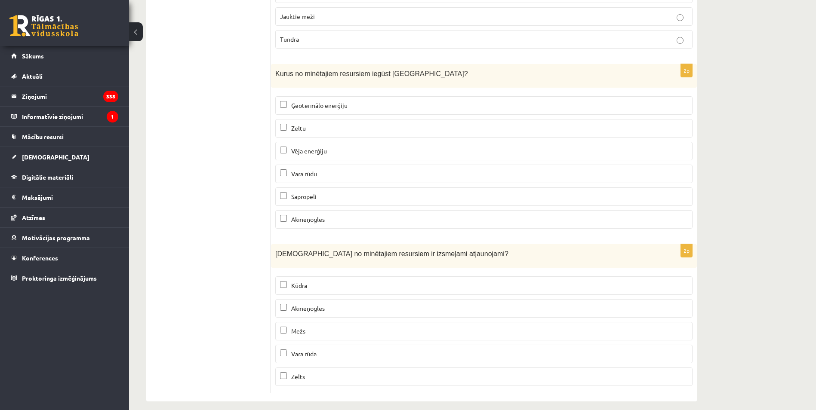
click at [312, 327] on p "Mežs" at bounding box center [484, 331] width 408 height 9
click at [321, 281] on p "Kūdra" at bounding box center [484, 285] width 408 height 9
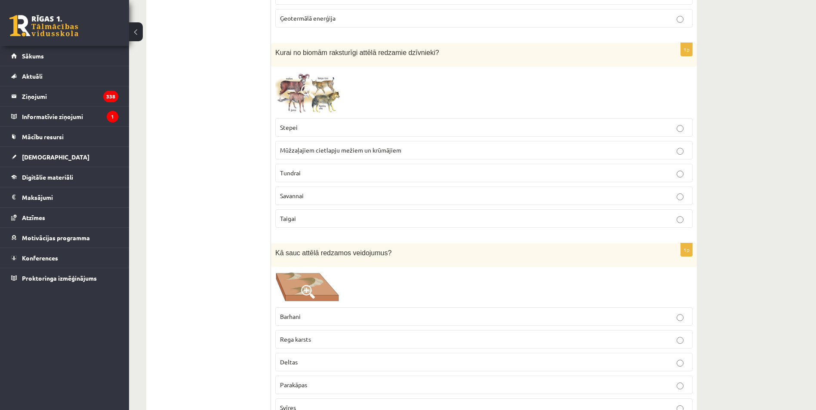
scroll to position [0, 0]
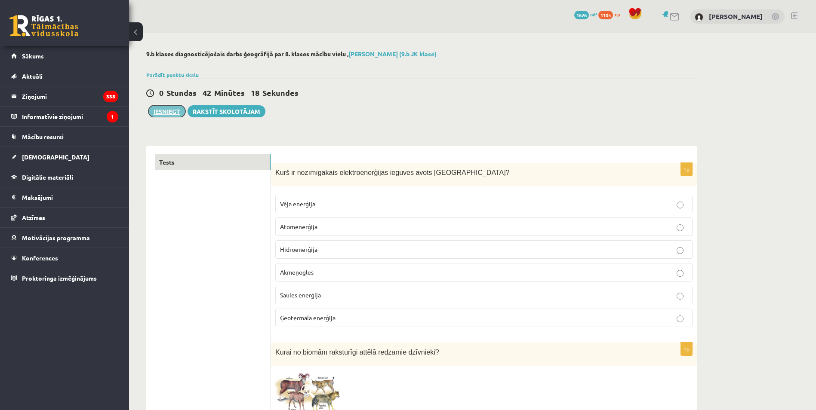
click at [178, 116] on button "Iesniegt" at bounding box center [166, 111] width 37 height 12
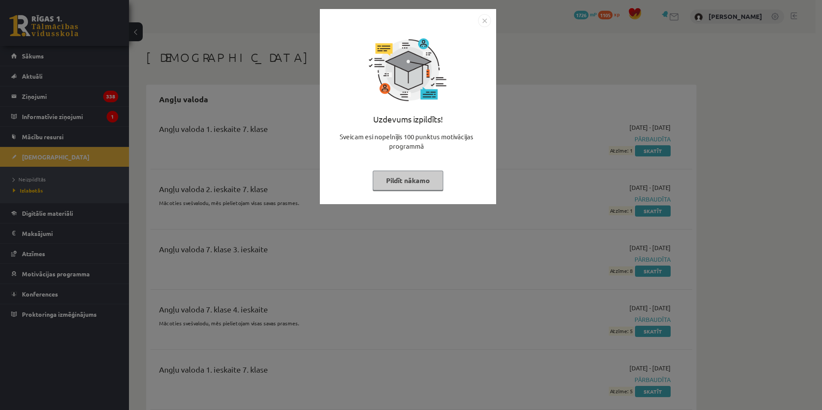
click at [559, 177] on div "Uzdevums izpildīts! Sveicam esi nopelnījis 100 punktus motivācijas programmā Pi…" at bounding box center [411, 205] width 822 height 410
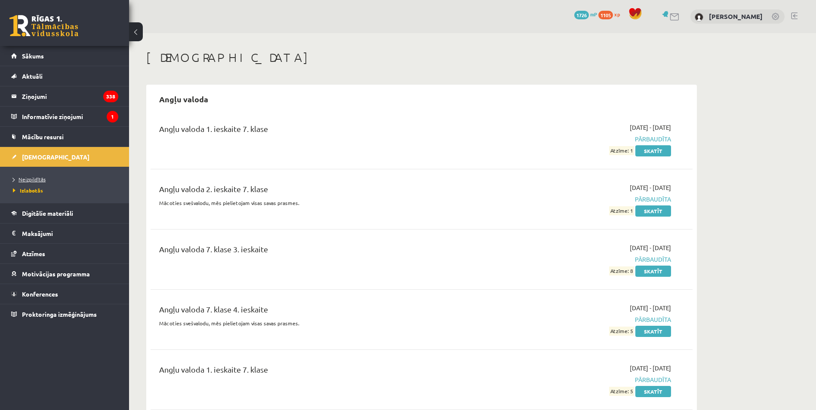
click at [42, 181] on span "Neizpildītās" at bounding box center [29, 179] width 33 height 7
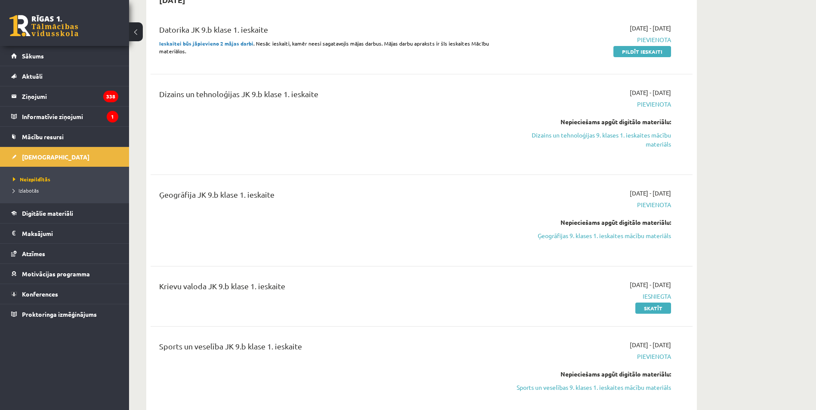
scroll to position [172, 0]
